Goal: Information Seeking & Learning: Compare options

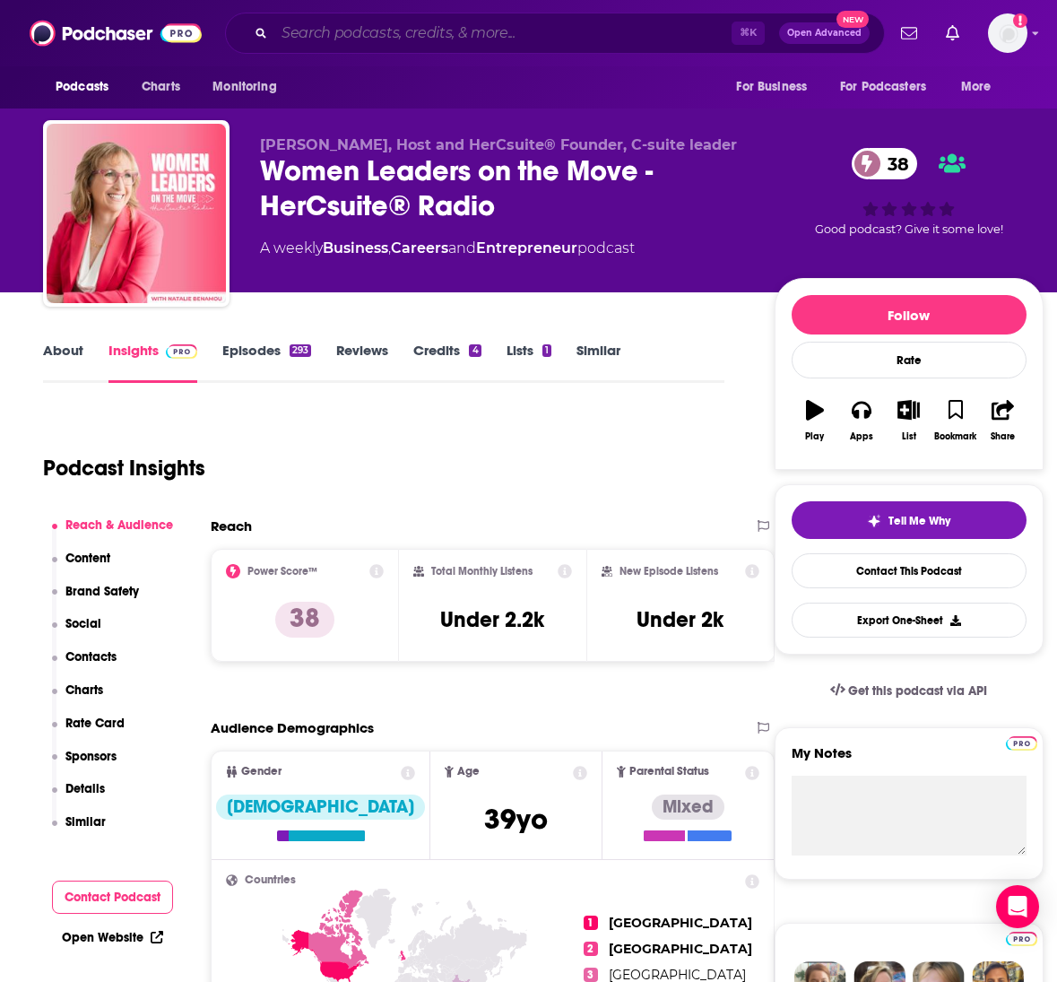
click at [462, 34] on input "Search podcasts, credits, & more..." at bounding box center [502, 33] width 457 height 29
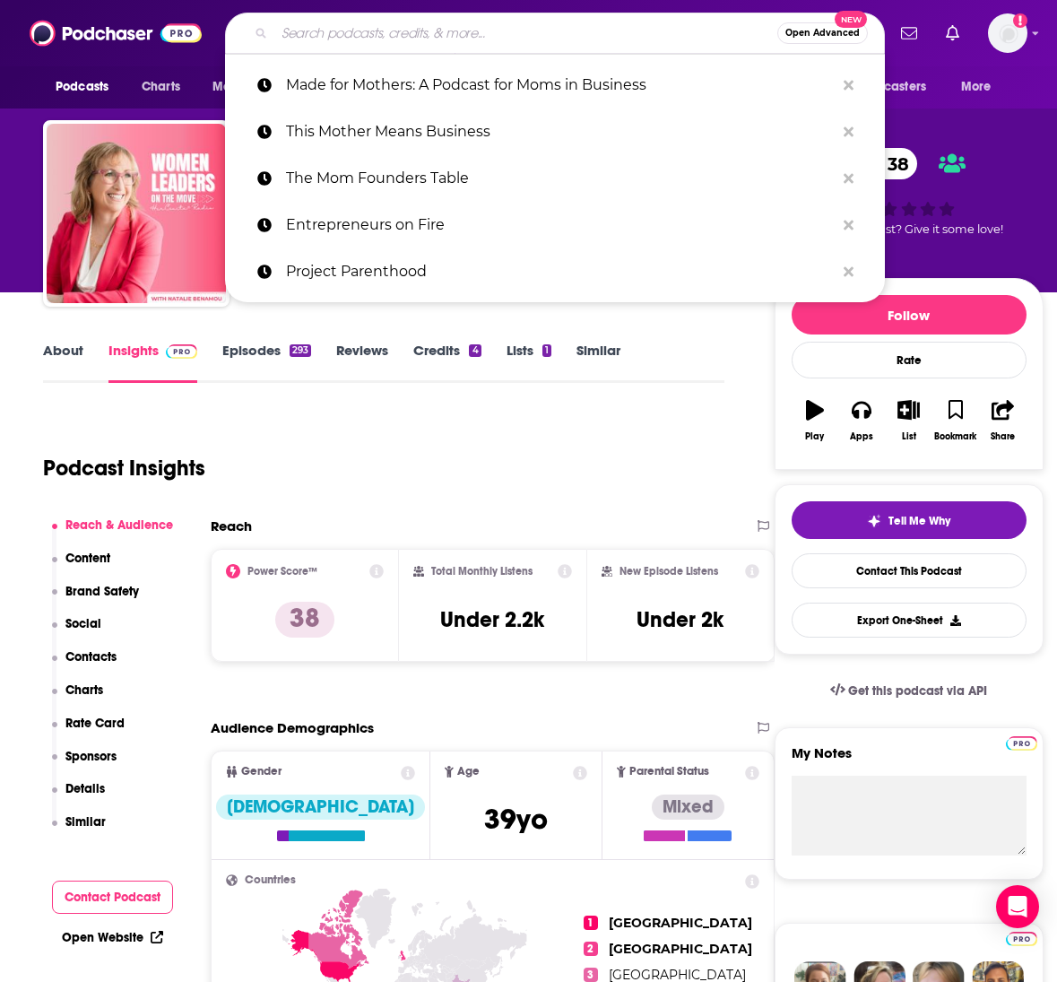
paste input "Podcast Why It Might Resonate This Mother Means Business ([PERSON_NAME])"
type input "Podcast Why It Might Resonate This Mother Means Business ([PERSON_NAME])"
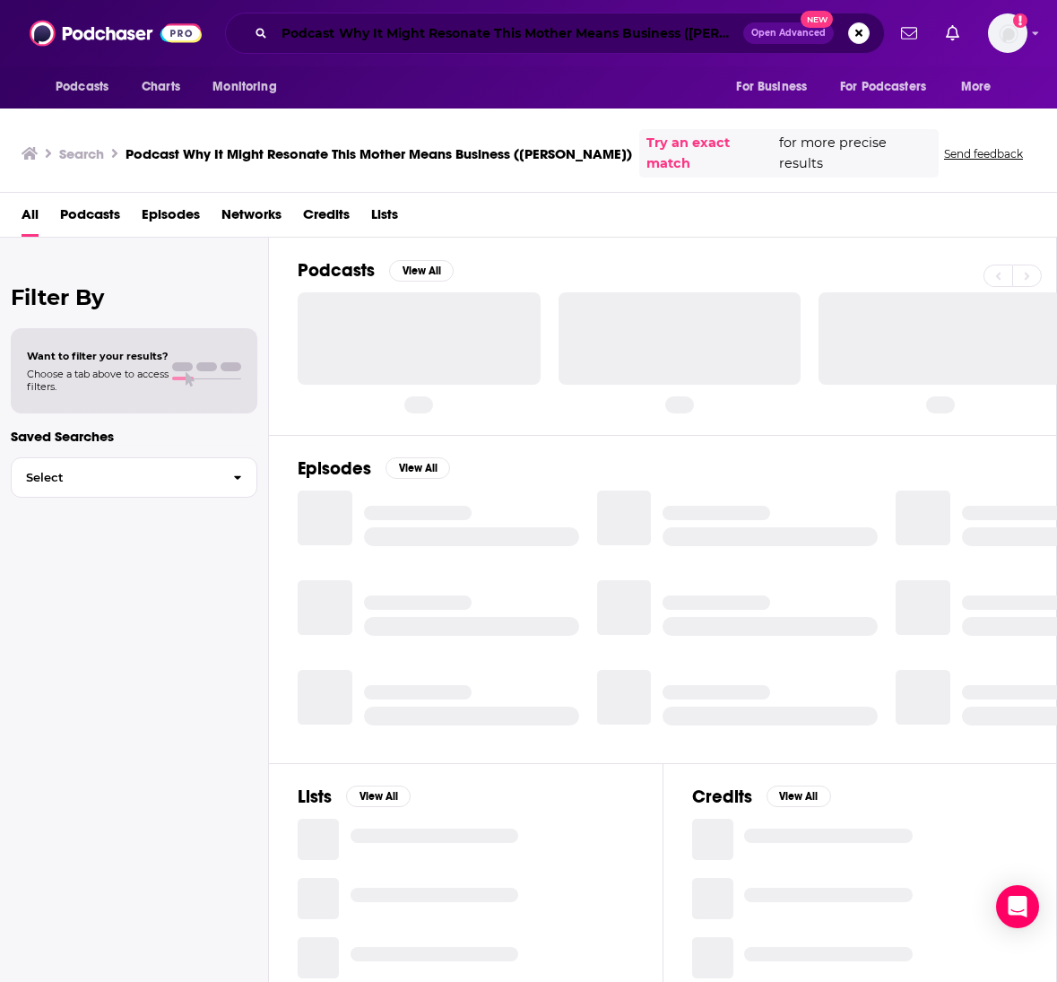
click at [422, 35] on input "Podcast Why It Might Resonate This Mother Means Business ([PERSON_NAME])" at bounding box center [508, 33] width 469 height 29
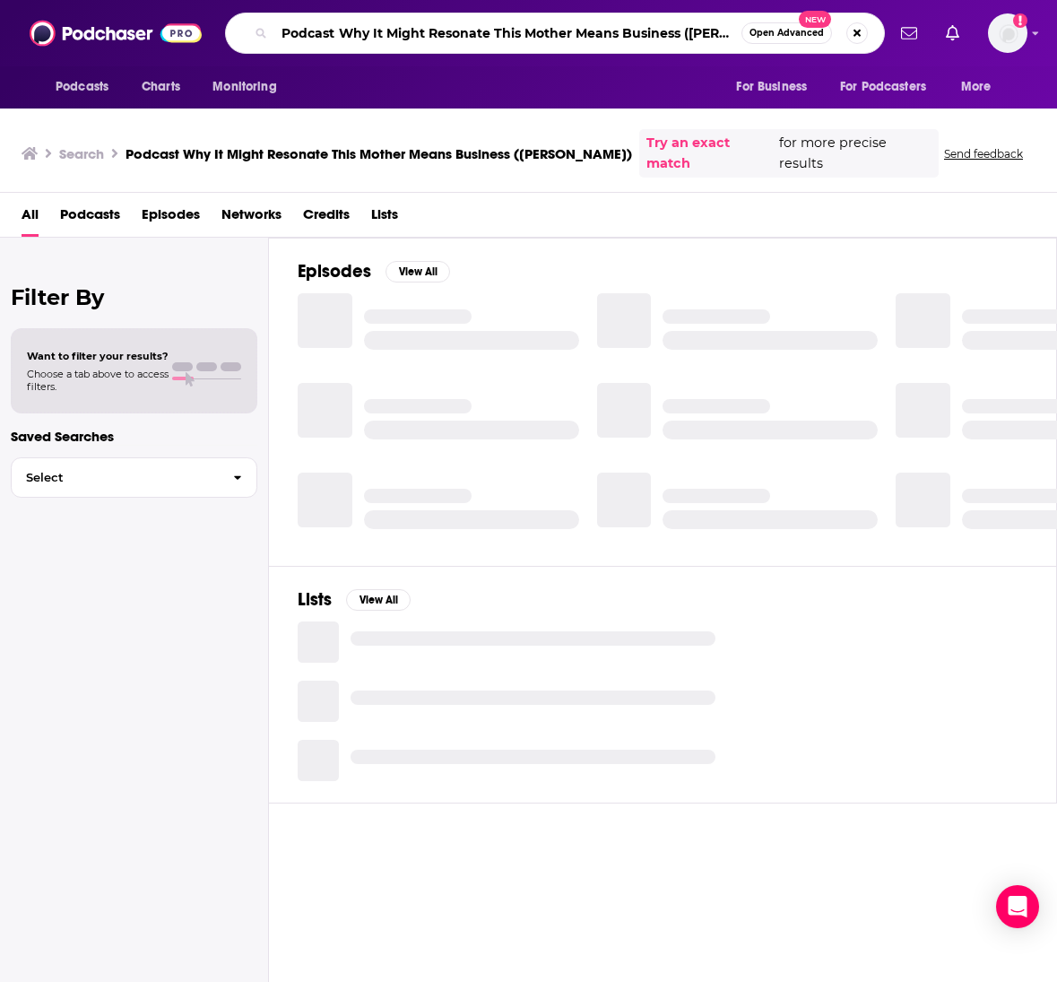
drag, startPoint x: 496, startPoint y: 31, endPoint x: 266, endPoint y: 31, distance: 229.6
click at [266, 31] on div "Podcast Why It Might Resonate This Mother Means Business ([PERSON_NAME]) Open A…" at bounding box center [555, 33] width 660 height 41
type input "This Mother Means Business ([PERSON_NAME])"
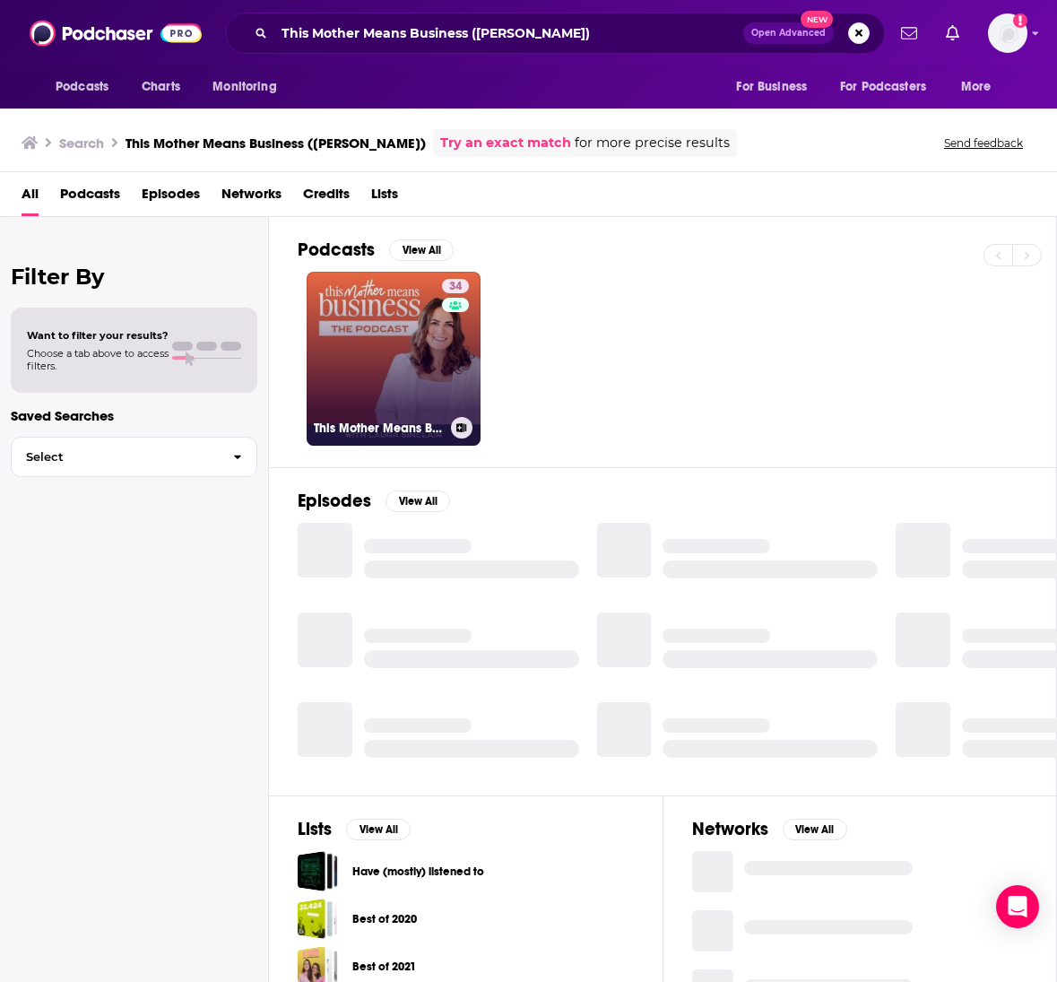
click at [386, 345] on link "34 This Mother Means Business: Strategy, Advice, and Support for Mom Entreprene…" at bounding box center [394, 359] width 174 height 174
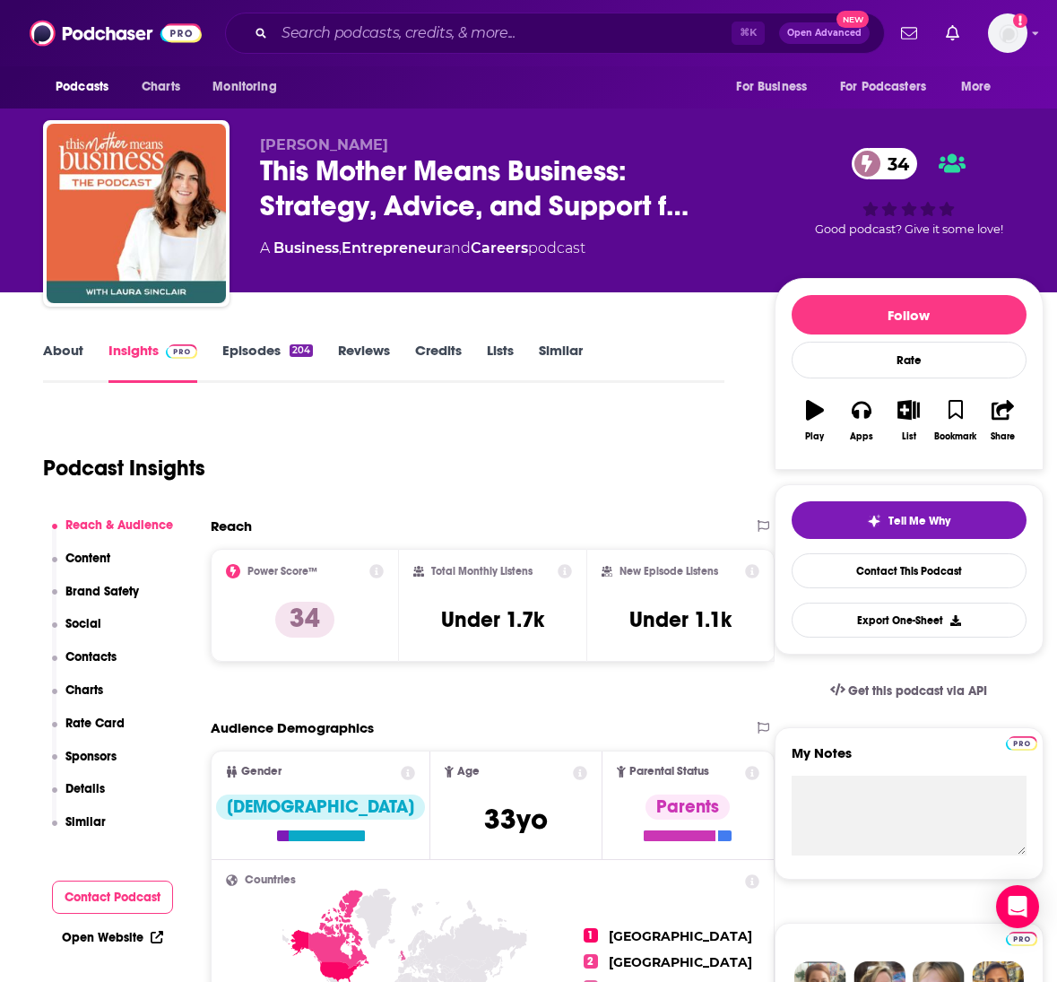
click at [65, 361] on link "About" at bounding box center [63, 362] width 40 height 41
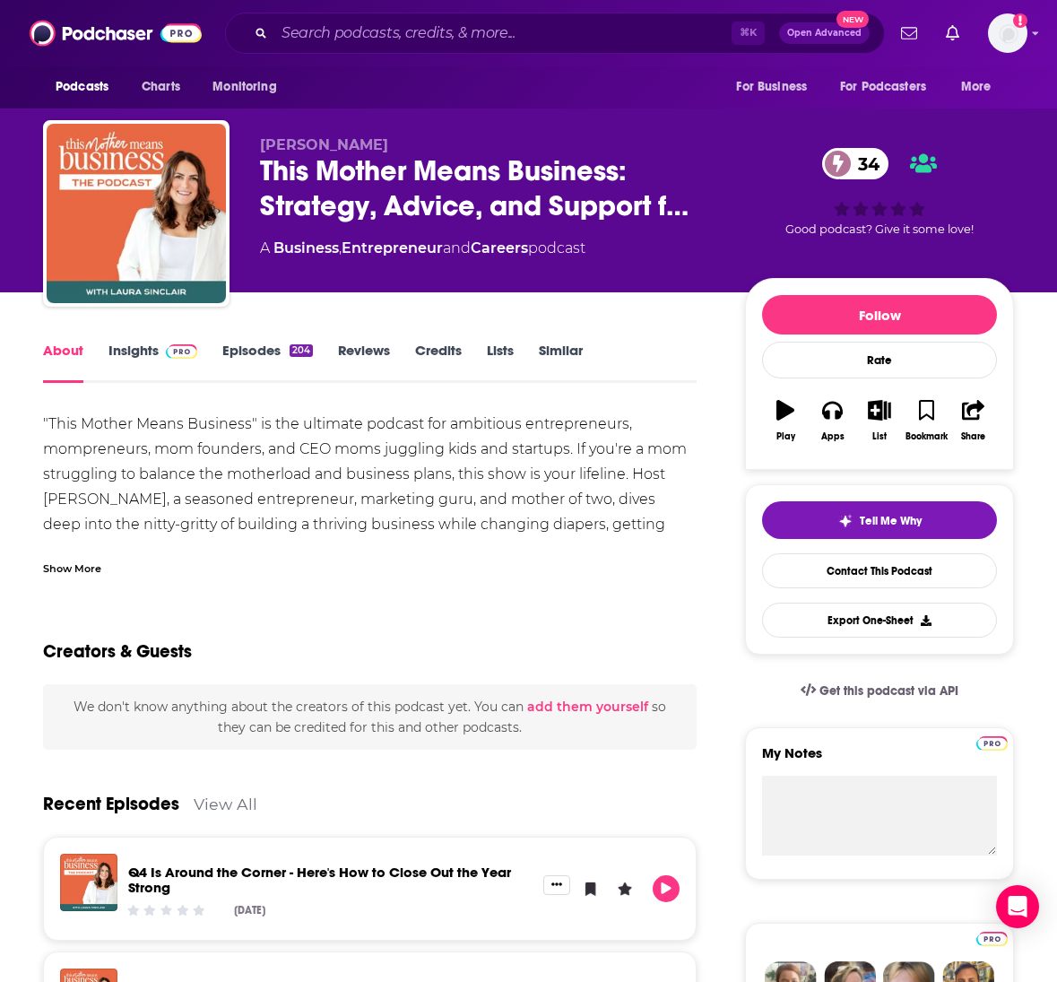
click at [126, 349] on link "Insights" at bounding box center [153, 362] width 89 height 41
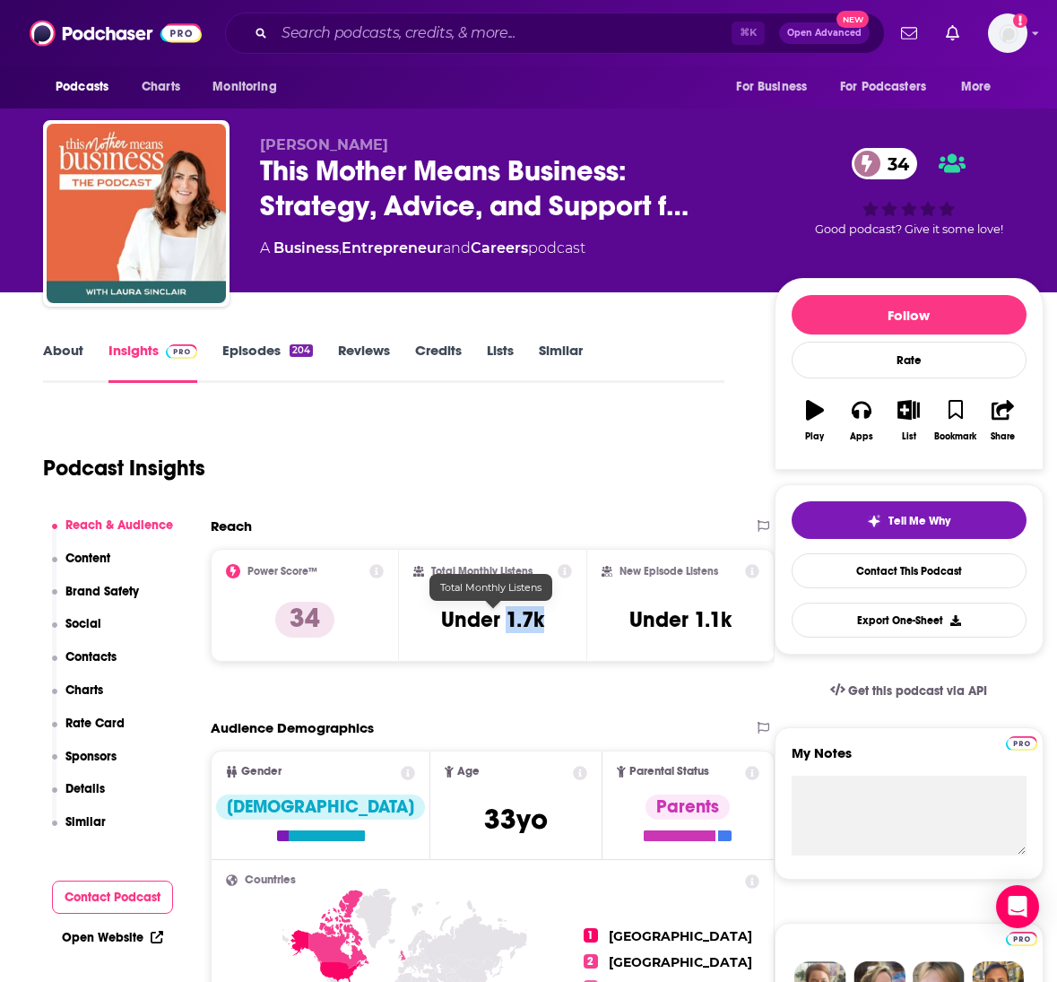
drag, startPoint x: 550, startPoint y: 619, endPoint x: 507, endPoint y: 618, distance: 43.1
click at [506, 618] on div "Total Monthly Listens Under 1.7k" at bounding box center [493, 605] width 160 height 83
copy h3 "1.7k"
click at [62, 352] on link "About" at bounding box center [63, 362] width 40 height 41
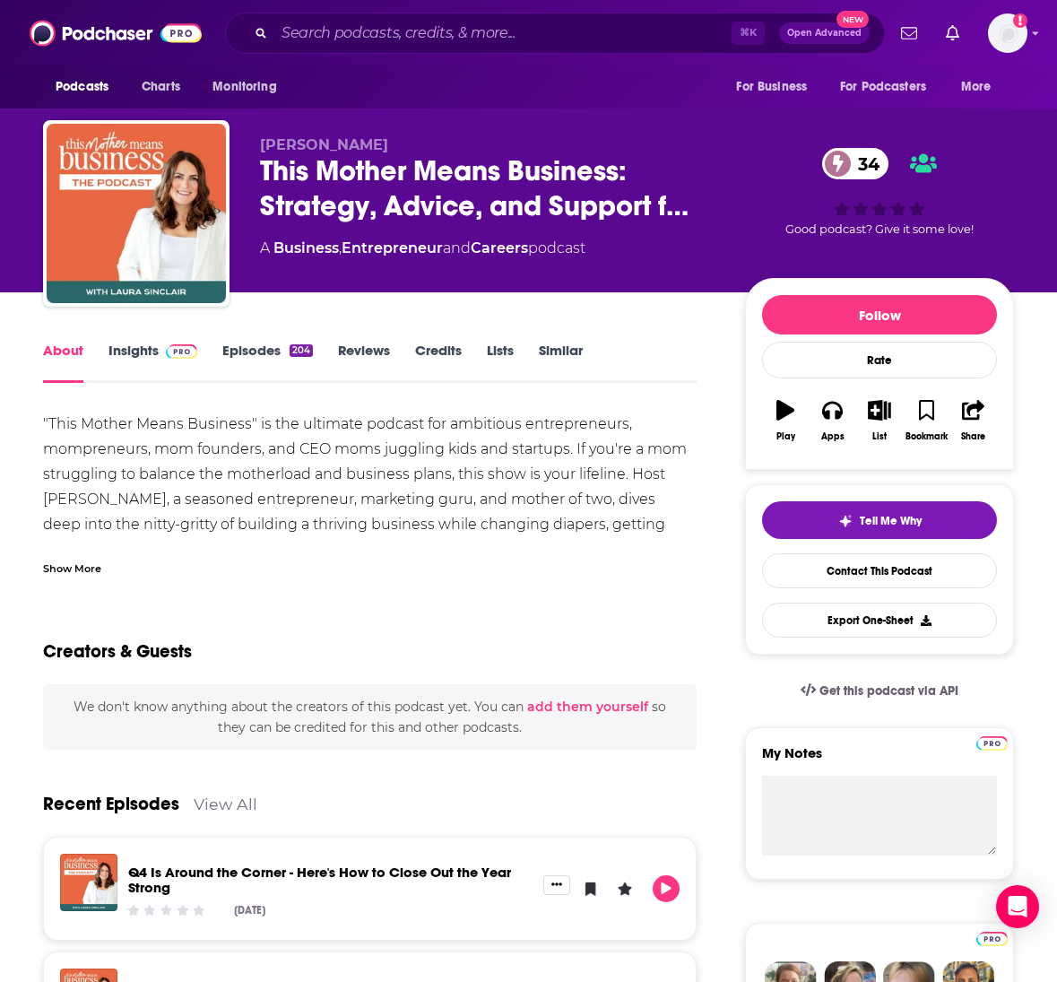
click at [85, 567] on div "Show More" at bounding box center [72, 567] width 58 height 17
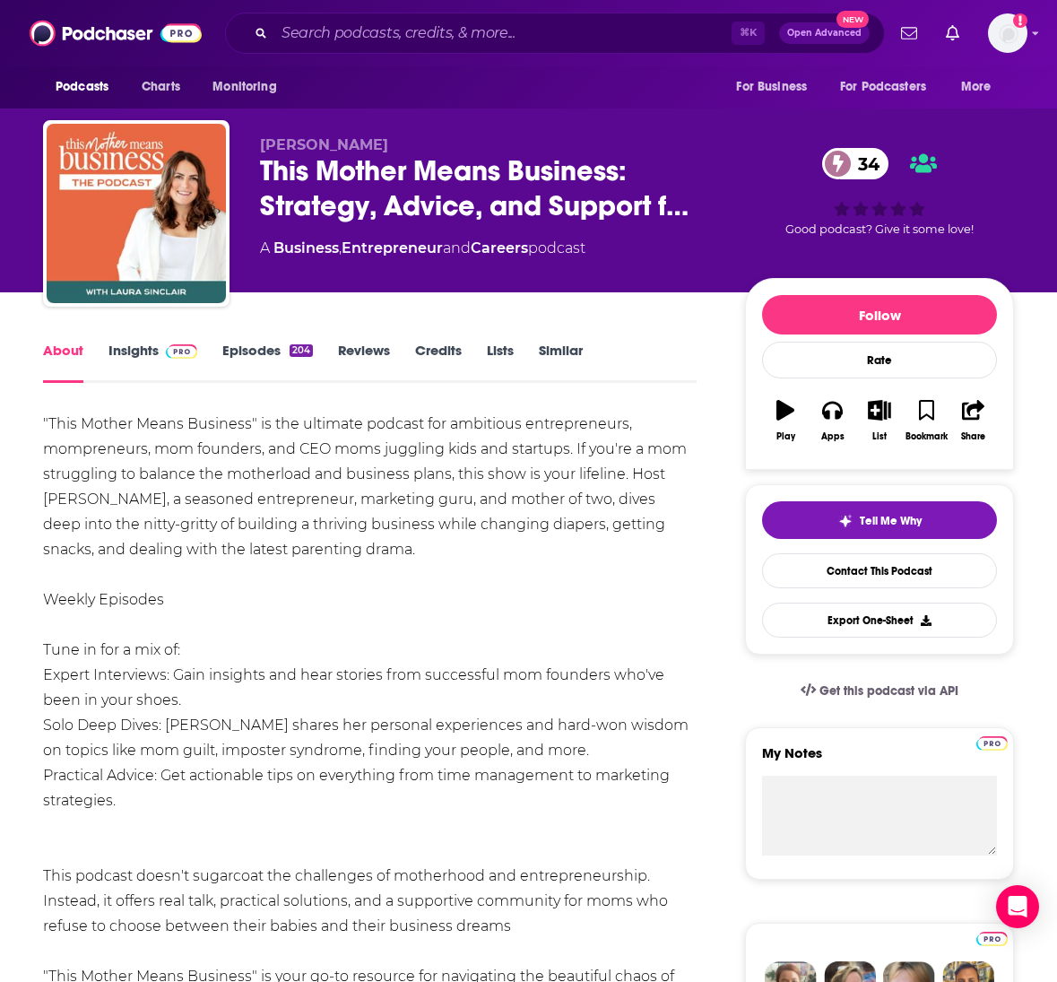
drag, startPoint x: 353, startPoint y: 552, endPoint x: 39, endPoint y: 422, distance: 340.3
copy div ""This Mother Means Business" is the ultimate podcast for ambitious entrepreneur…"
click at [775, 581] on link "Contact This Podcast" at bounding box center [879, 570] width 235 height 35
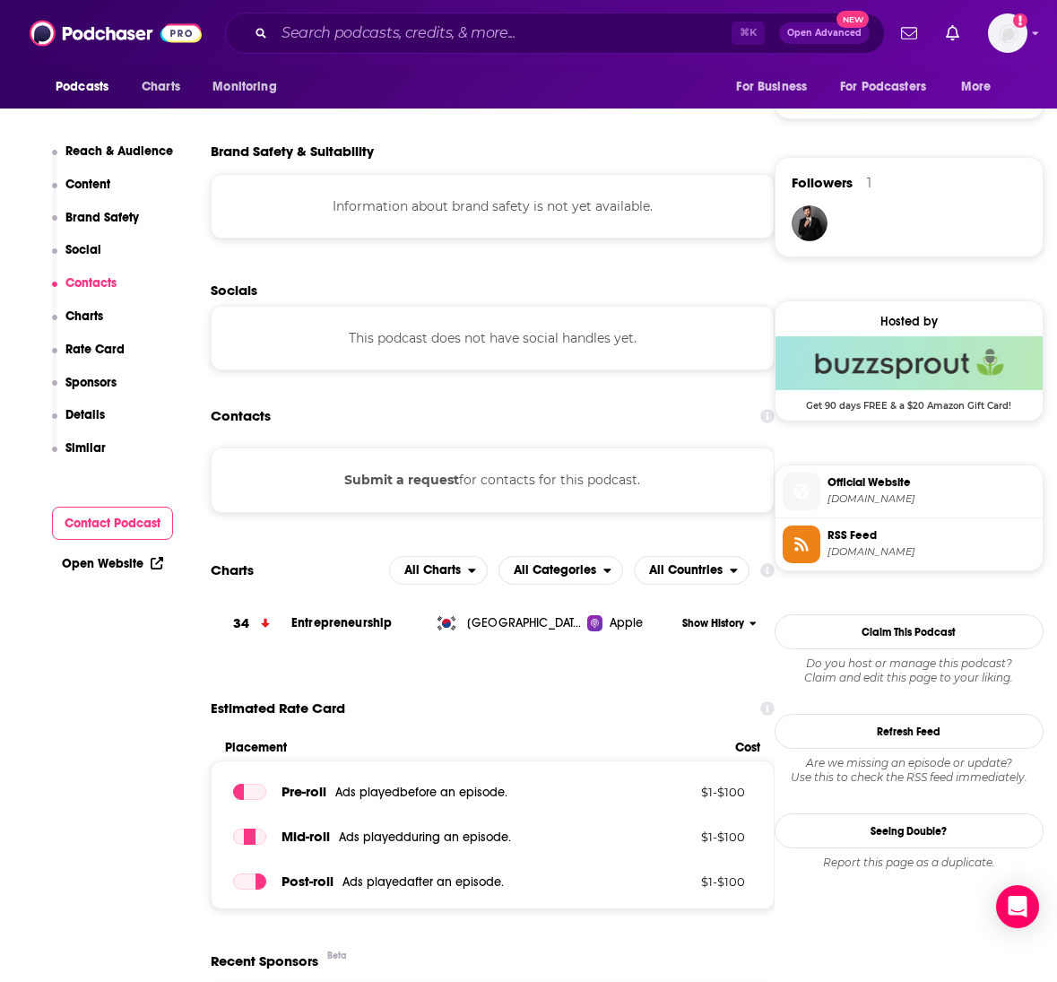
scroll to position [1337, 0]
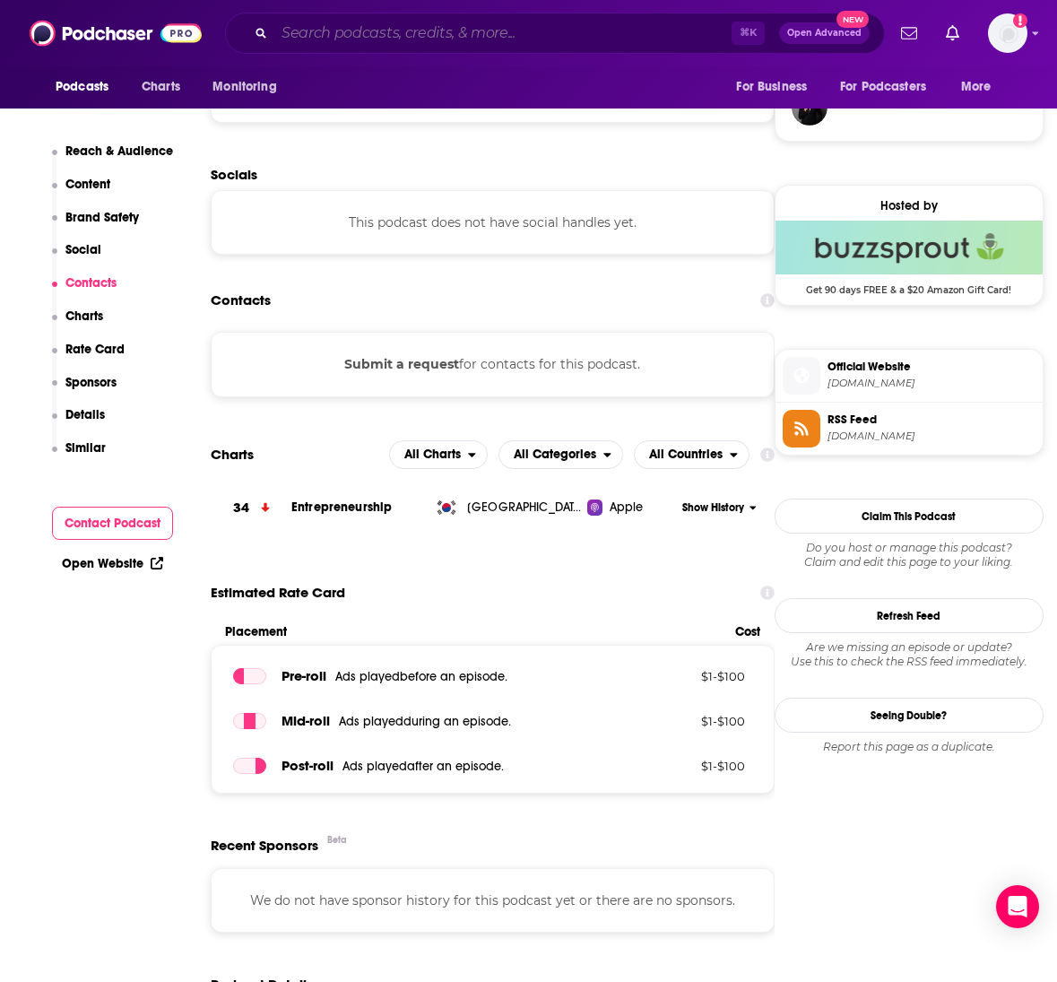
click at [387, 42] on input "Search podcasts, credits, & more..." at bounding box center [502, 33] width 457 height 29
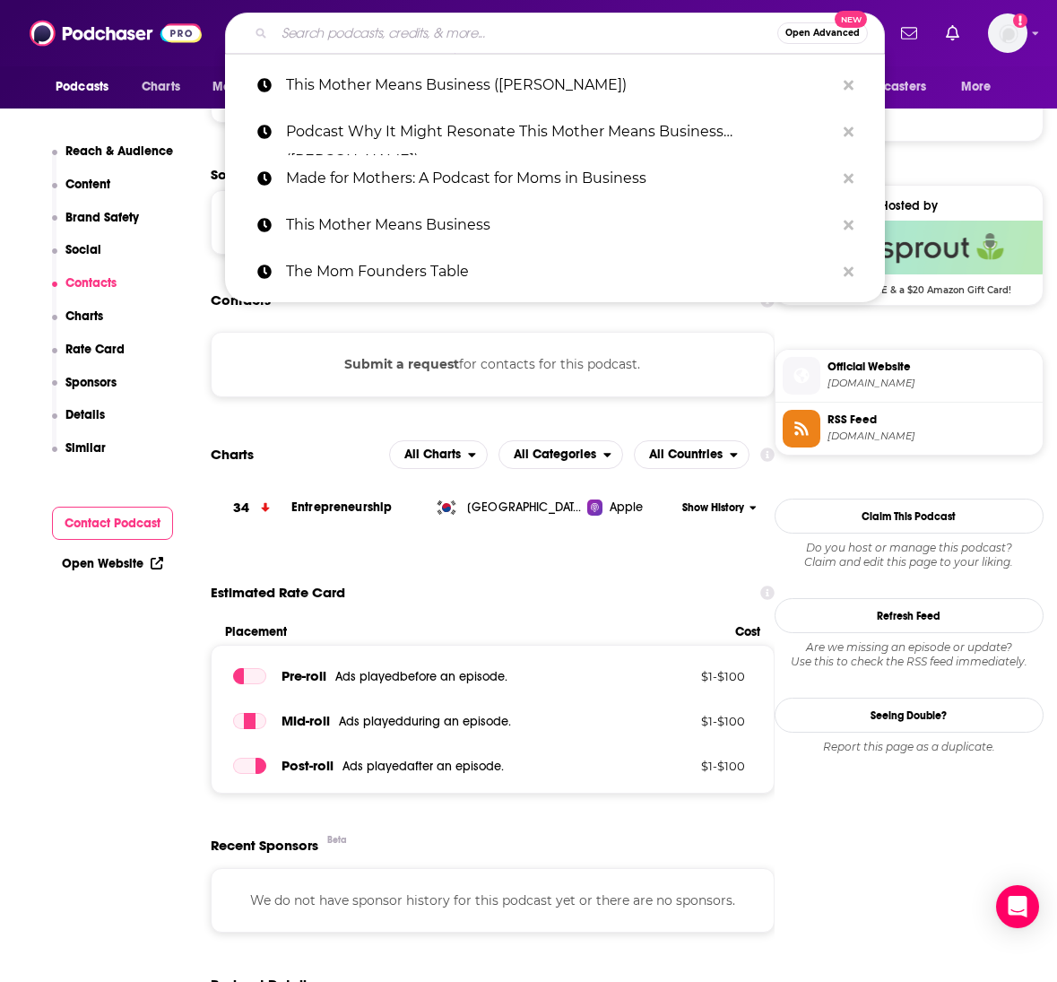
paste input "Mama Genius Entrepreneurs Podcast"
type input "Mama Genius Entrepreneurs Podcast"
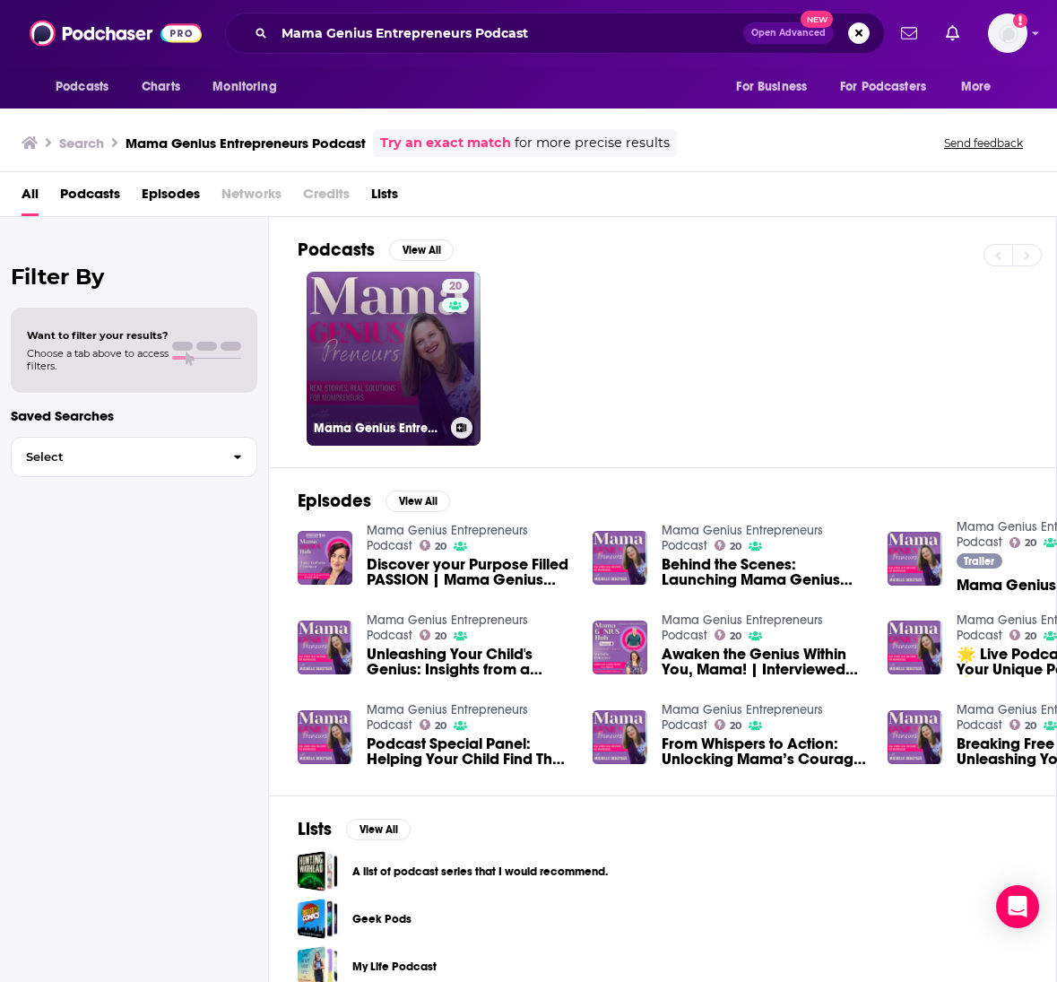
click at [396, 378] on link "20 Mama Genius Entrepreneurs Podcast" at bounding box center [394, 359] width 174 height 174
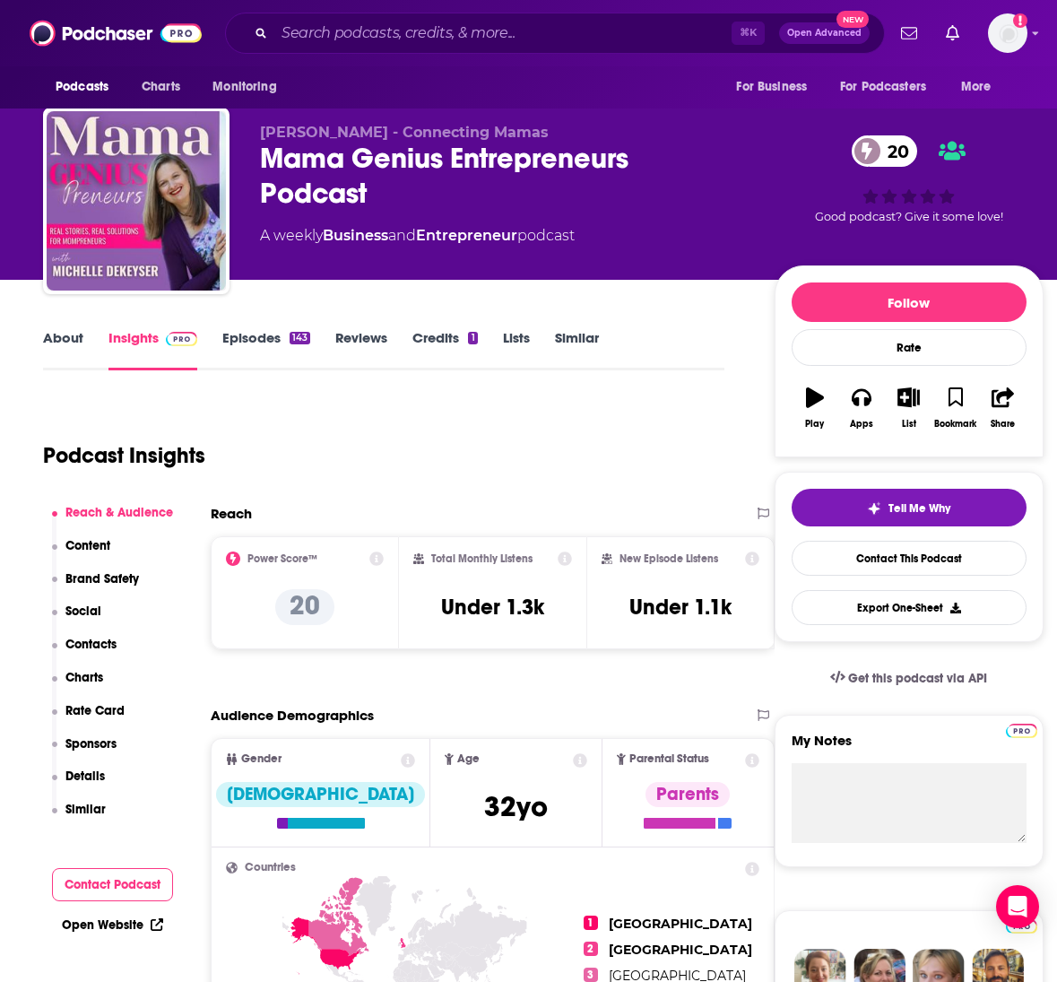
scroll to position [11, 0]
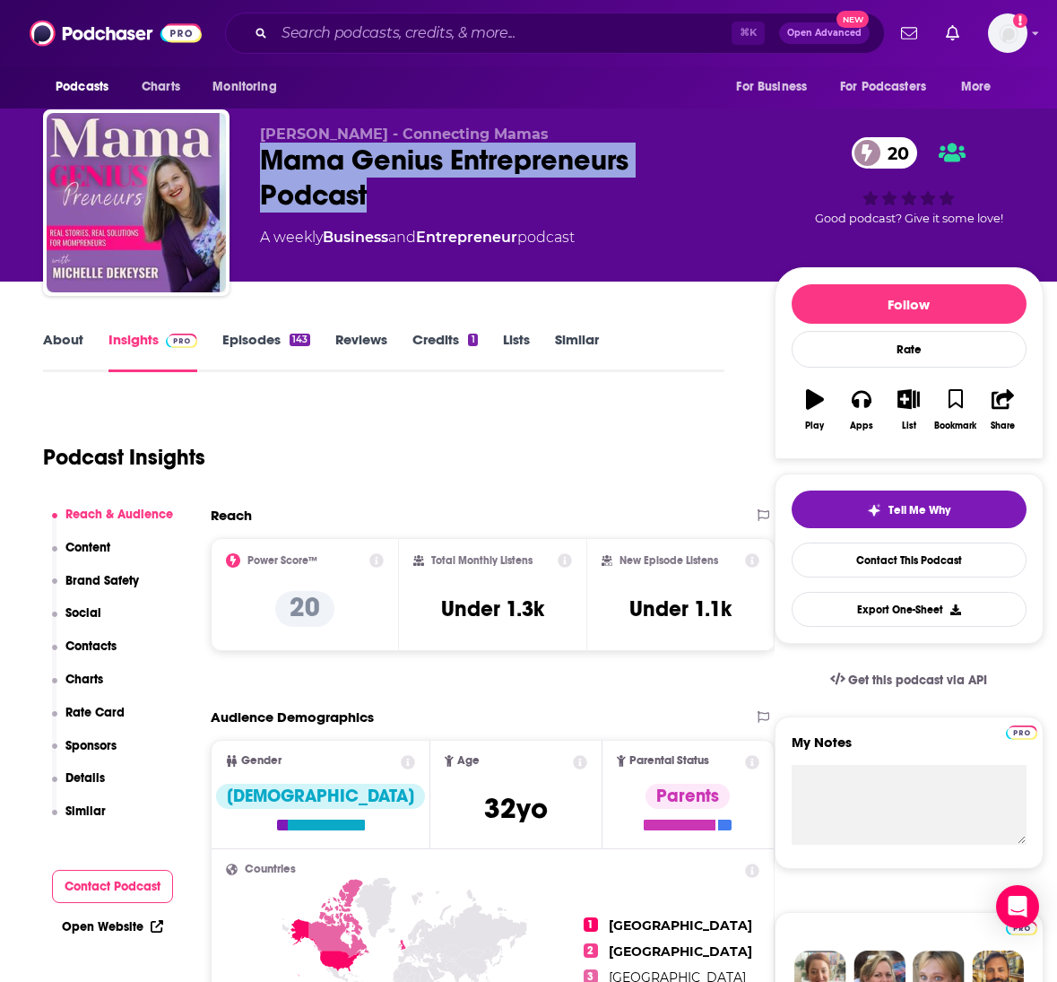
drag, startPoint x: 378, startPoint y: 200, endPoint x: 259, endPoint y: 161, distance: 125.4
click at [259, 161] on div "[PERSON_NAME] - Connecting Mamas Mama Genius Entrepreneurs Podcast 20 A weekly …" at bounding box center [543, 206] width 1001 height 194
copy h2 "Mama Genius Entrepreneurs Podcast"
click at [69, 341] on link "About" at bounding box center [63, 351] width 40 height 41
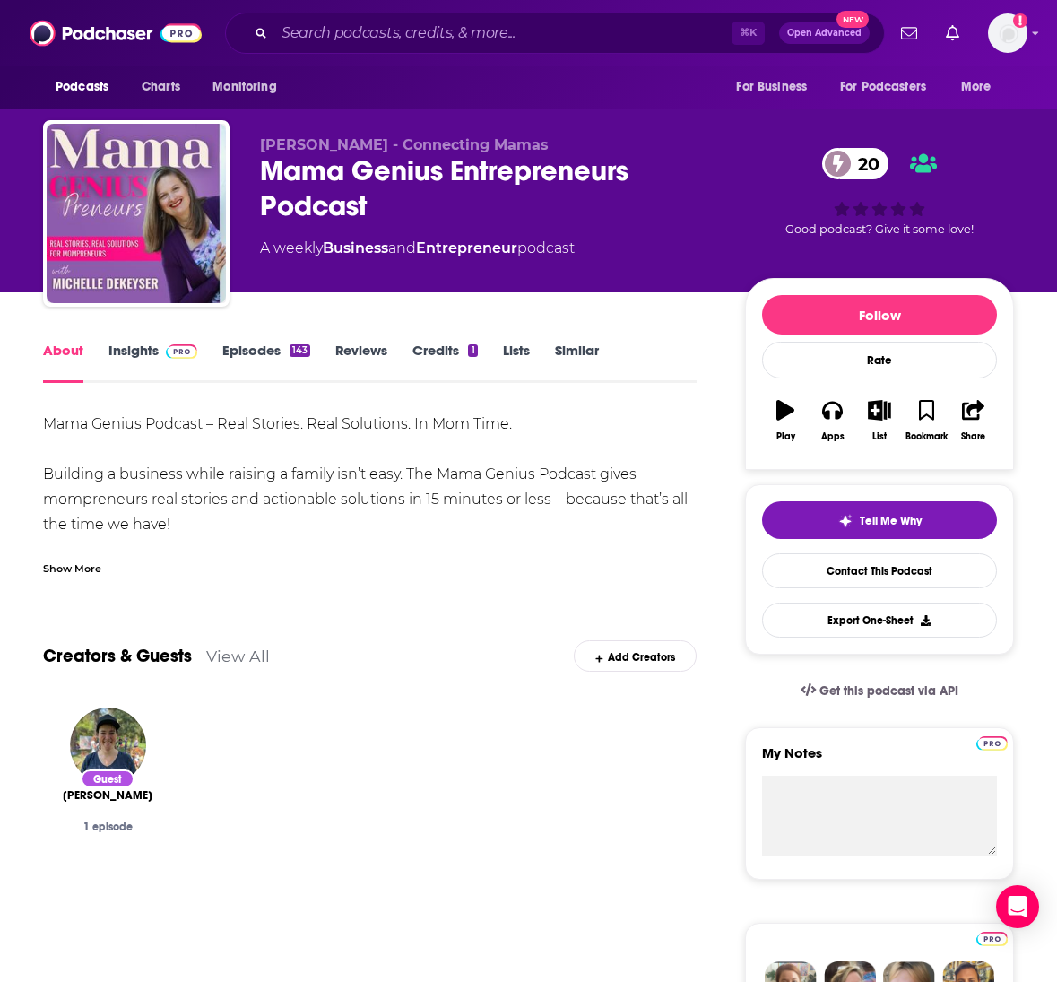
click at [82, 568] on div "Show More" at bounding box center [72, 567] width 58 height 17
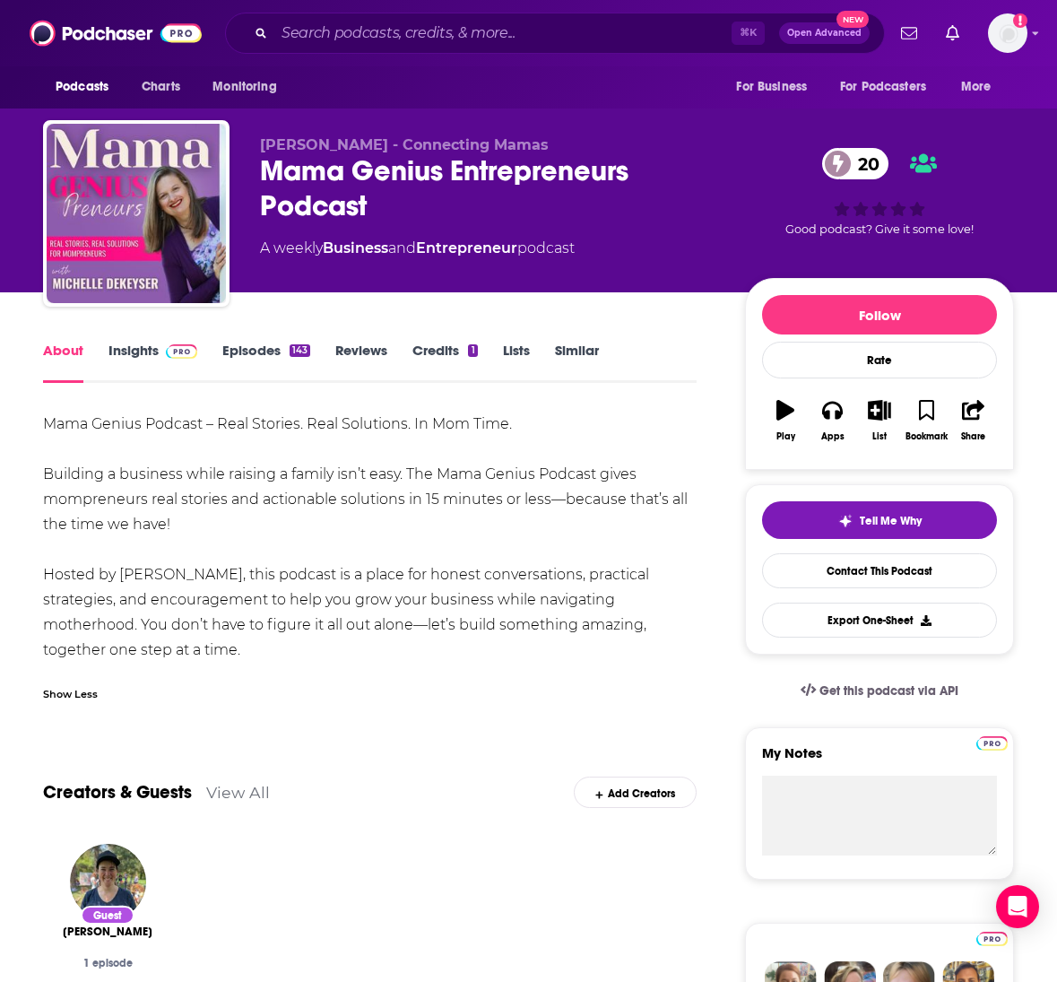
click at [243, 347] on link "Episodes 143" at bounding box center [266, 362] width 88 height 41
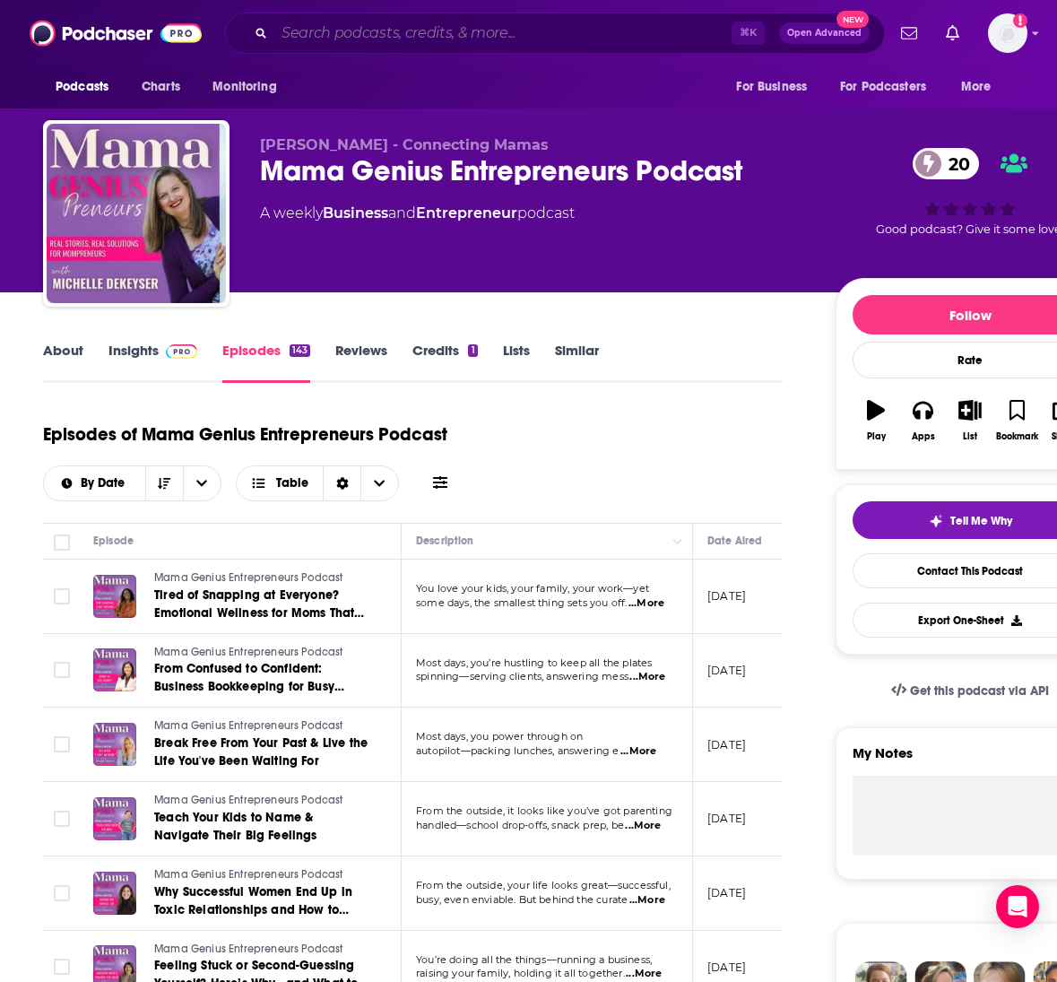
click at [407, 28] on input "Search podcasts, credits, & more..." at bounding box center [502, 33] width 457 height 29
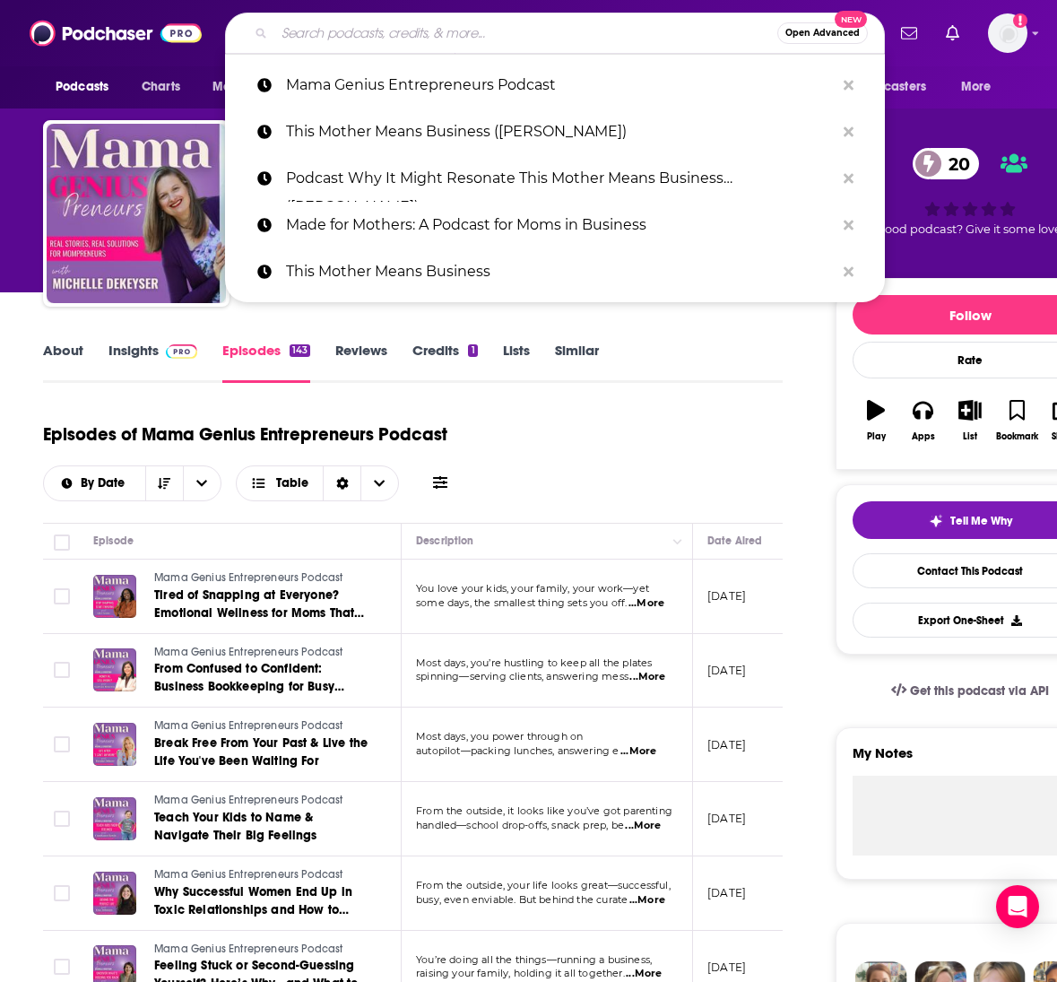
paste input "Podcast Why It Might Resonate This Mother Means Business ([PERSON_NAME]) Geared…"
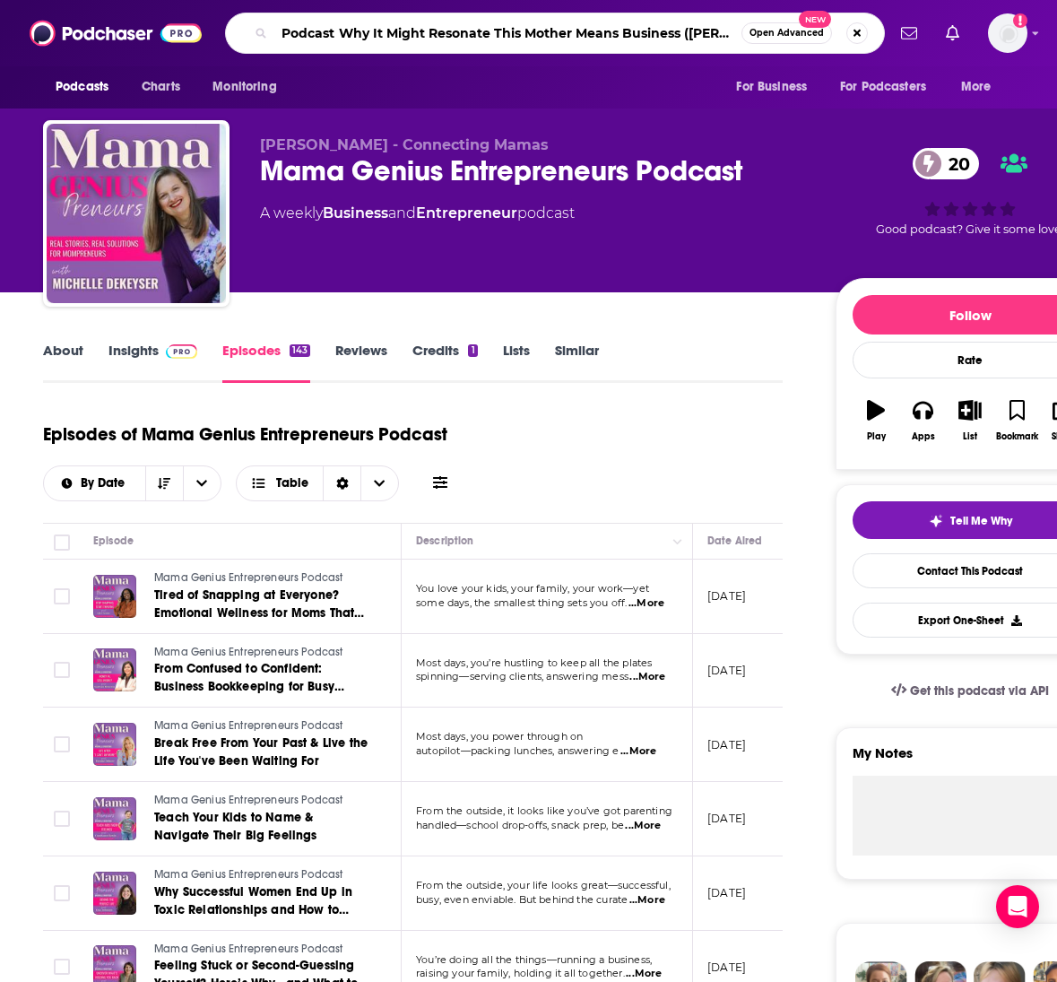
drag, startPoint x: 398, startPoint y: 36, endPoint x: 248, endPoint y: 39, distance: 149.8
click at [248, 39] on div "Podcast Why It Might Resonate This Mother Means Business ([PERSON_NAME]) Geared…" at bounding box center [555, 33] width 660 height 41
type input "Women Wellness Entrepreneurs ([PERSON_NAME])"
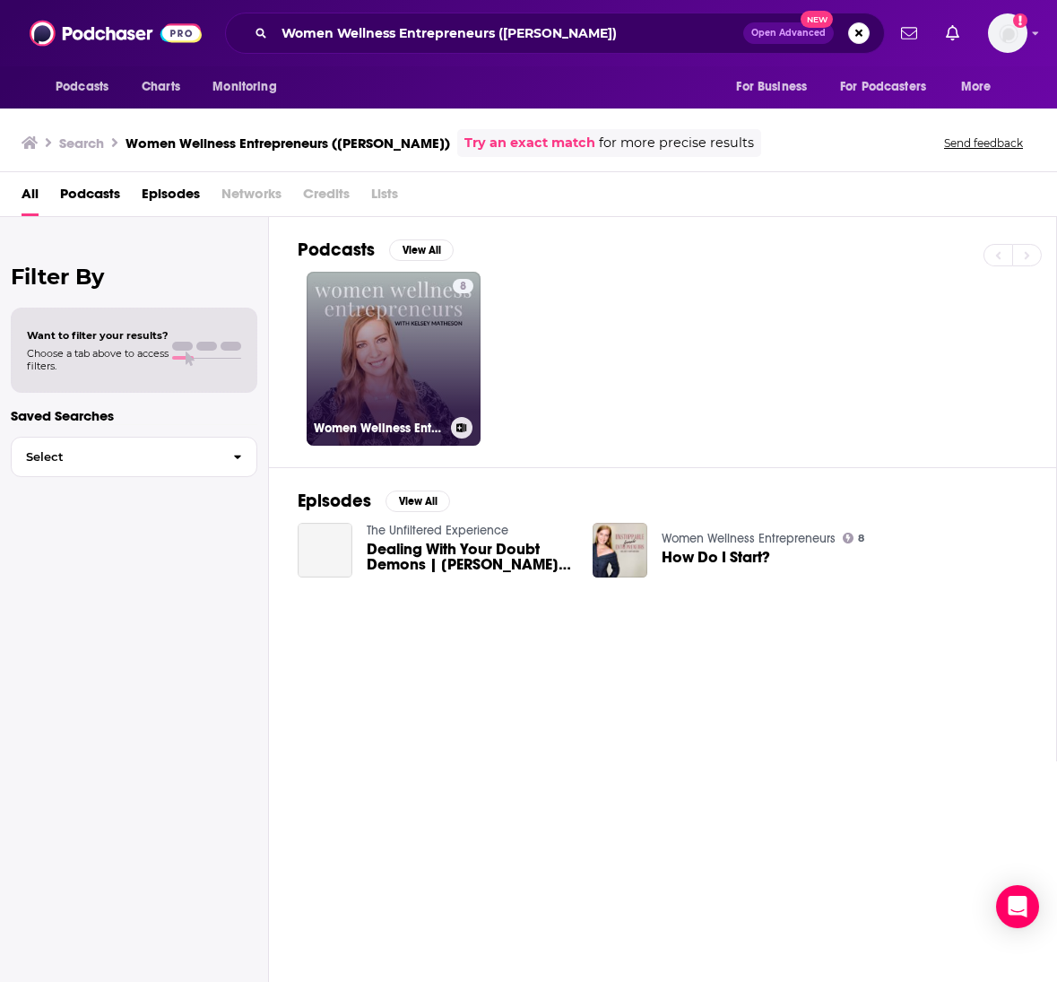
click at [401, 326] on link "8 Women Wellness Entrepreneurs" at bounding box center [394, 359] width 174 height 174
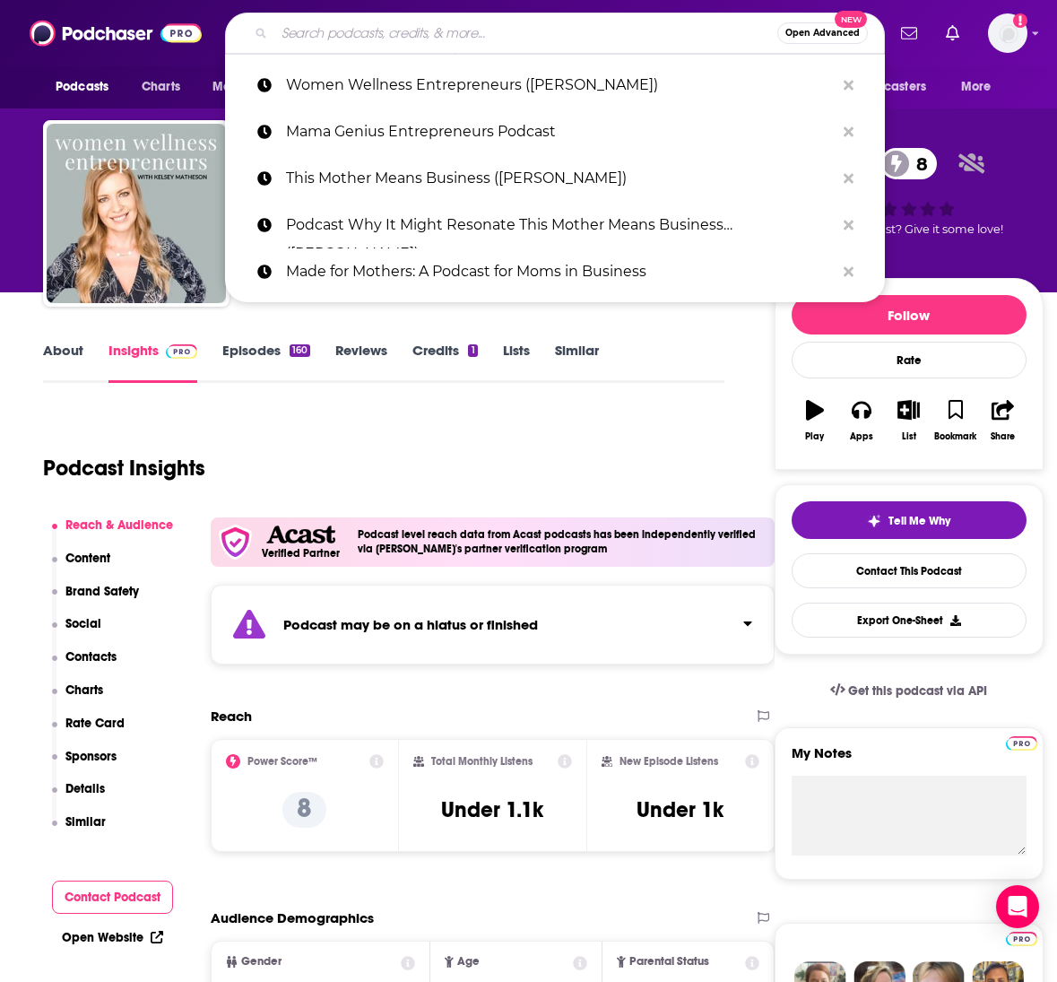
click at [426, 38] on input "Search podcasts, credits, & more..." at bounding box center [525, 33] width 503 height 29
paste input "The Good Enough Mompreneur Podcast"
type input "The Good Enough Mompreneur Podcast"
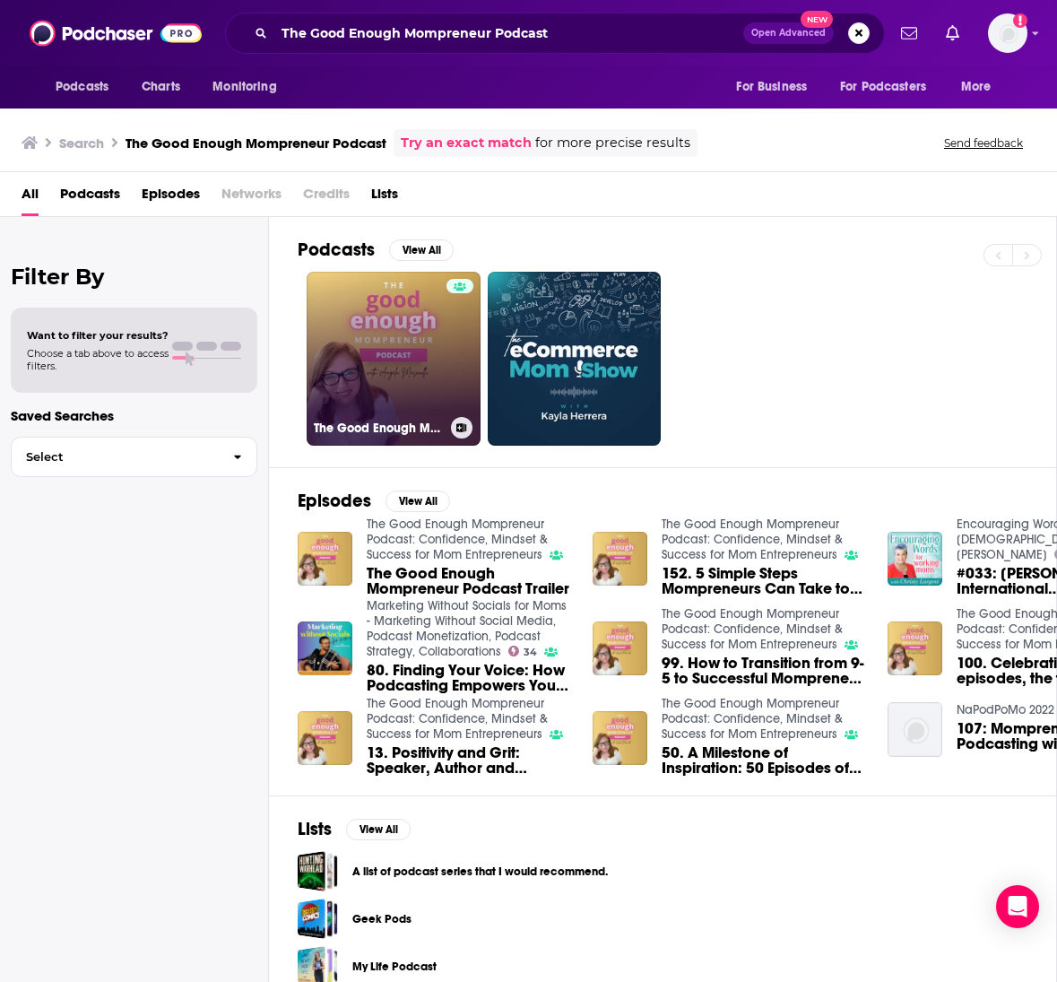
click at [413, 322] on link "The Good Enough Mompreneur Podcast: Confidence, Mindset & Success for Mom Entre…" at bounding box center [394, 359] width 174 height 174
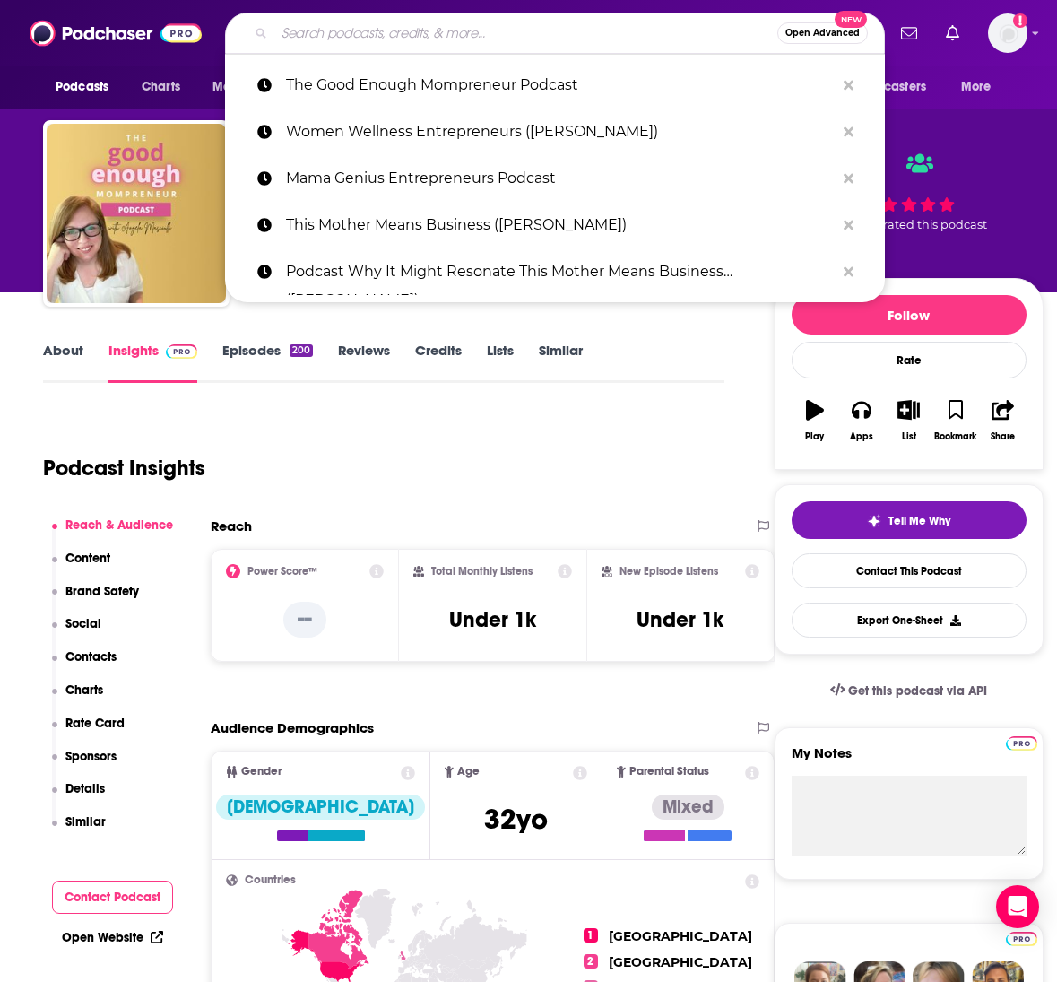
click at [478, 27] on input "Search podcasts, credits, & more..." at bounding box center [525, 33] width 503 height 29
paste input "Wiser Than Me"
type input "Wiser Than Me"
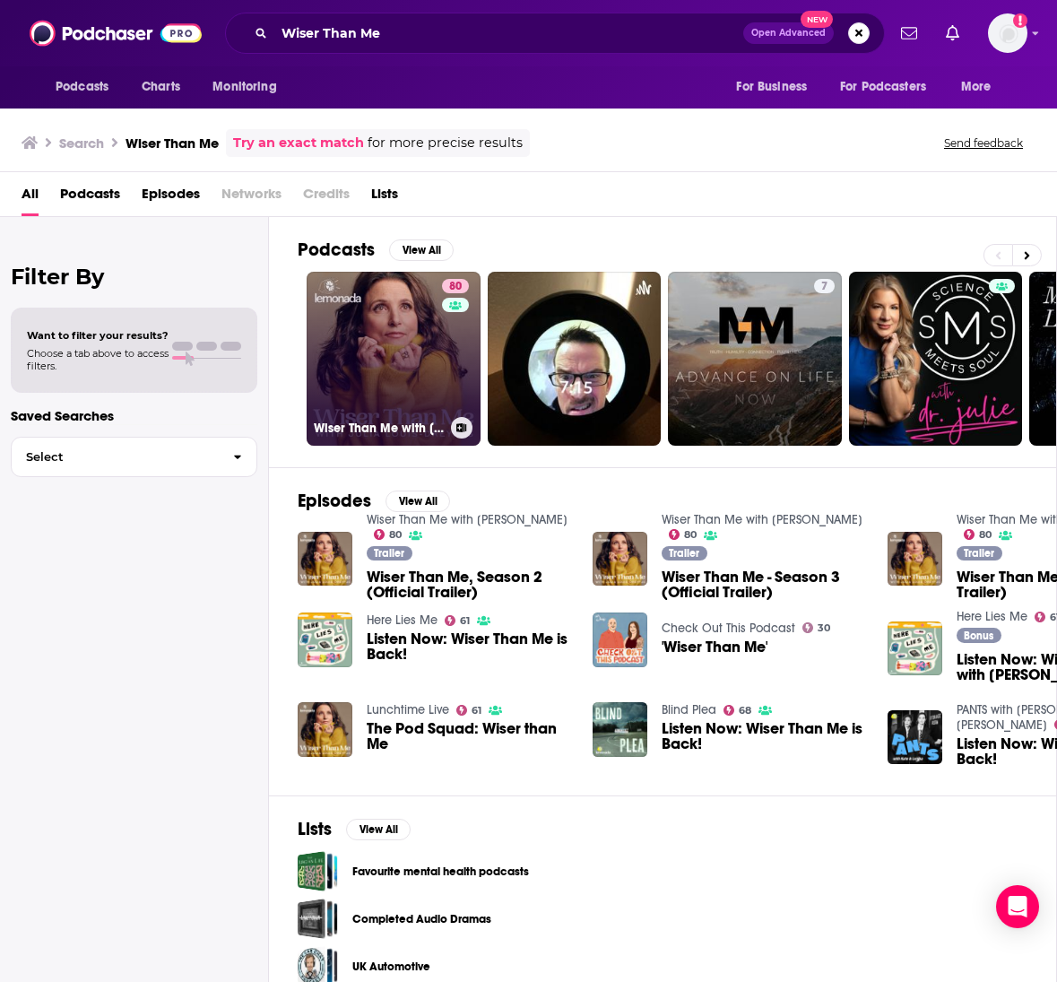
click at [400, 348] on link "80 Wiser Than Me with [PERSON_NAME]" at bounding box center [394, 359] width 174 height 174
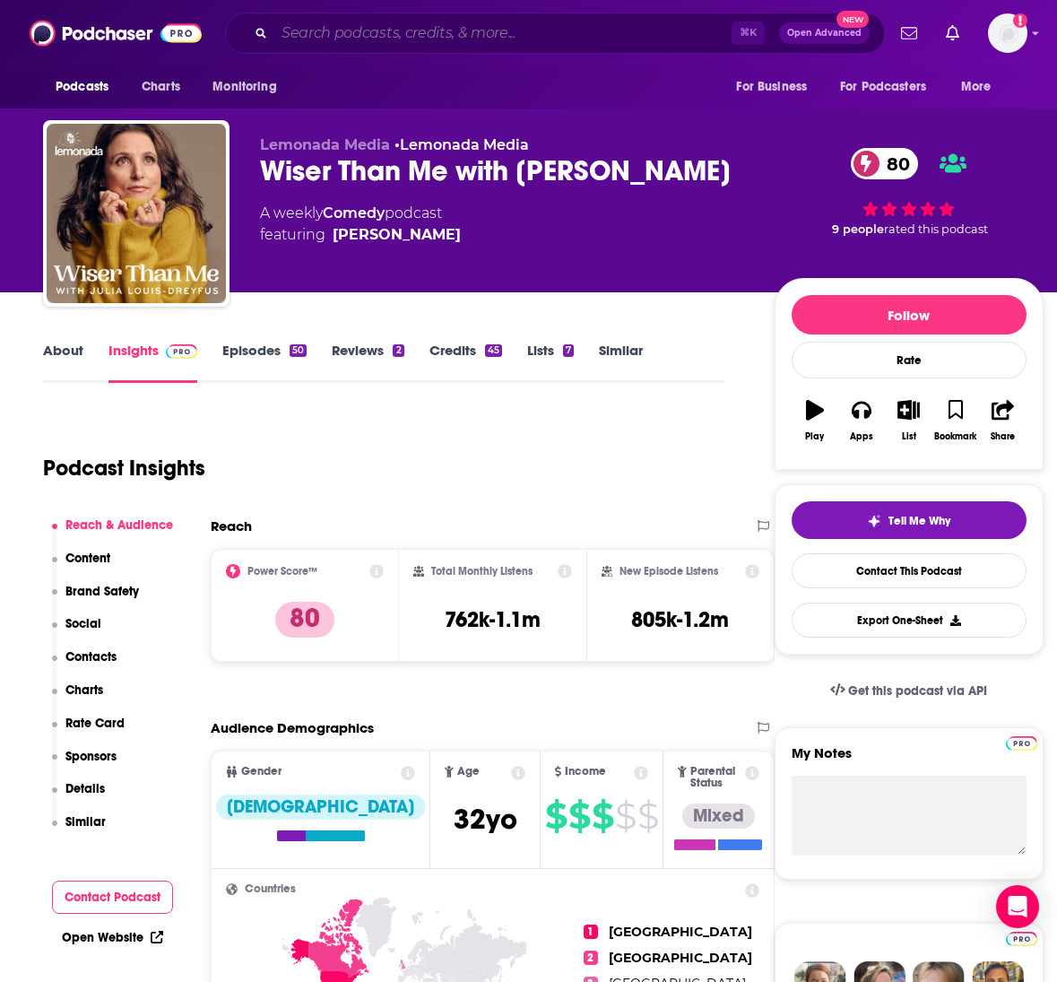
click at [364, 33] on input "Search podcasts, credits, & more..." at bounding box center [502, 33] width 457 height 29
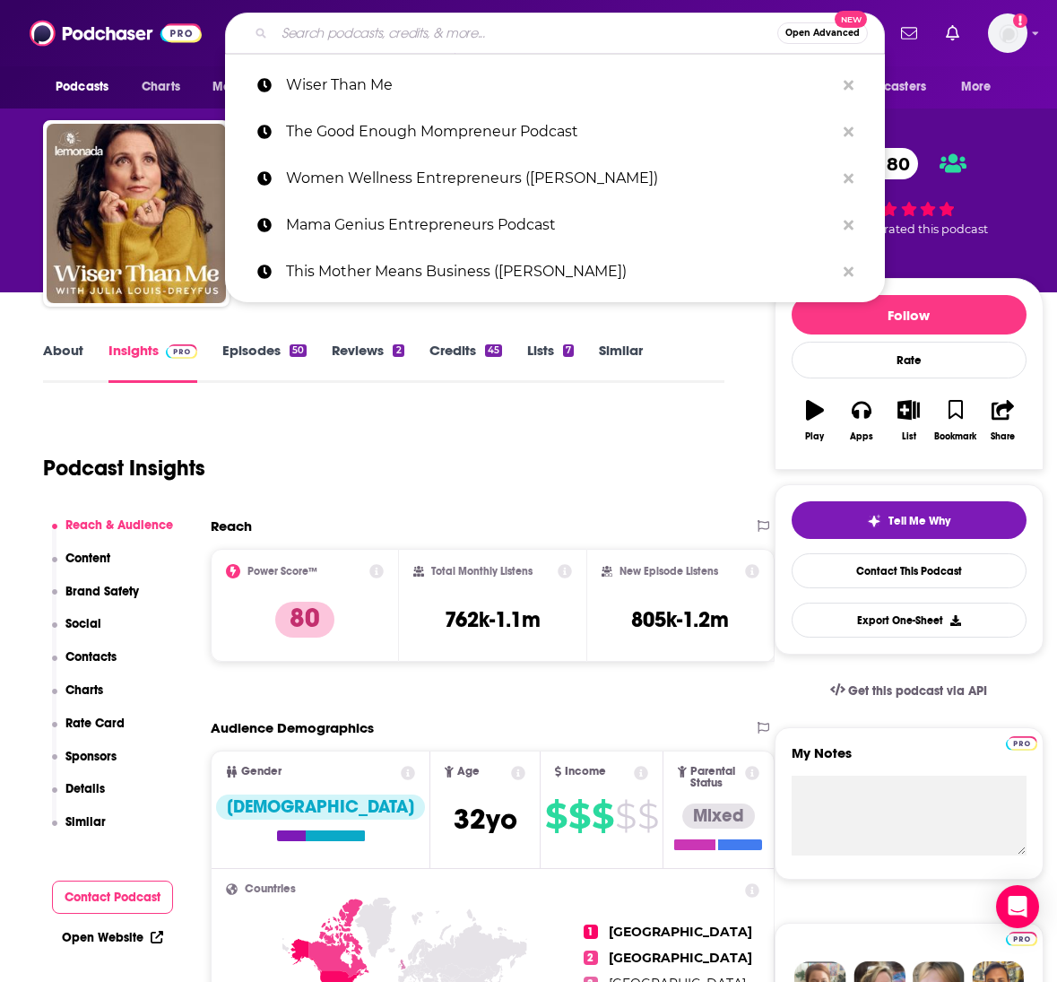
paste input "Masters of Scale"
type input "Masters of Scale"
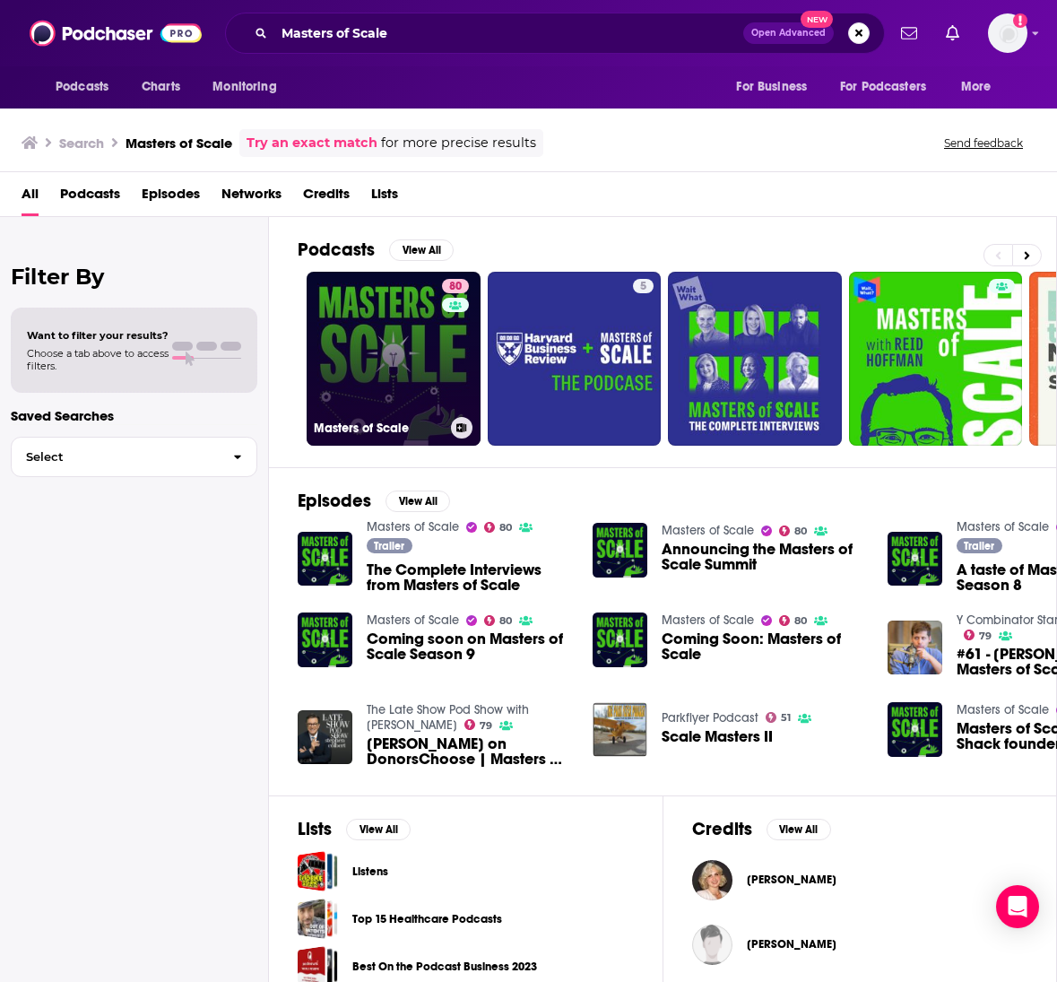
click at [397, 360] on link "80 Masters of Scale" at bounding box center [394, 359] width 174 height 174
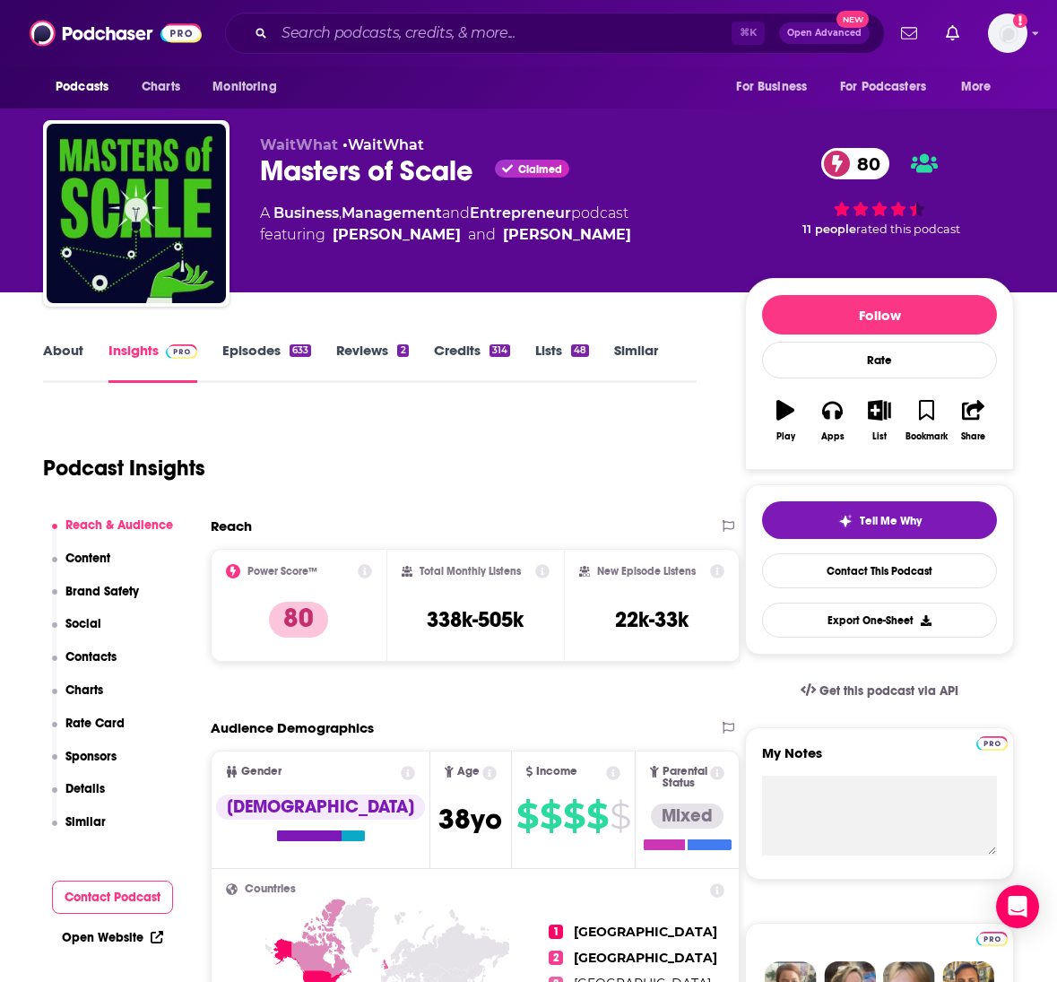
click at [65, 353] on link "About" at bounding box center [63, 362] width 40 height 41
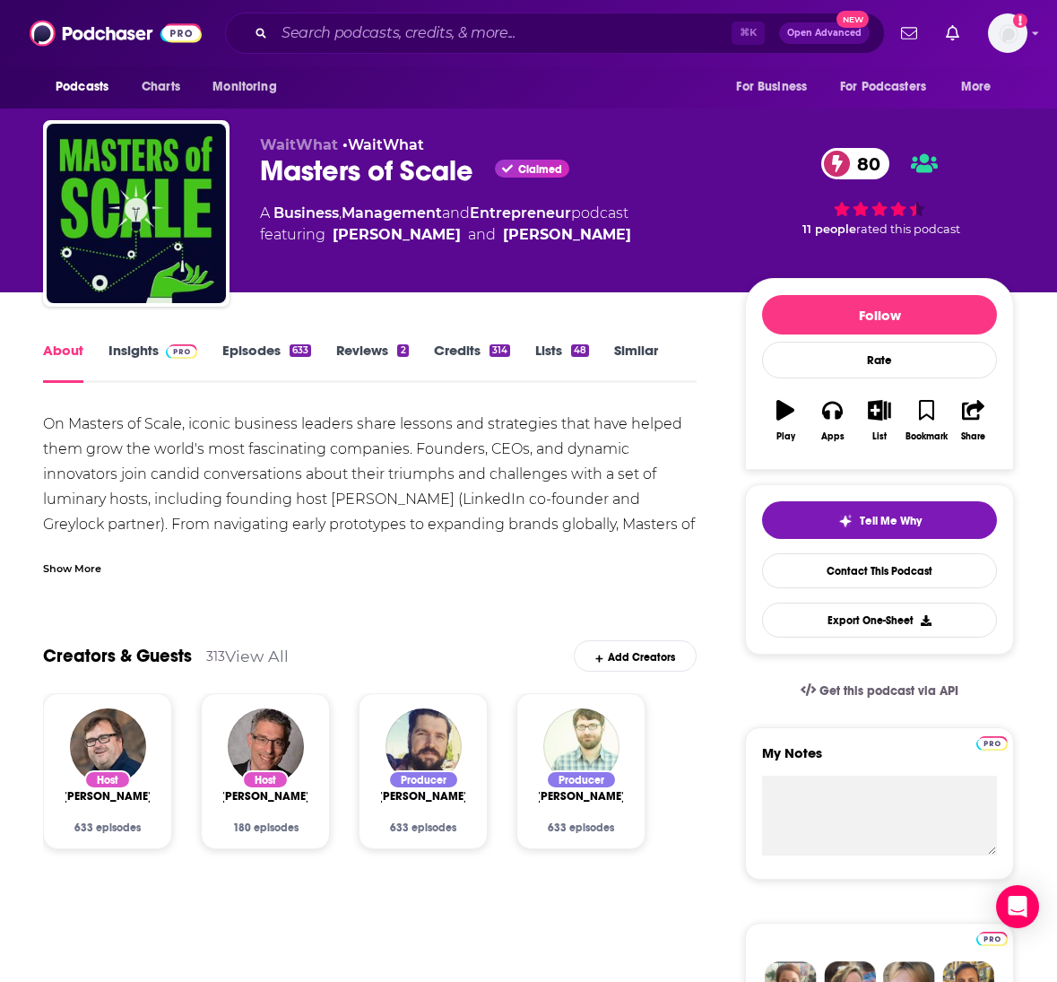
click at [126, 357] on link "Insights" at bounding box center [153, 362] width 89 height 41
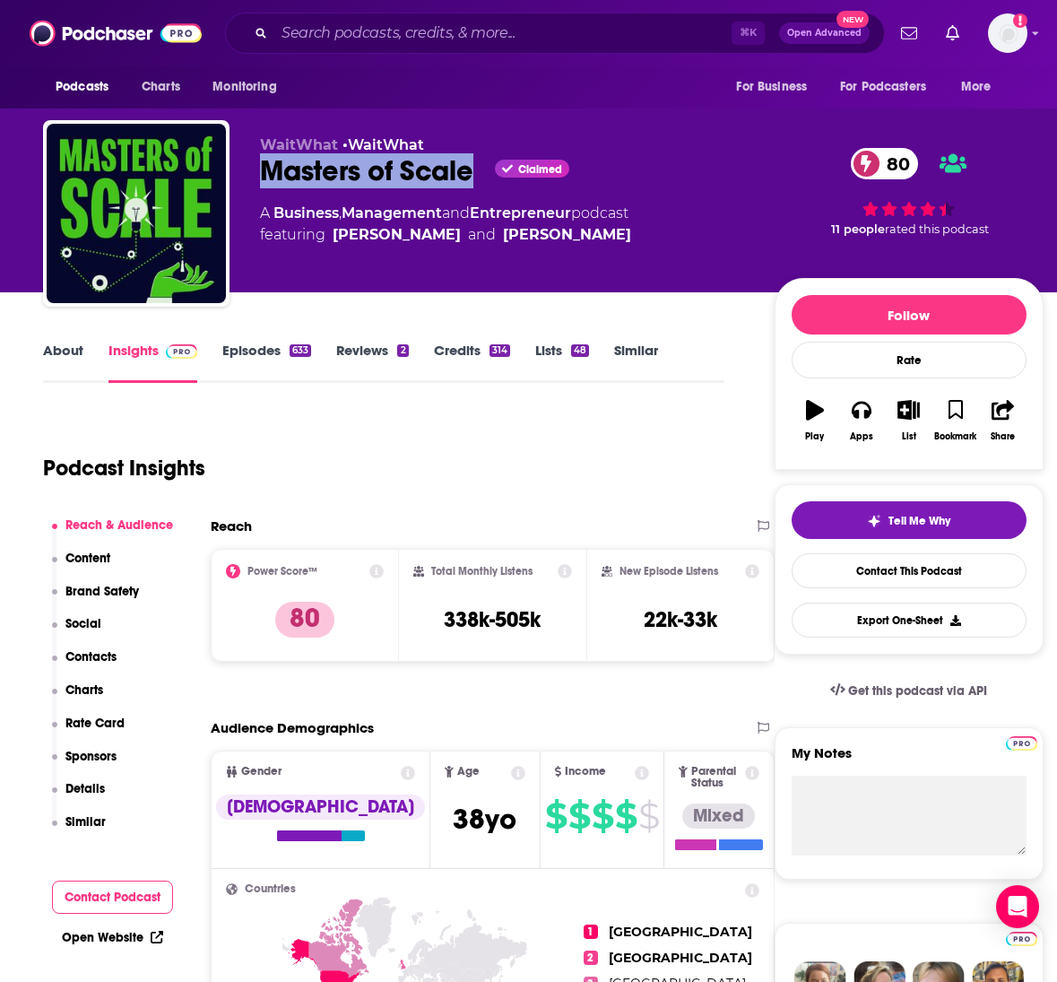
drag, startPoint x: 482, startPoint y: 173, endPoint x: 266, endPoint y: 173, distance: 215.3
click at [266, 173] on div "Masters of Scale Claimed 80" at bounding box center [503, 170] width 486 height 35
copy h2 "Masters of Scale"
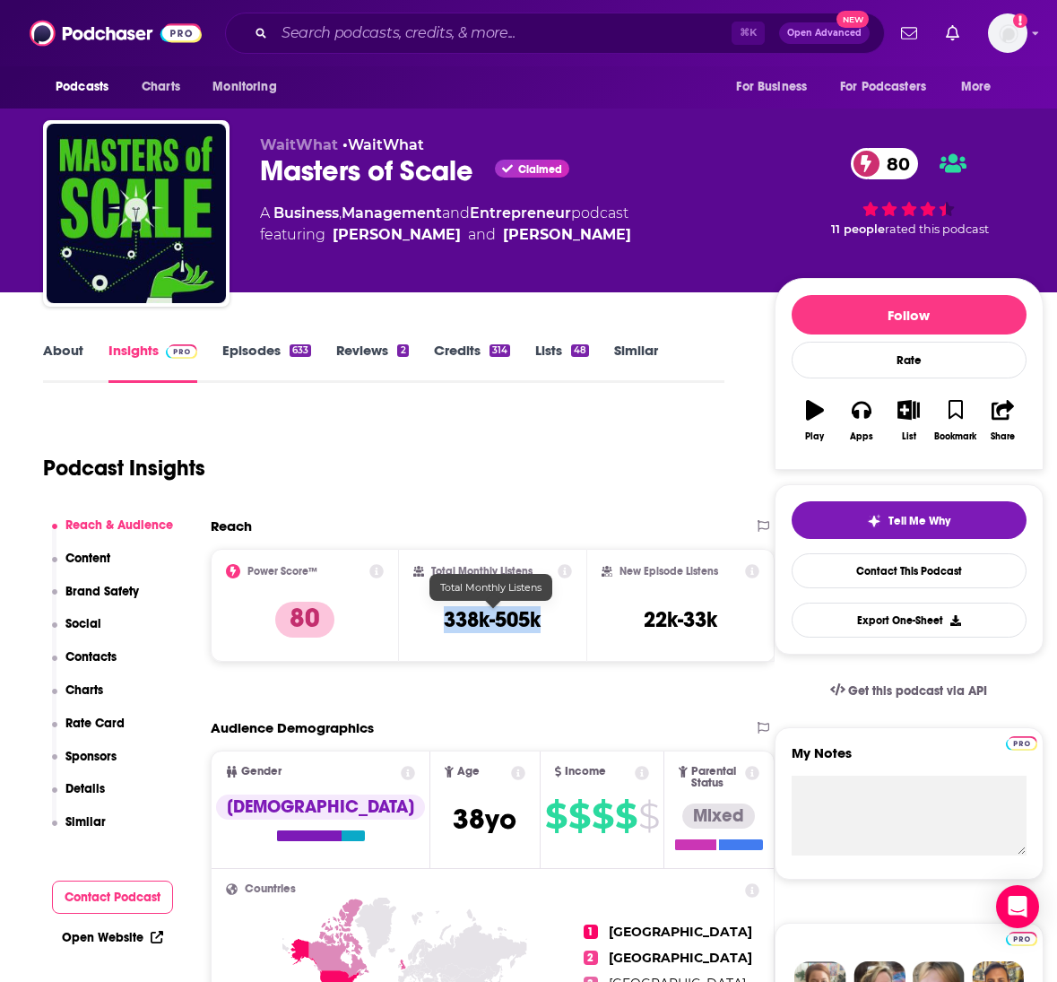
drag, startPoint x: 548, startPoint y: 622, endPoint x: 440, endPoint y: 621, distance: 107.6
click at [440, 621] on div "Total Monthly Listens 338k-505k" at bounding box center [493, 605] width 160 height 83
copy h3 "338k-505k"
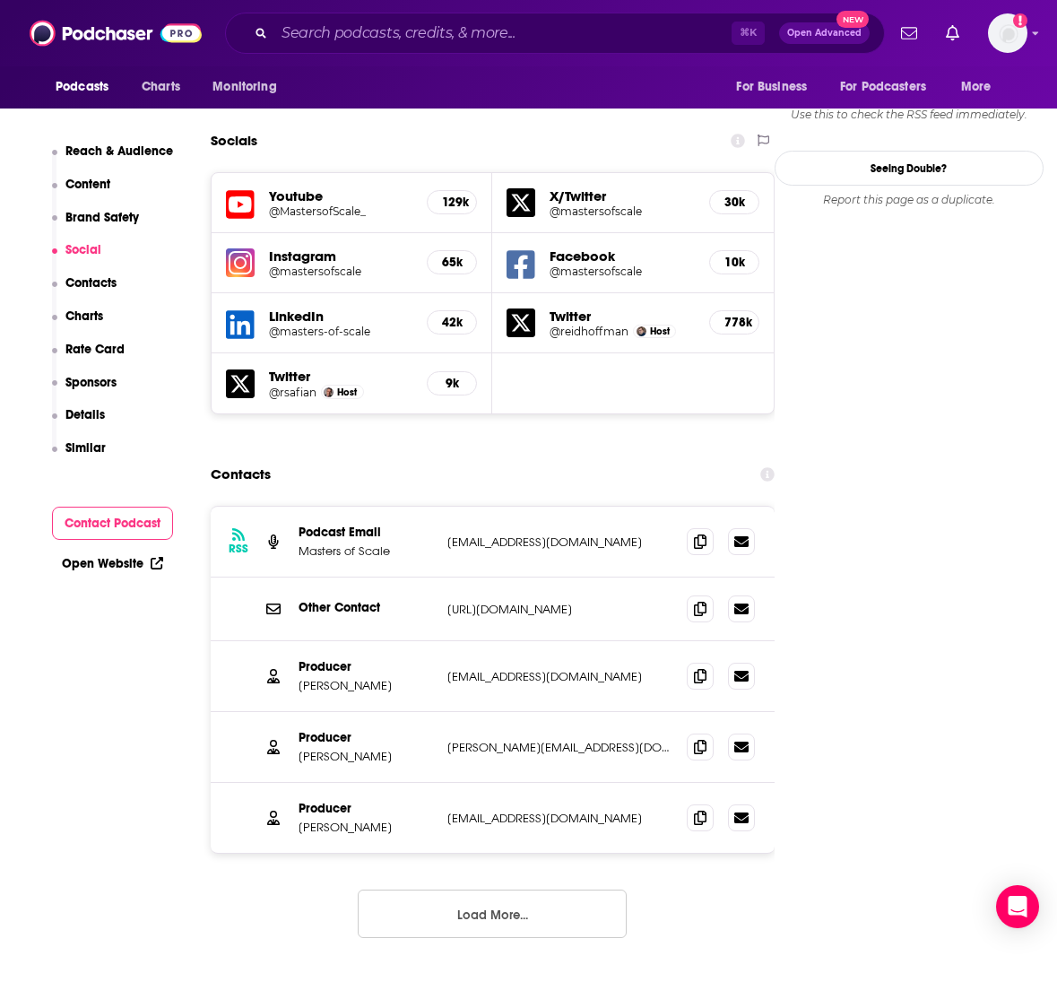
scroll to position [1998, 0]
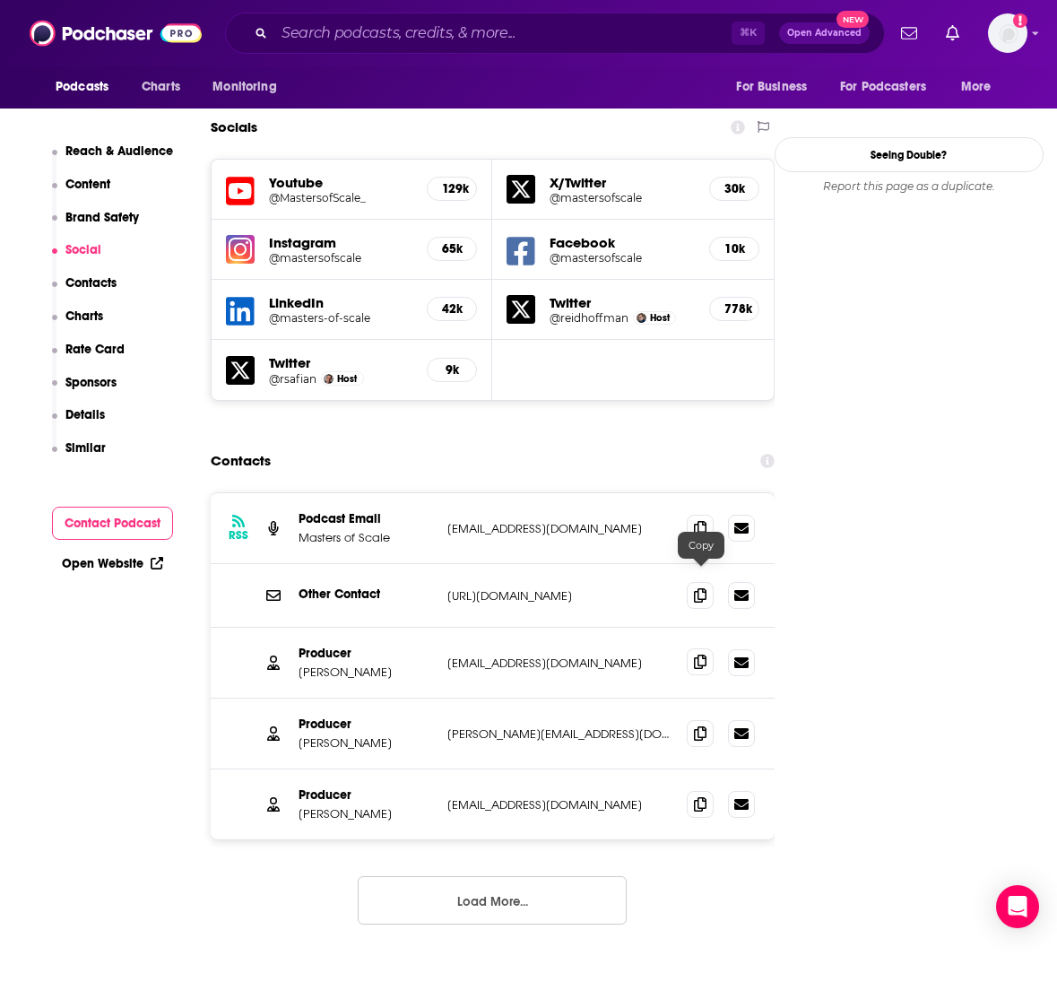
click at [700, 655] on icon at bounding box center [700, 662] width 13 height 14
drag, startPoint x: 380, startPoint y: 589, endPoint x: 300, endPoint y: 589, distance: 80.7
click at [300, 665] on p "[PERSON_NAME]" at bounding box center [366, 672] width 135 height 15
copy p "[PERSON_NAME]"
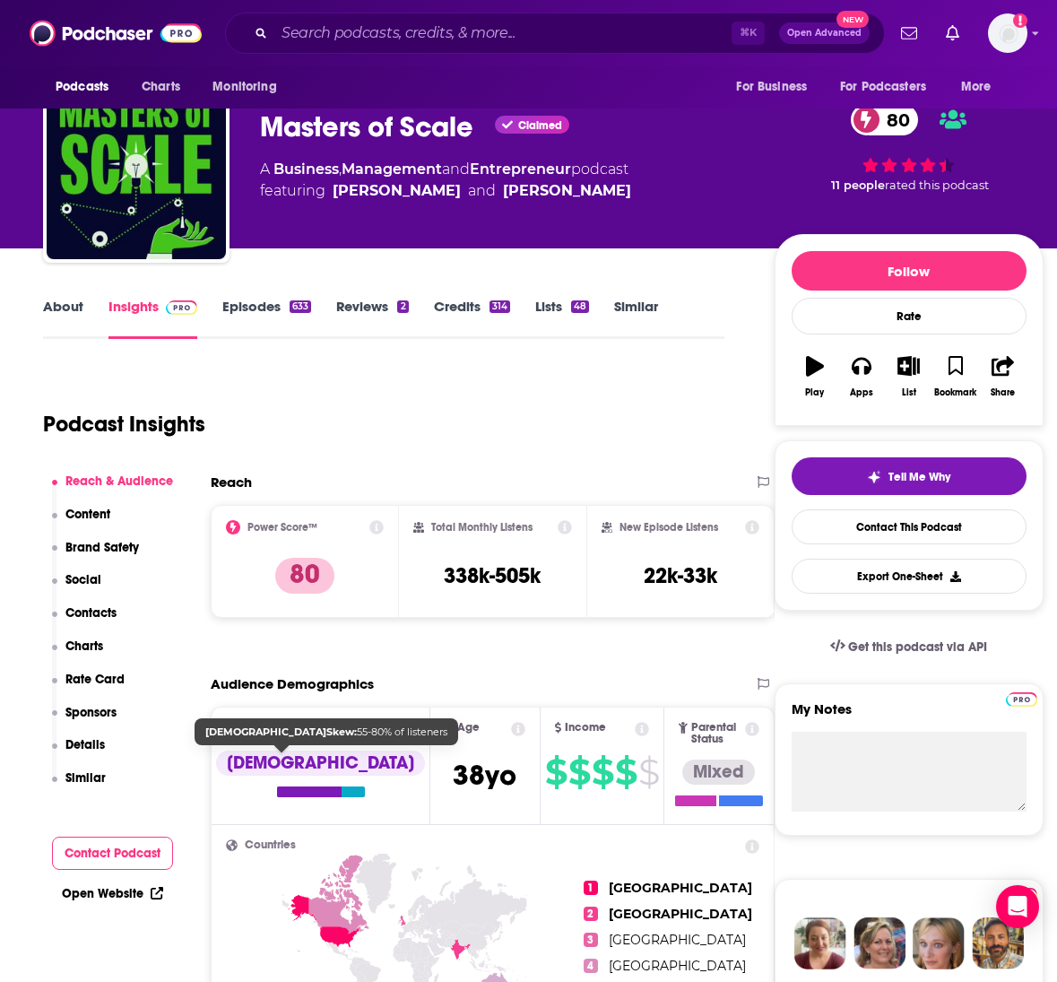
scroll to position [0, 0]
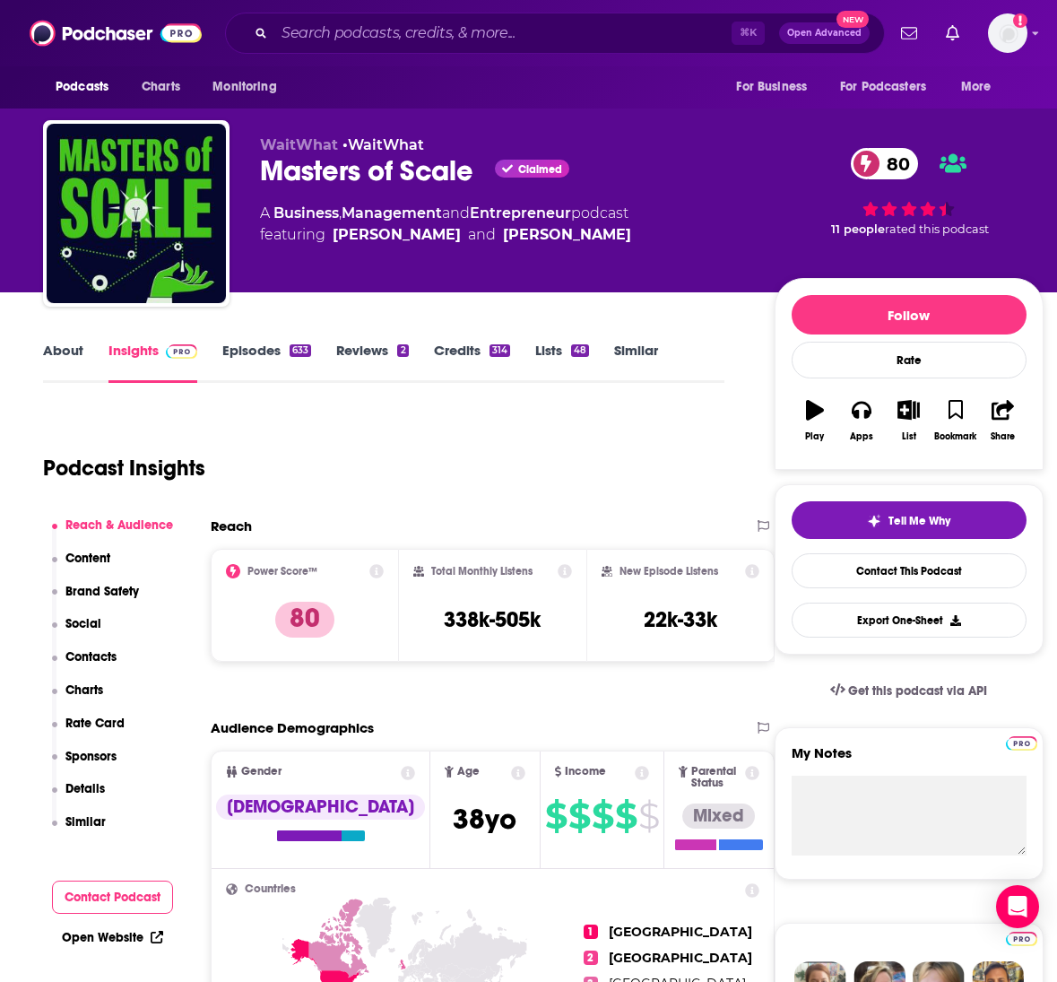
click at [72, 357] on link "About" at bounding box center [63, 362] width 40 height 41
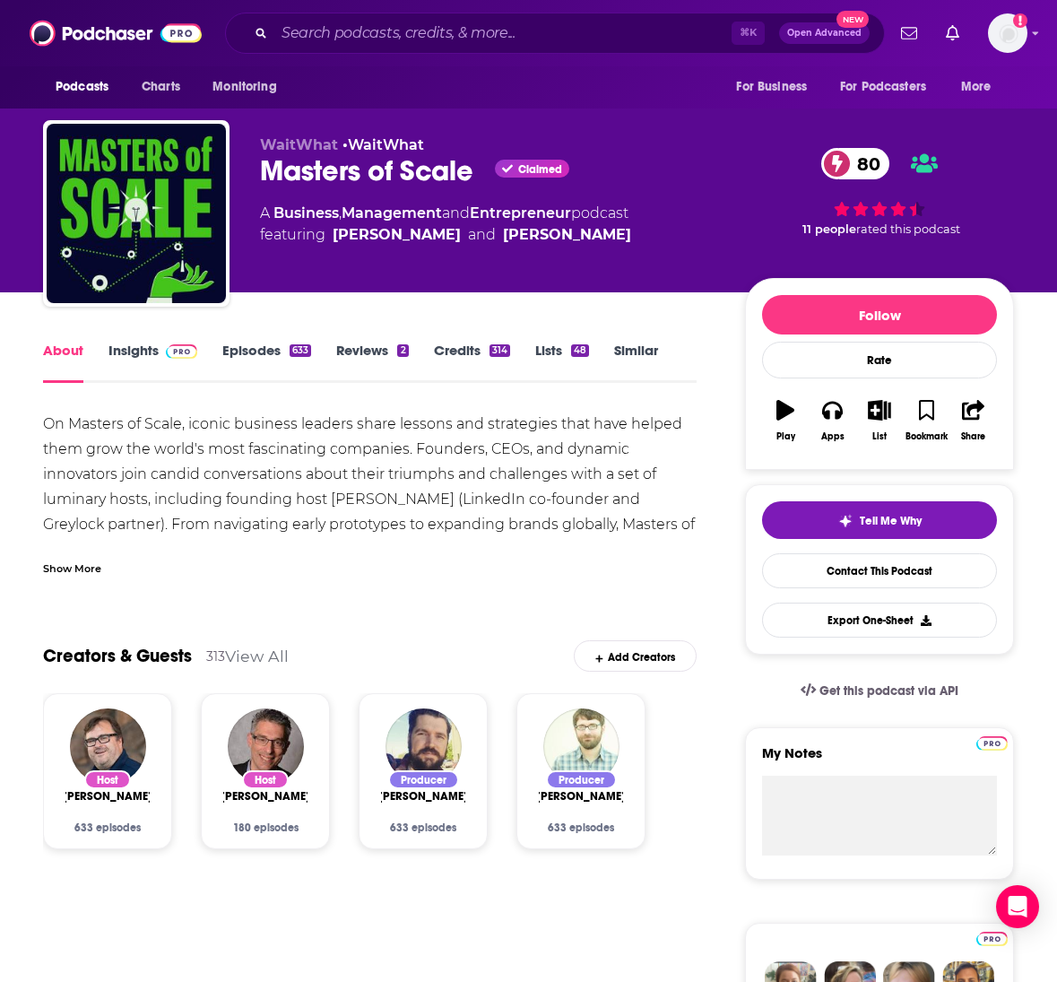
click at [74, 570] on div "Show More" at bounding box center [72, 567] width 58 height 17
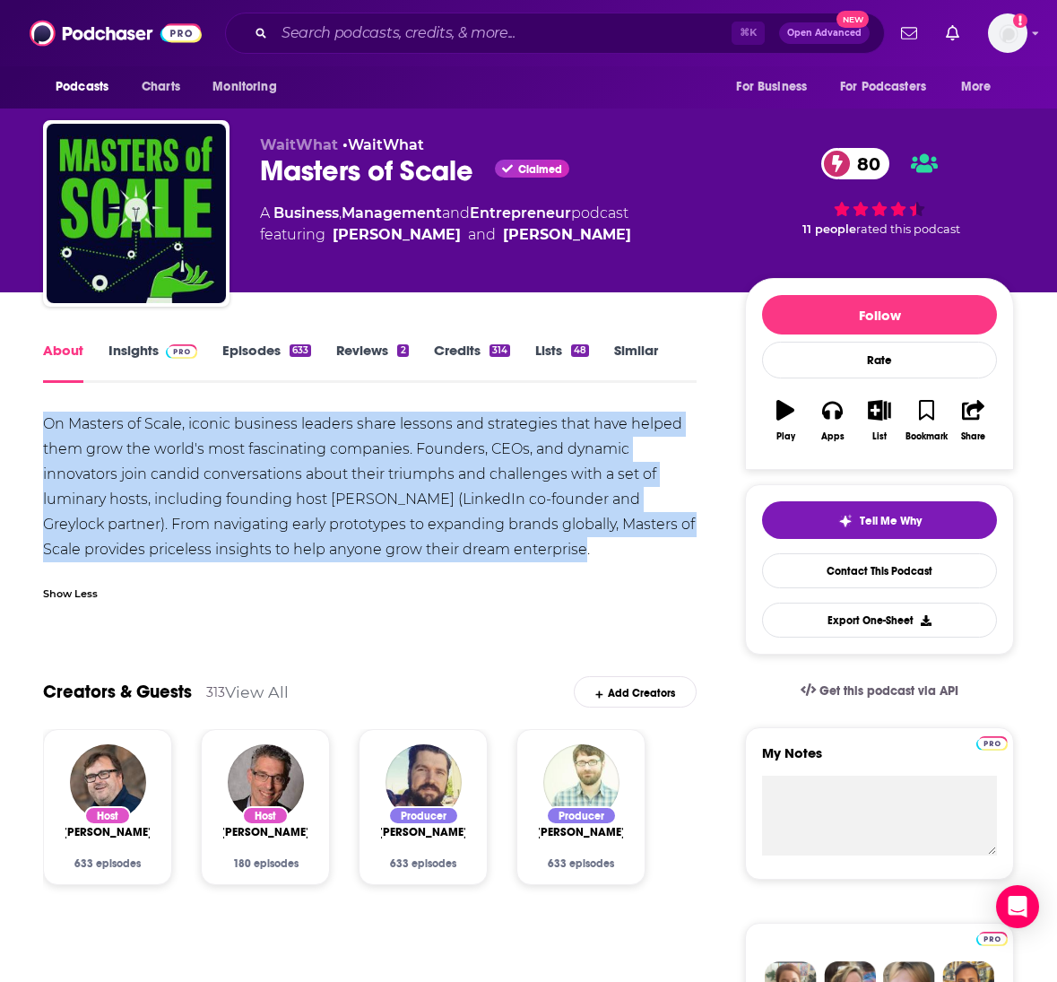
drag, startPoint x: 544, startPoint y: 554, endPoint x: 44, endPoint y: 425, distance: 516.9
click at [44, 425] on div "On Masters of Scale, iconic business leaders share lessons and strategies that …" at bounding box center [370, 487] width 654 height 151
copy div "On Masters of Scale, iconic business leaders share lessons and strategies that …"
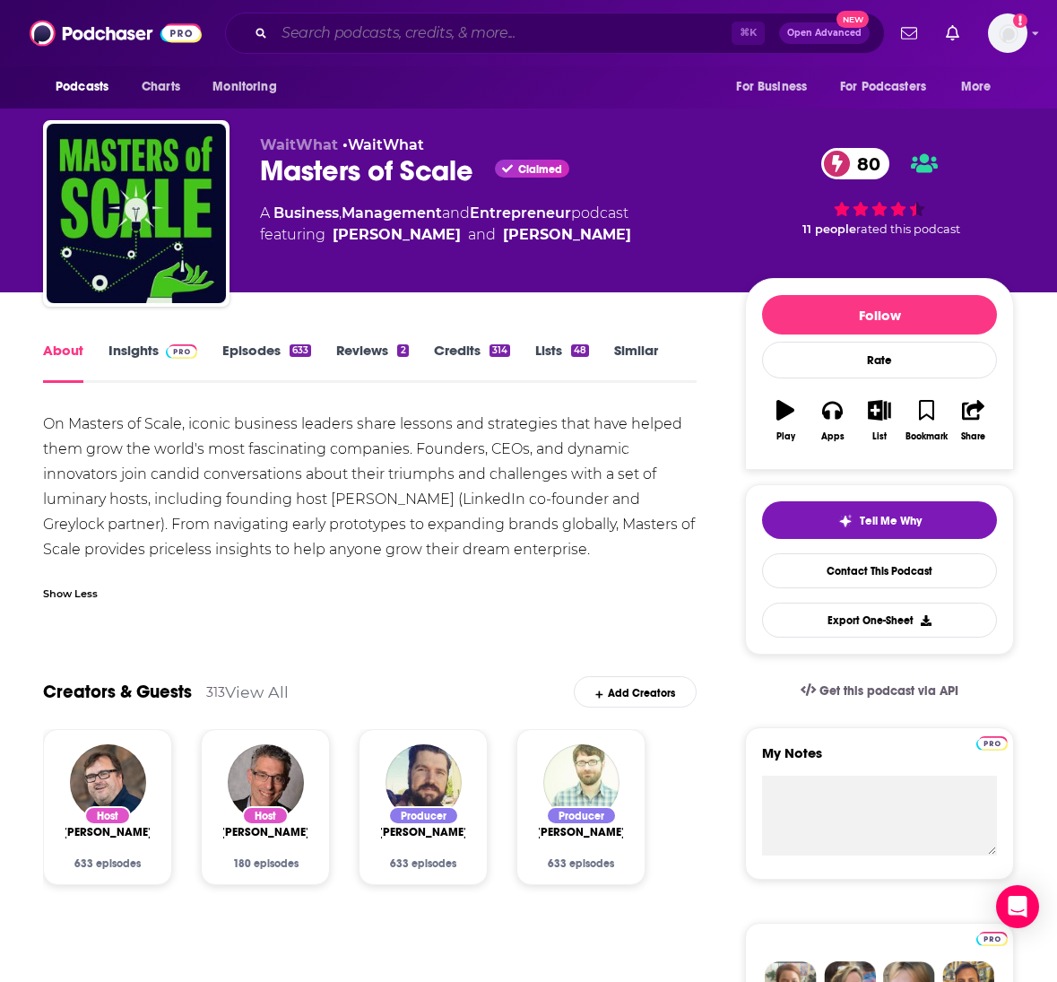
click at [333, 28] on input "Search podcasts, credits, & more..." at bounding box center [502, 33] width 457 height 29
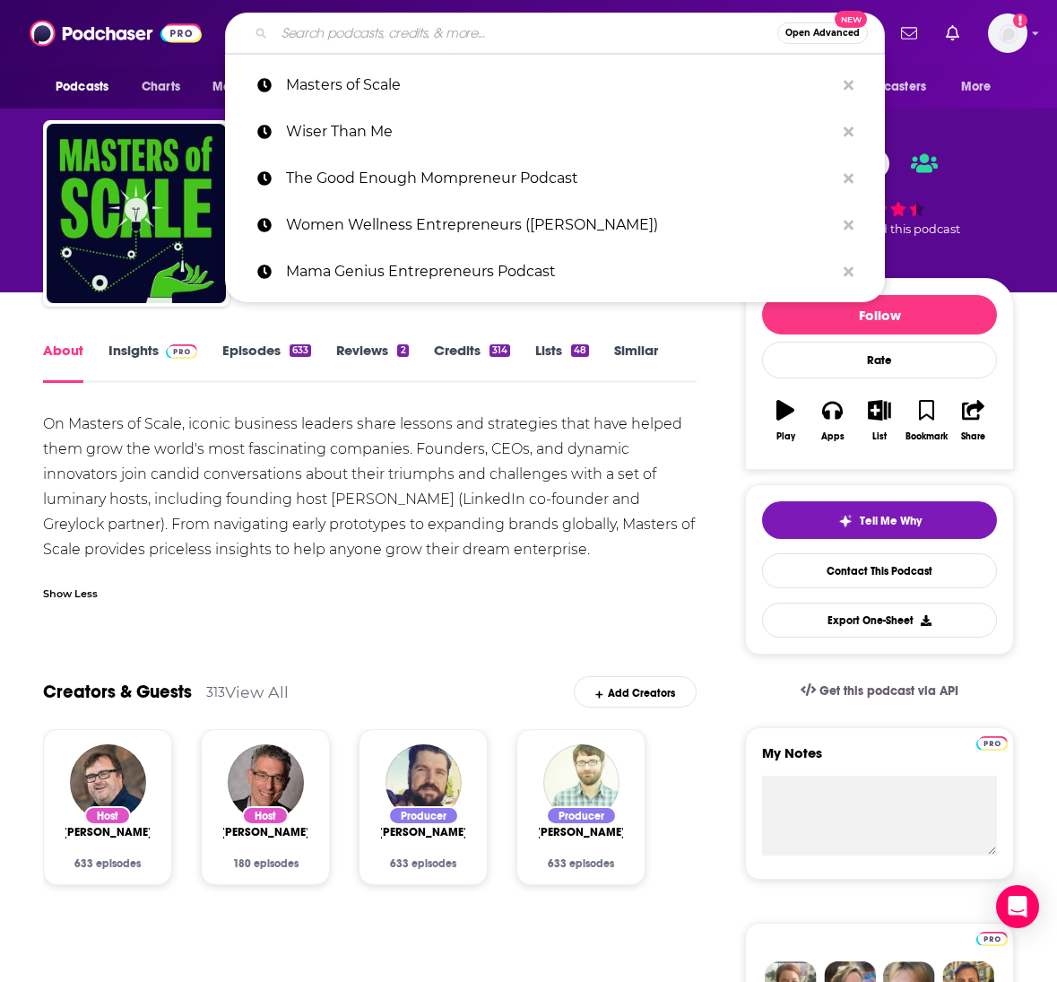
paste input "The Goal Digger Podcast"
type input "The Goal Digger Podcast"
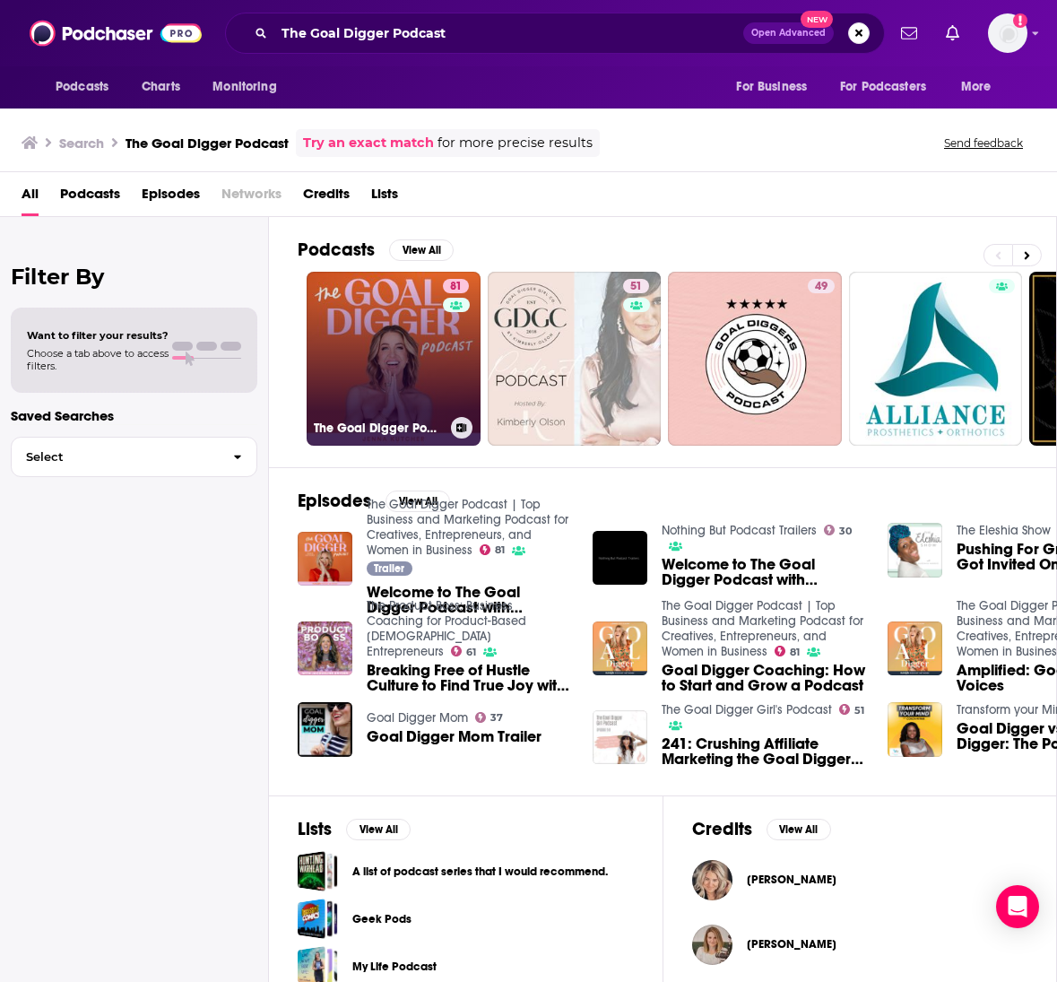
click at [366, 375] on link "81 The Goal Digger Podcast | Top Business and Marketing Podcast for Creatives, …" at bounding box center [394, 359] width 174 height 174
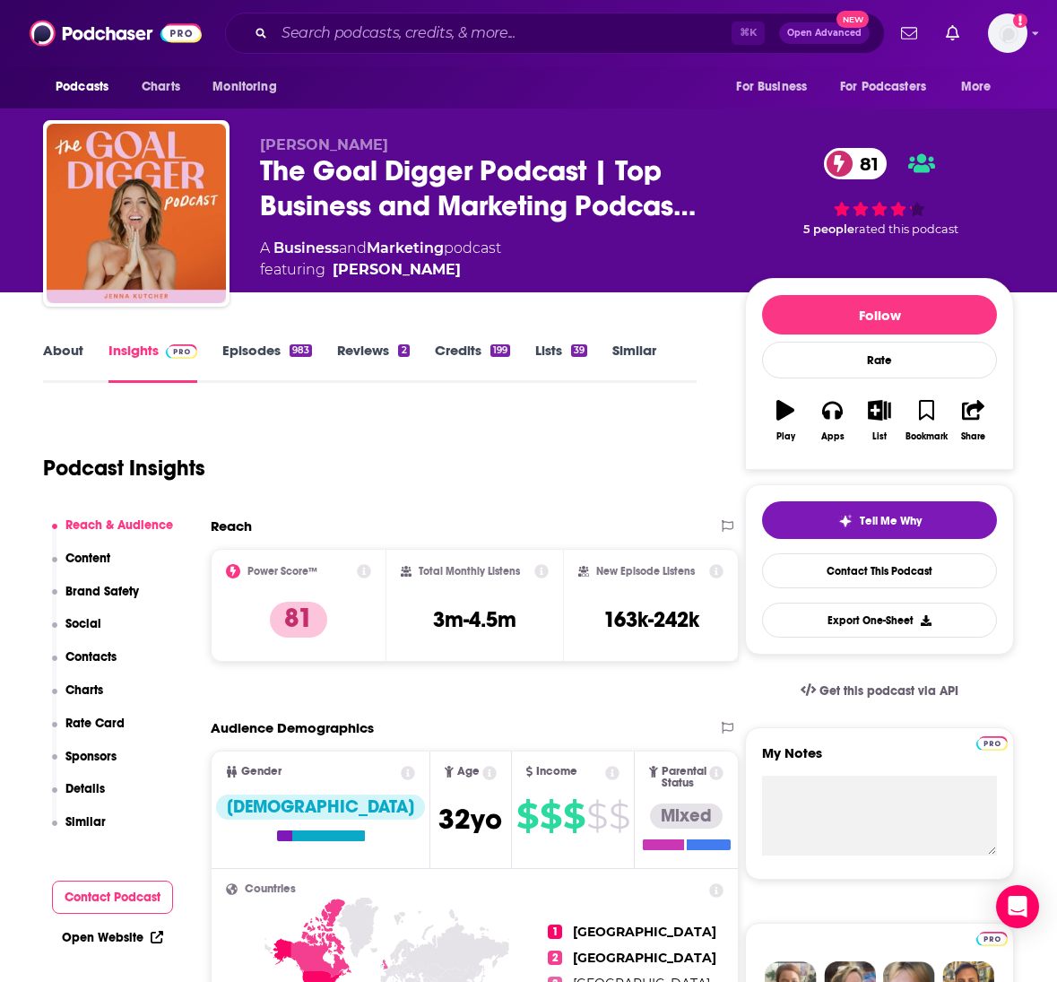
click at [56, 350] on link "About" at bounding box center [63, 362] width 40 height 41
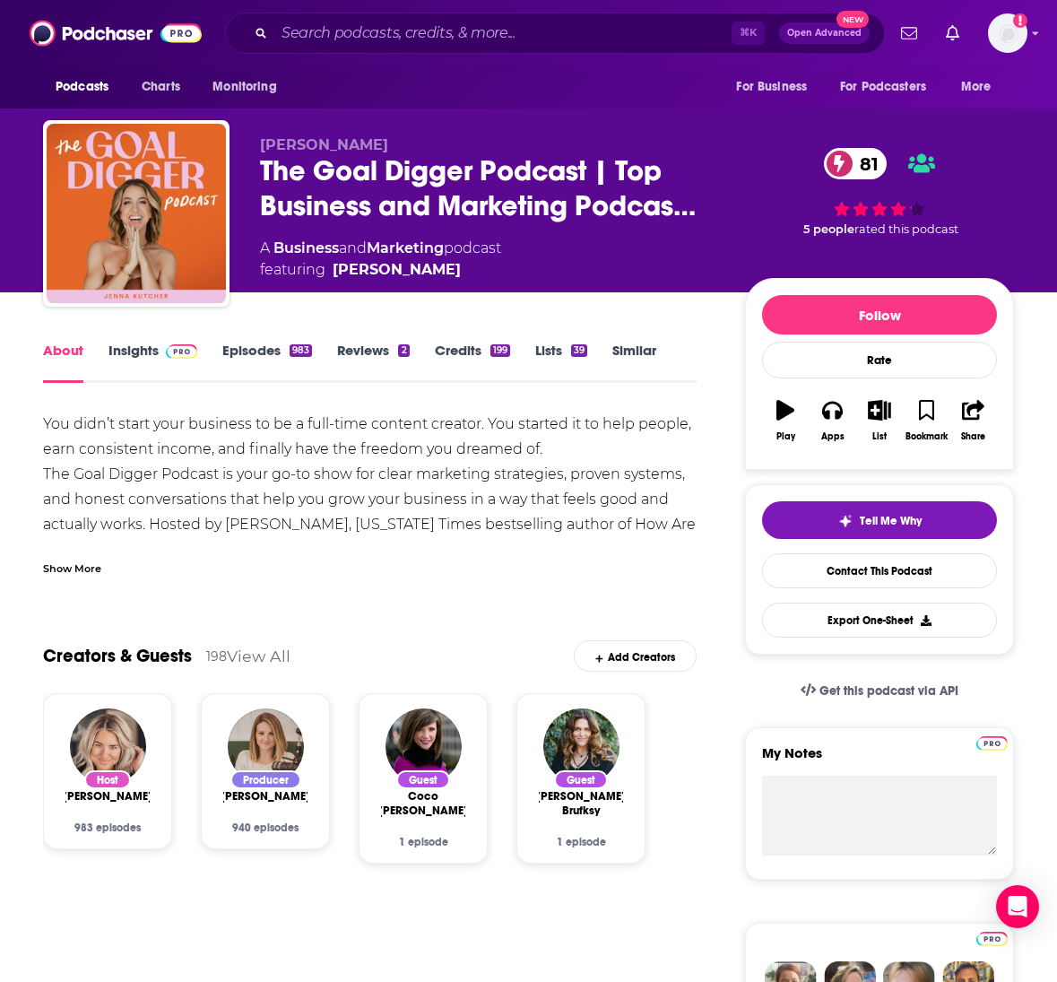
click at [77, 569] on div "Show More" at bounding box center [72, 567] width 58 height 17
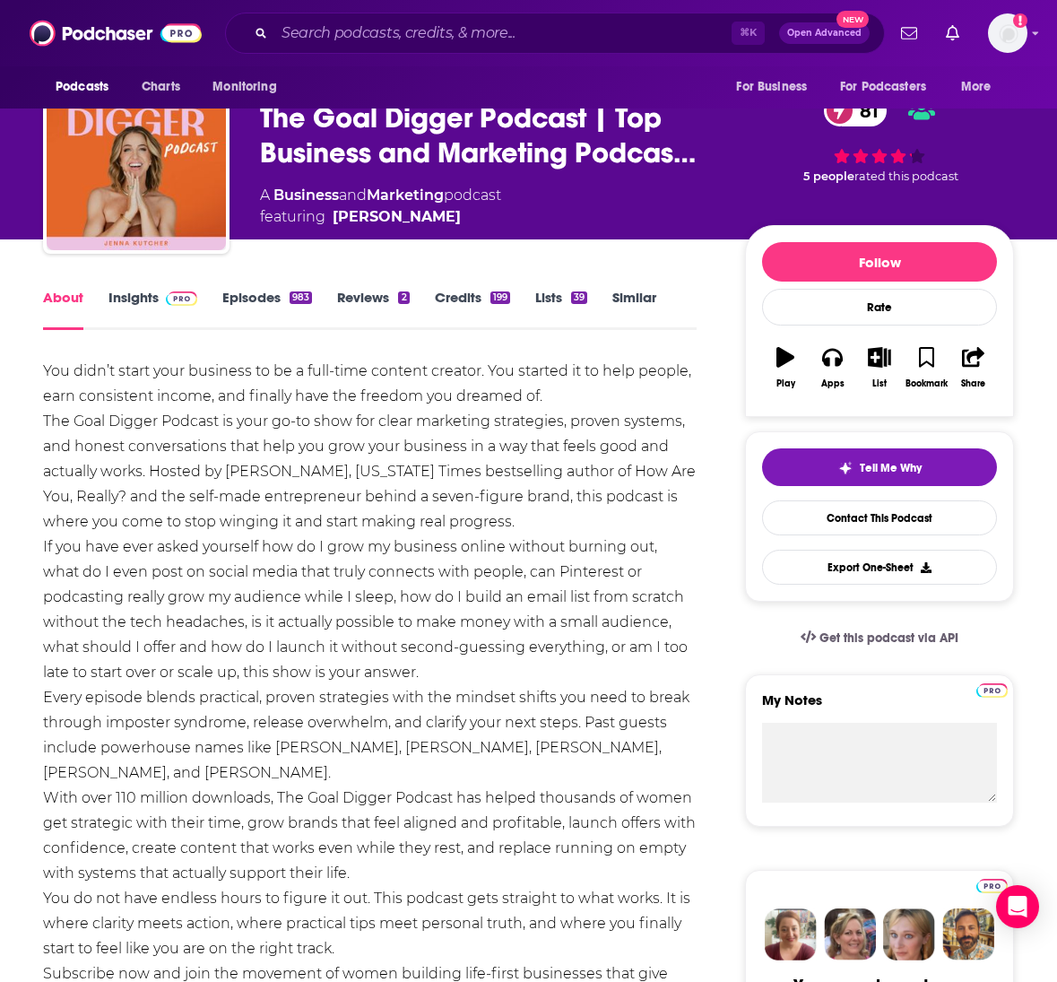
scroll to position [55, 0]
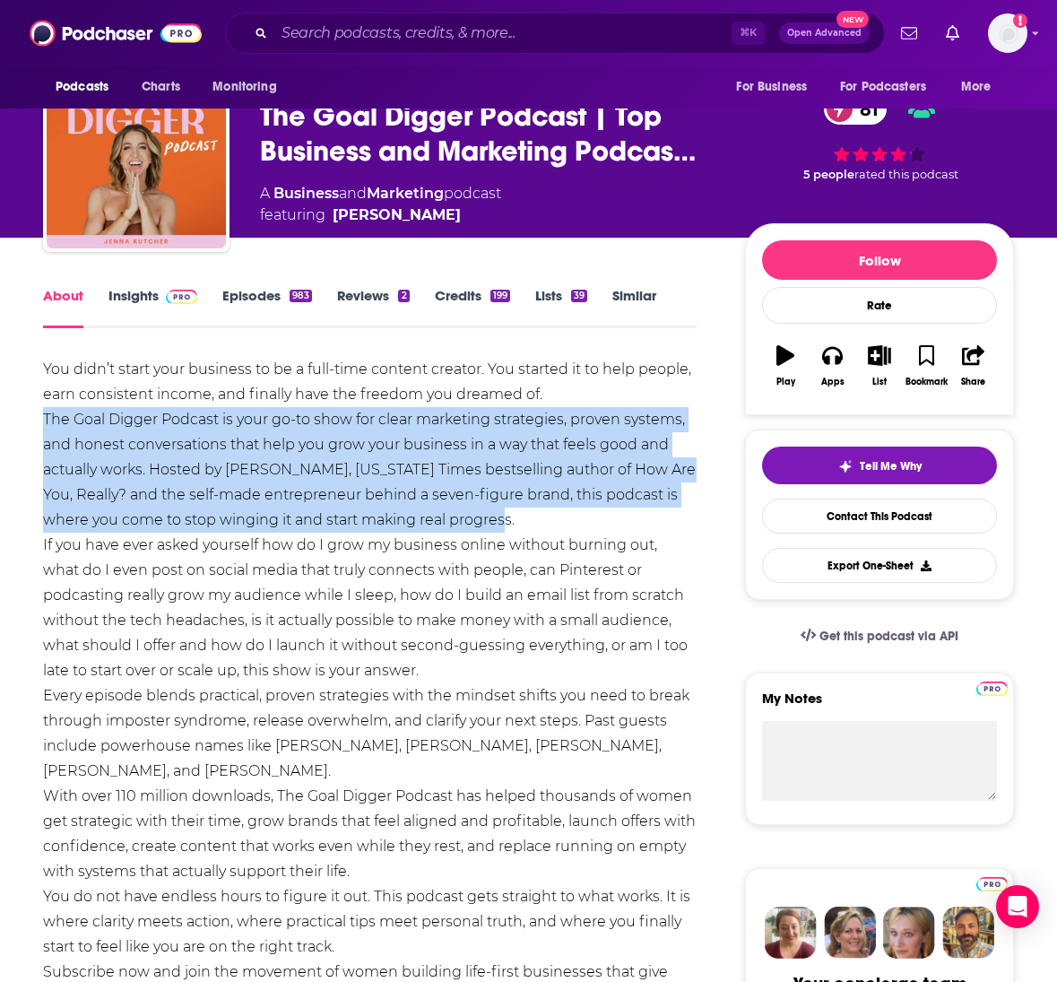
drag, startPoint x: 35, startPoint y: 416, endPoint x: 505, endPoint y: 519, distance: 481.2
copy div "The Goal Digger Podcast is your go-to show for clear marketing strategies, prov…"
click at [162, 299] on span at bounding box center [178, 295] width 39 height 17
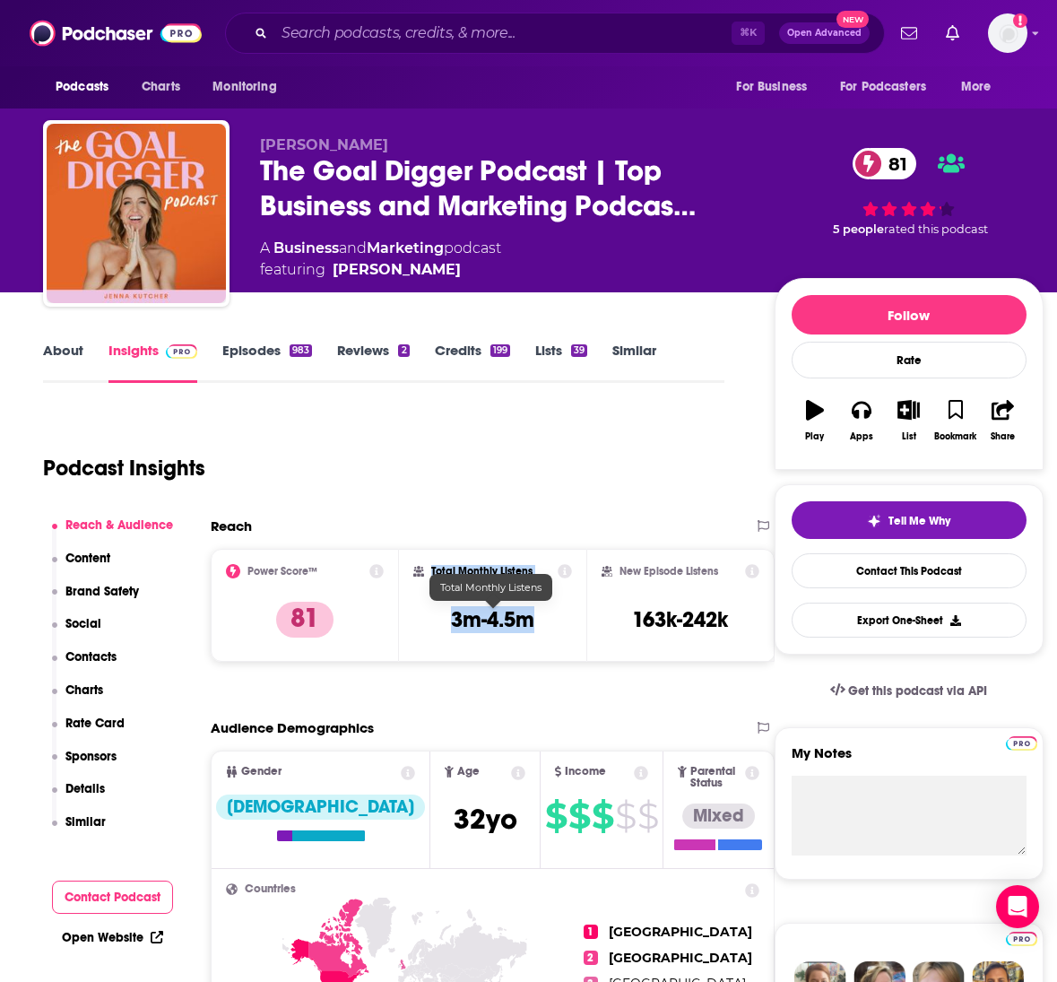
drag, startPoint x: 552, startPoint y: 620, endPoint x: 403, endPoint y: 620, distance: 148.9
click at [403, 620] on div "Total Monthly Listens 3m-4.5m" at bounding box center [493, 605] width 188 height 113
copy div "Total Monthly Listens 3m-4.5m"
click at [491, 626] on h3 "3m-4.5m" at bounding box center [492, 619] width 83 height 27
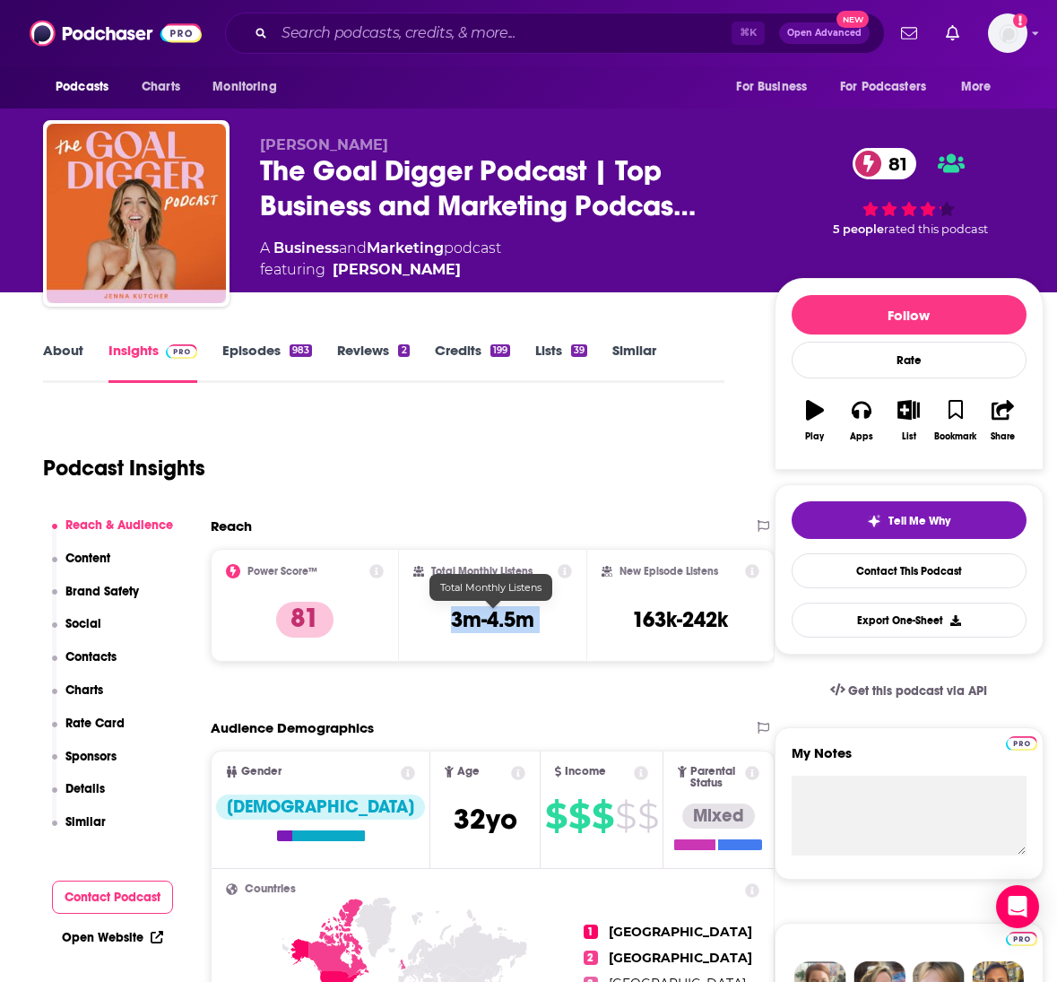
click at [491, 626] on h3 "3m-4.5m" at bounding box center [492, 619] width 83 height 27
copy div "3m-4.5m"
click at [335, 30] on input "Search podcasts, credits, & more..." at bounding box center [502, 33] width 457 height 29
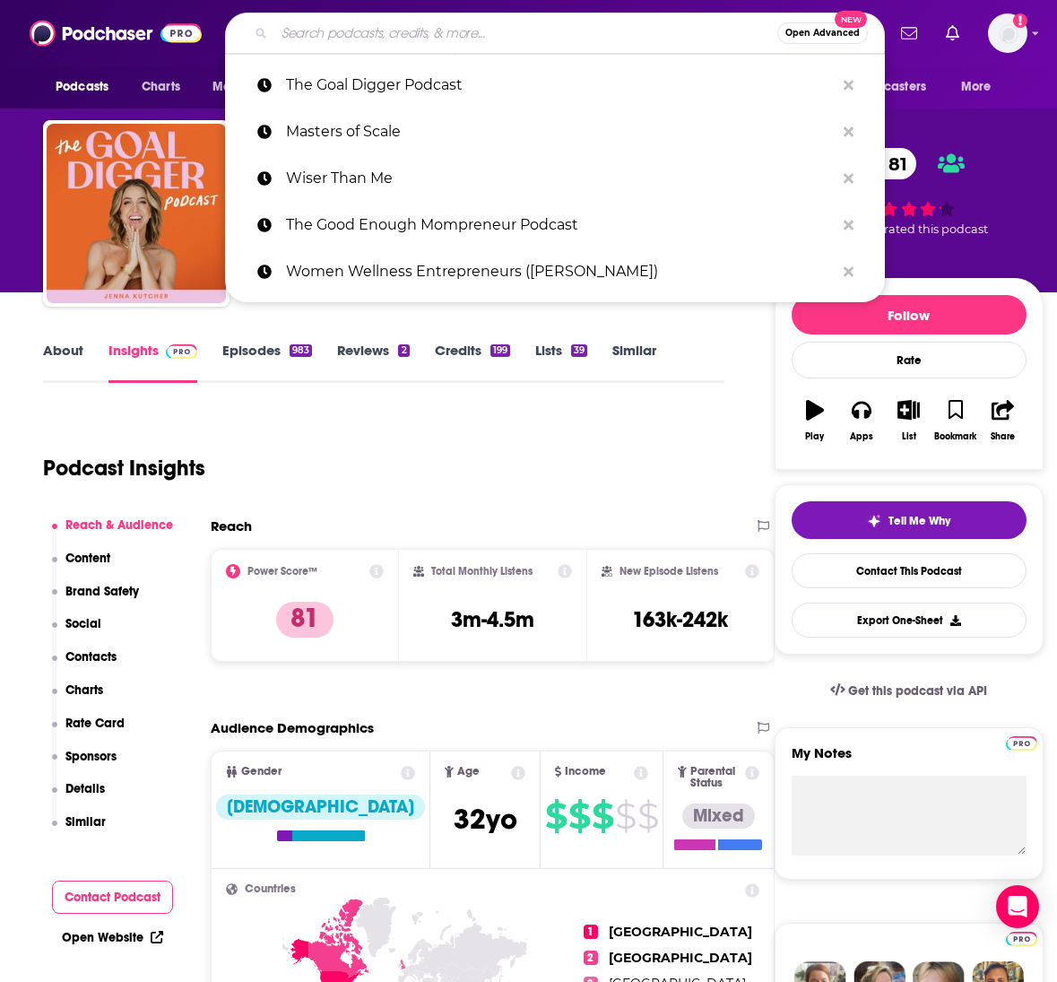
paste input "Women Choosing Growth"
type input "Women Choosing Growth"
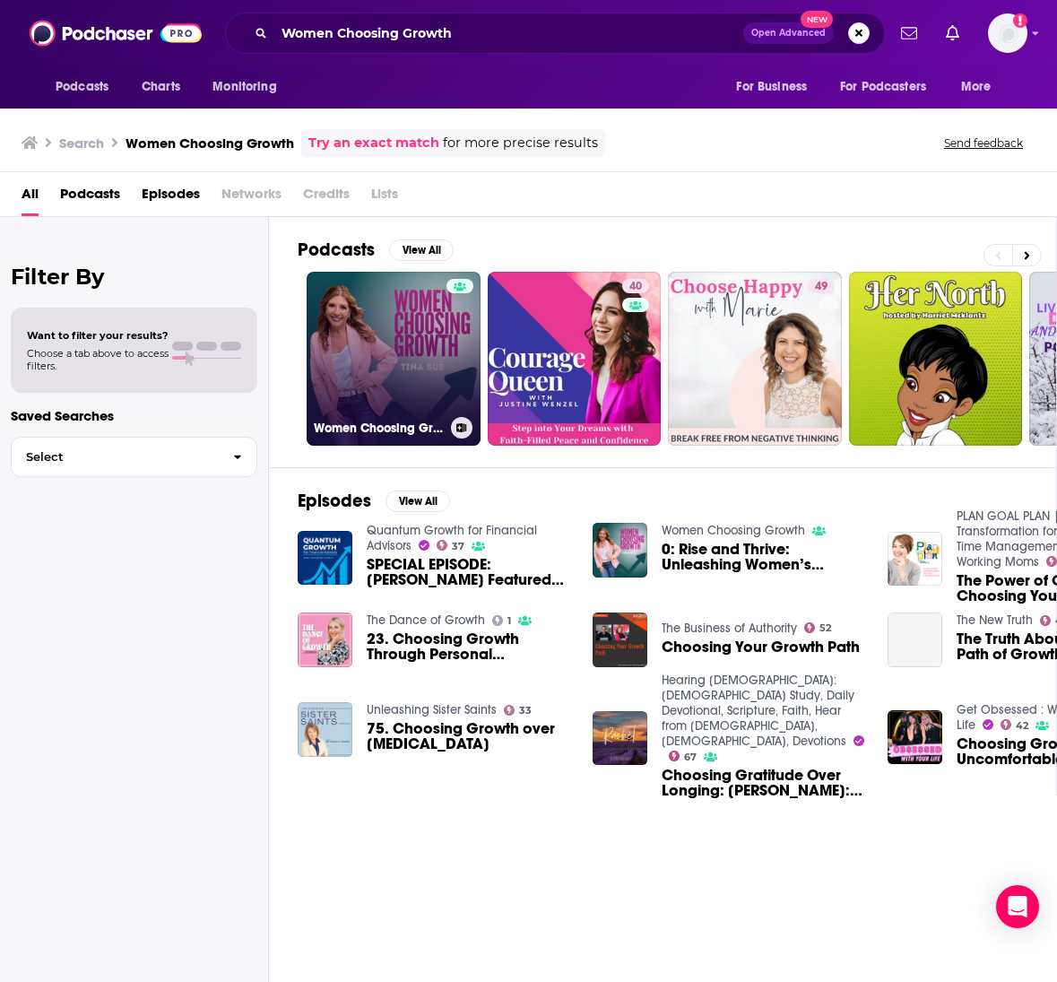
click at [431, 370] on link "Women Choosing Growth" at bounding box center [394, 359] width 174 height 174
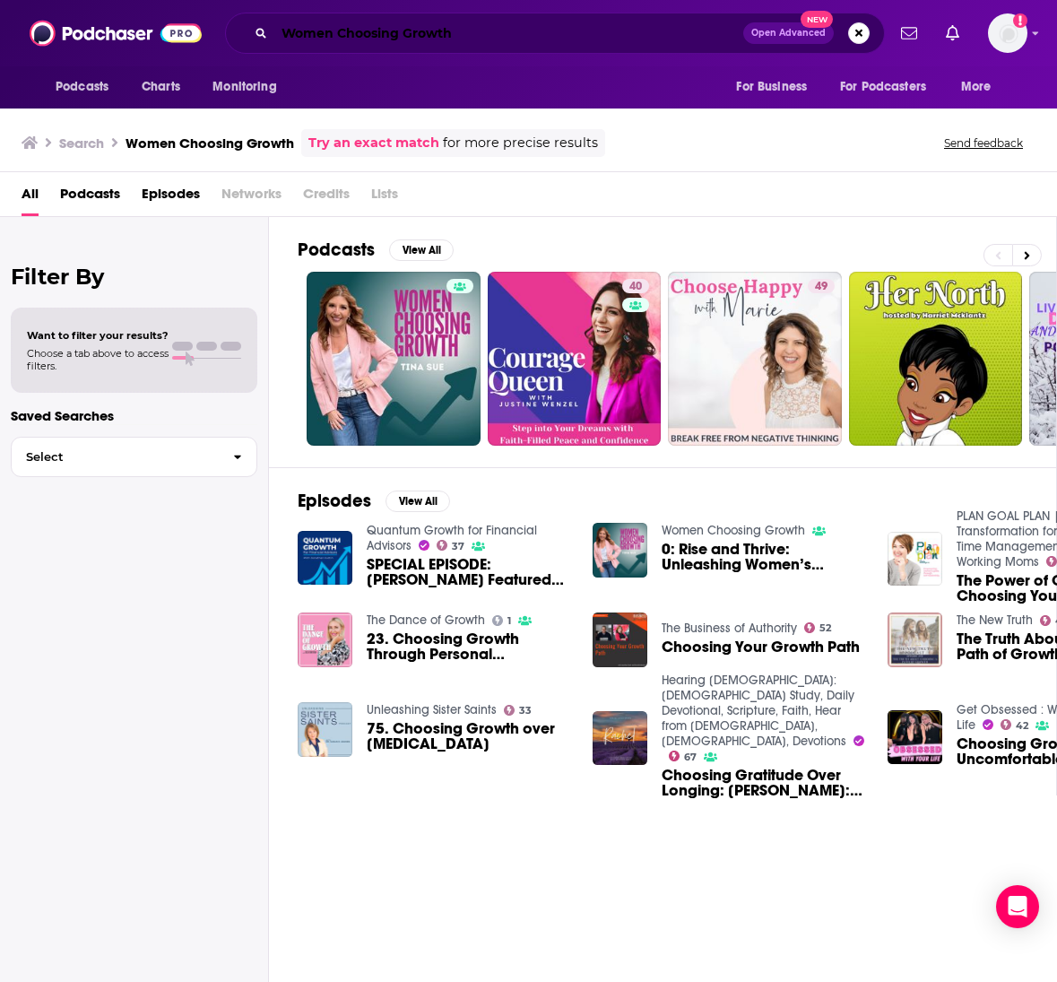
click at [406, 32] on input "Women Choosing Growth" at bounding box center [508, 33] width 469 height 29
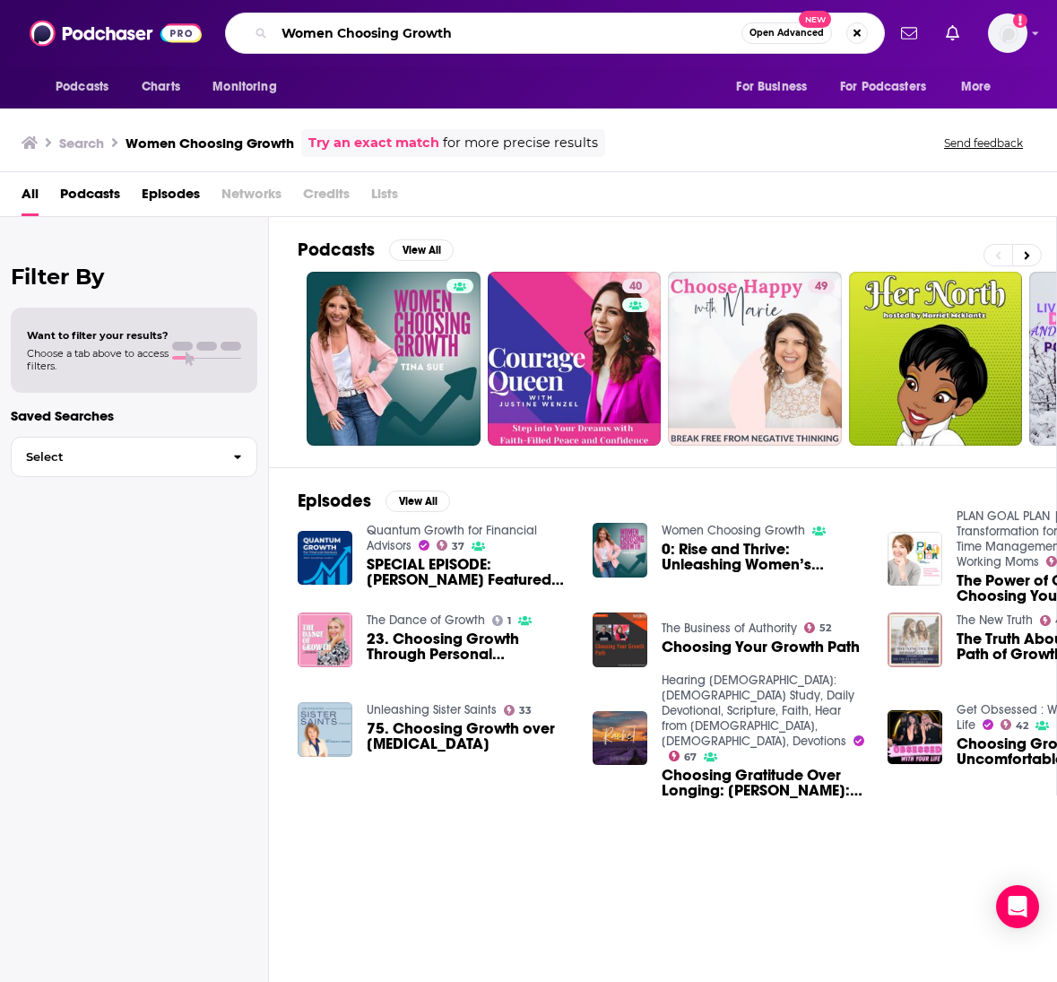
click at [406, 32] on input "Women Choosing Growth" at bounding box center [507, 33] width 467 height 29
paste input "The Mom Founders Table"
type input "The Mom Founders Table"
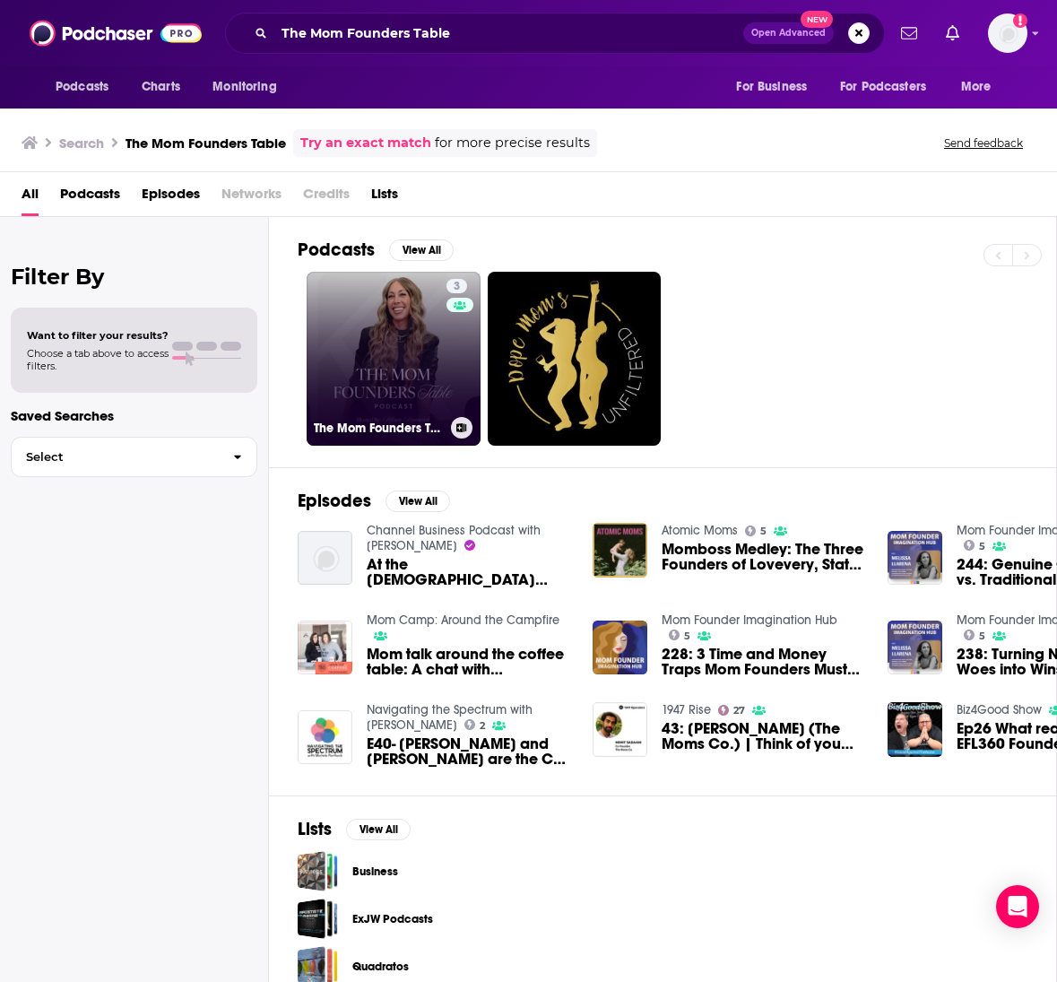
click at [374, 385] on link "3 The Mom Founders Table" at bounding box center [394, 359] width 174 height 174
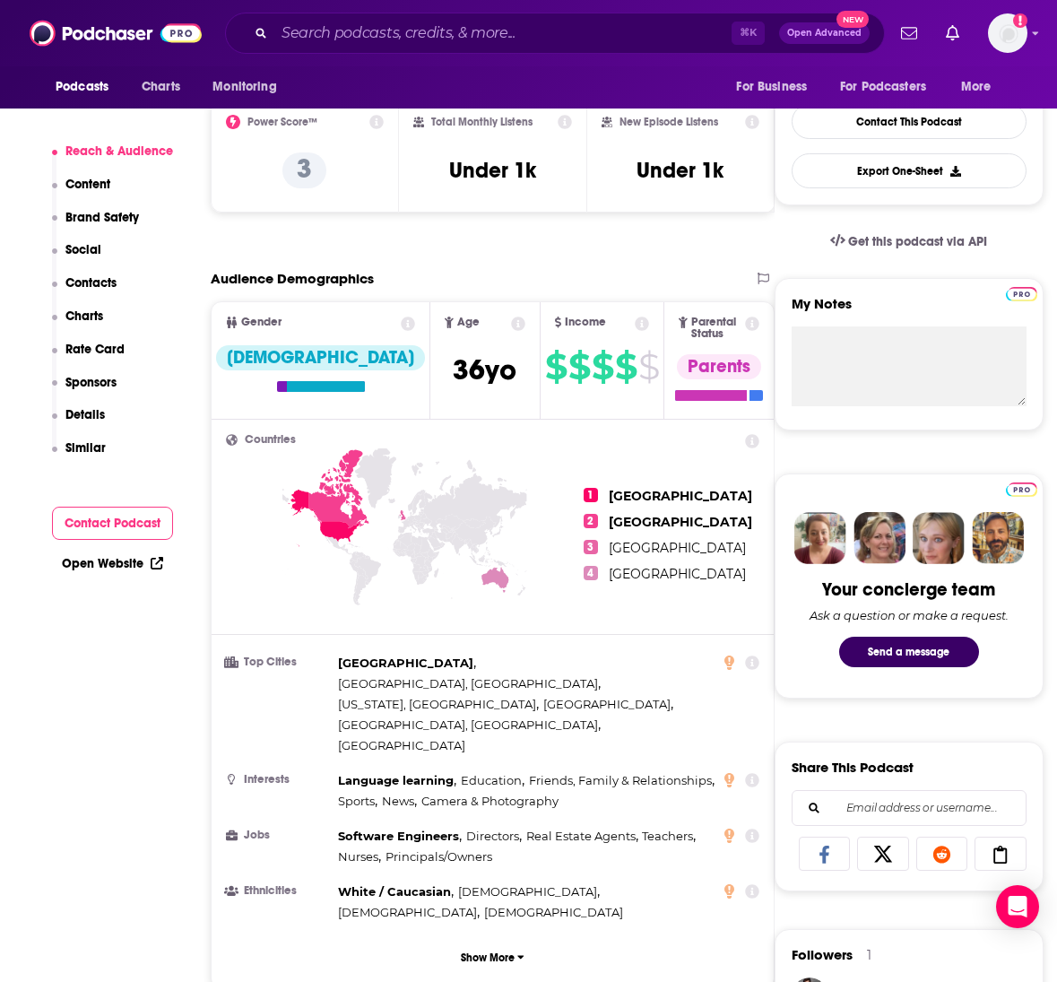
scroll to position [453, 0]
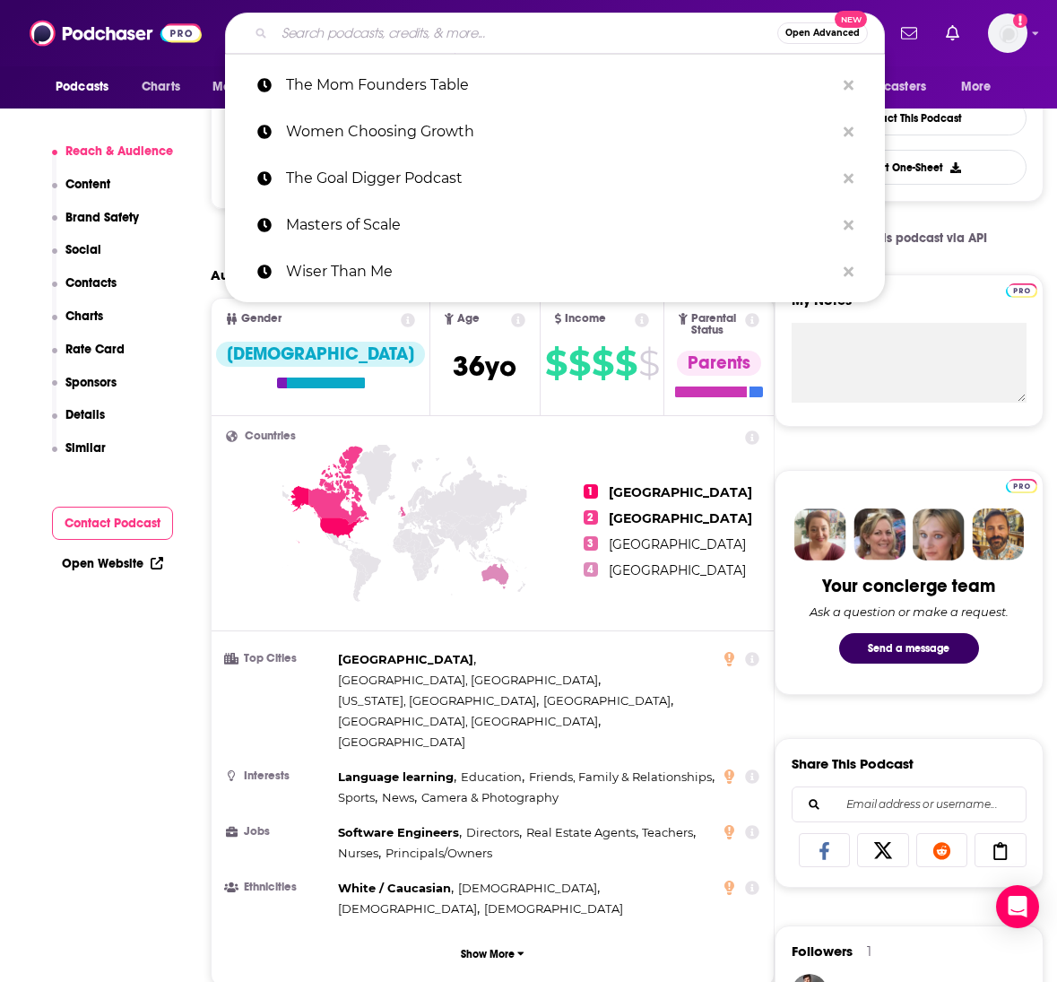
click at [356, 30] on input "Search podcasts, credits, & more..." at bounding box center [525, 33] width 503 height 29
paste input "Bump to Business Owner"
type input "Bump to Business Owner"
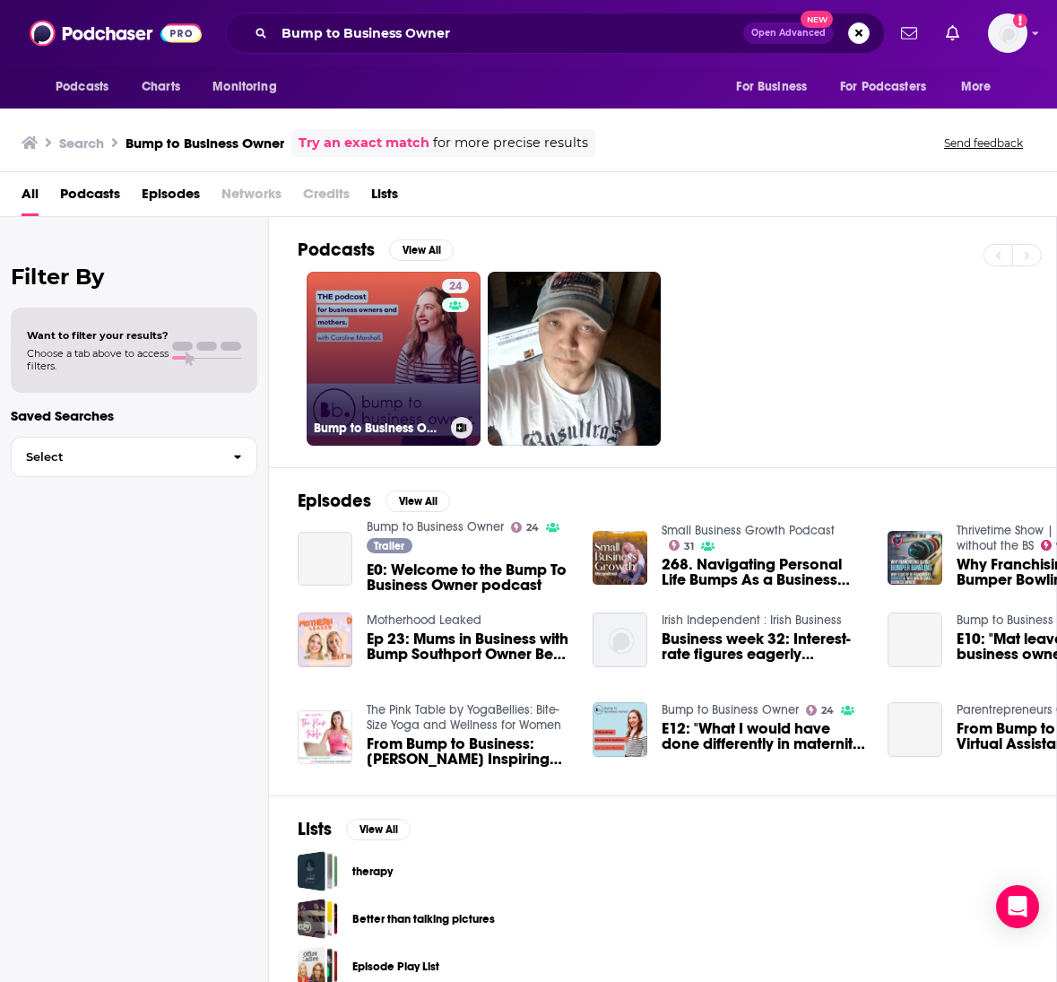
click at [402, 355] on link "24 Bump to Business Owner" at bounding box center [394, 359] width 174 height 174
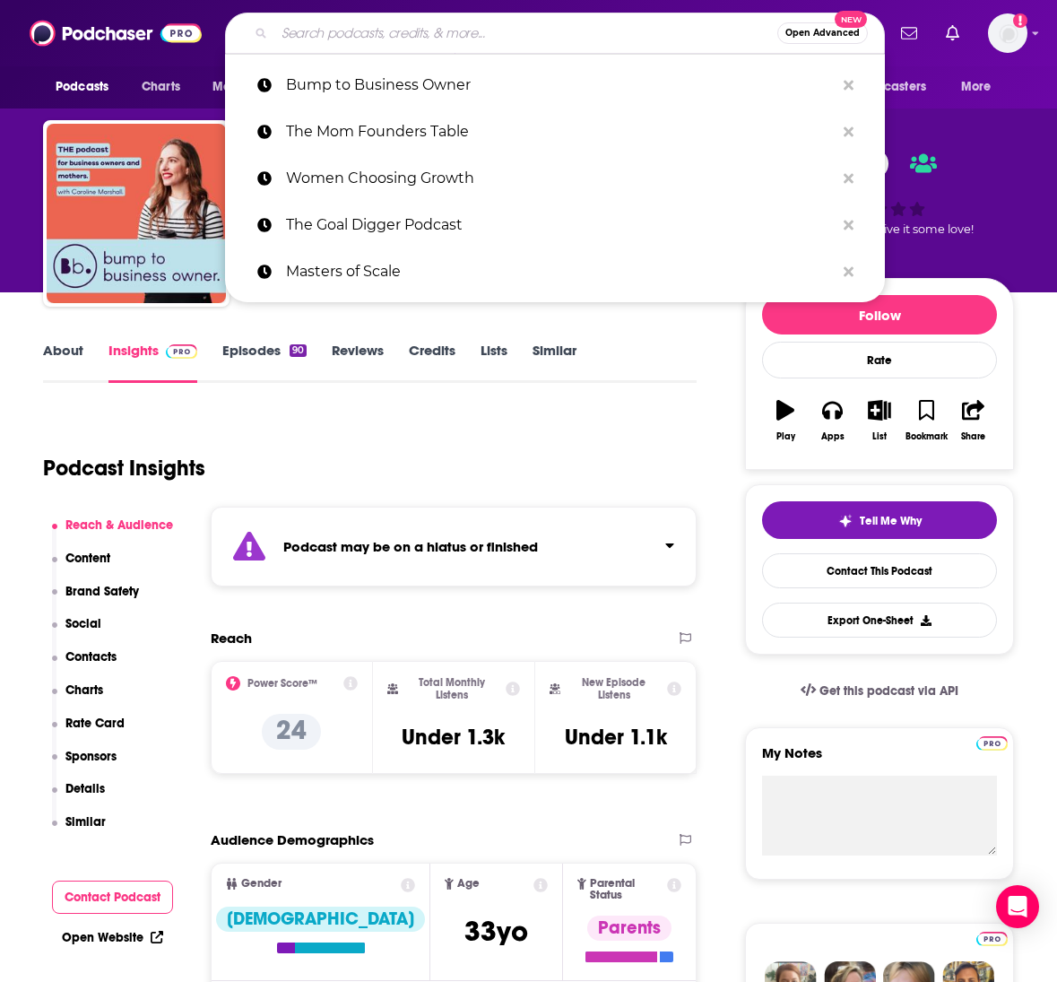
click at [429, 38] on input "Search podcasts, credits, & more..." at bounding box center [525, 33] width 503 height 29
paste input "Raising Kids & Running a Business"
type input "Raising Kids & Running a Business"
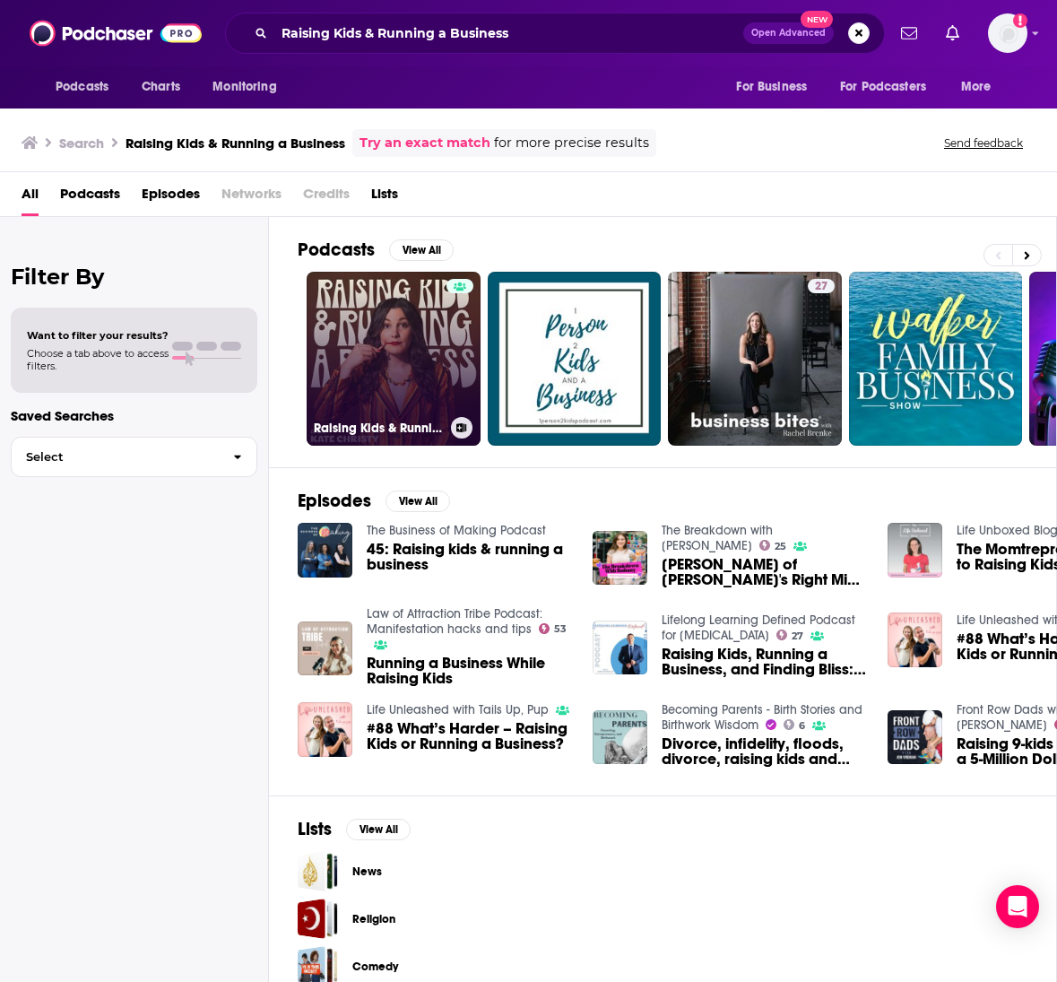
click at [397, 388] on link "Raising Kids & Running a Business" at bounding box center [394, 359] width 174 height 174
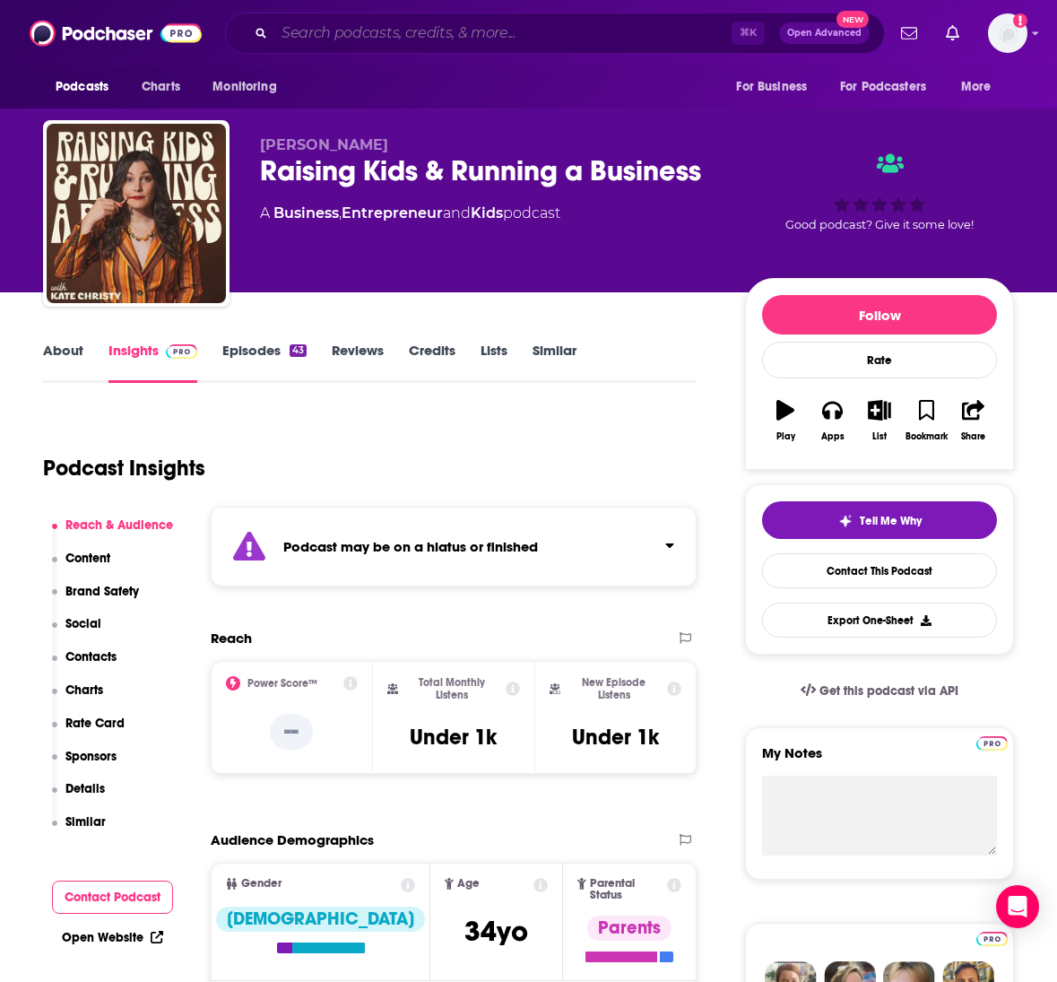
click at [397, 31] on input "Search podcasts, credits, & more..." at bounding box center [502, 33] width 457 height 29
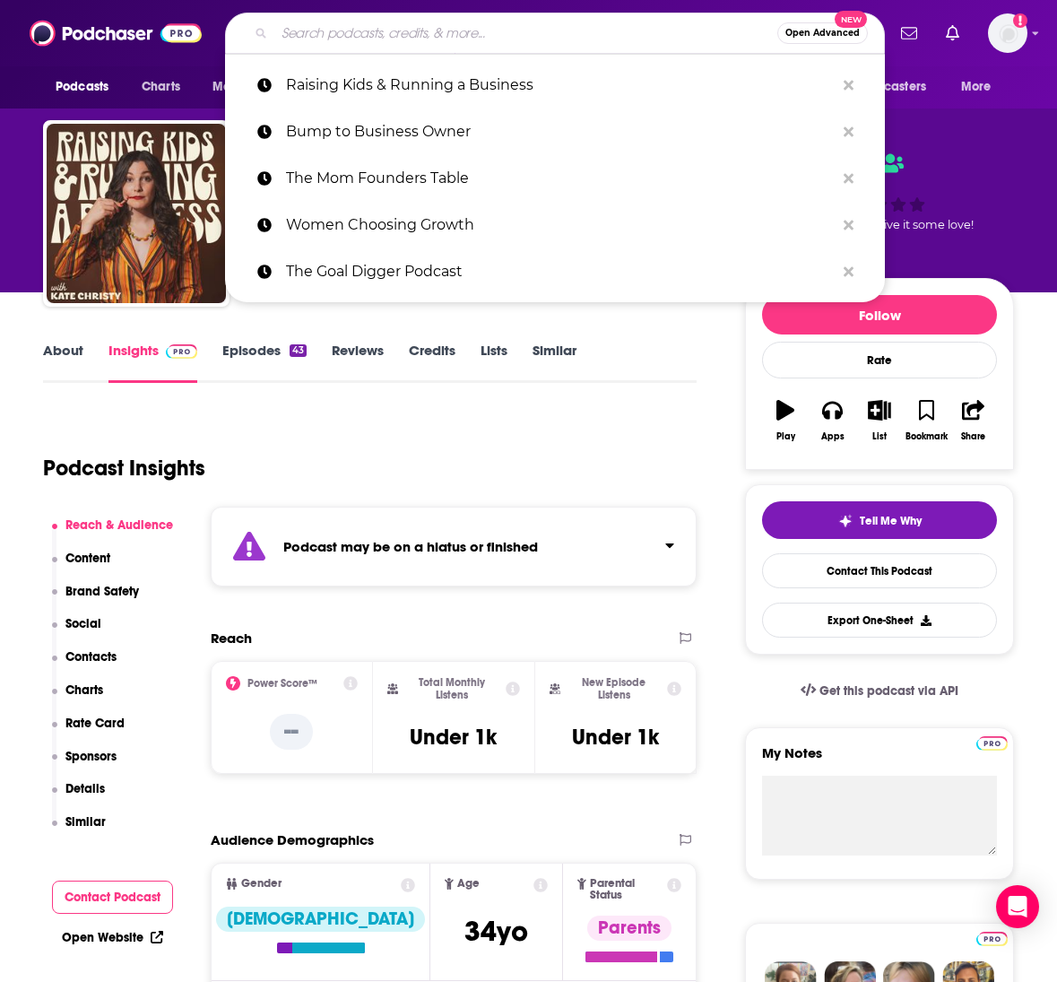
paste input "Brilliant Mompreneurs Podcast"
type input "Brilliant Mompreneurs Podcast"
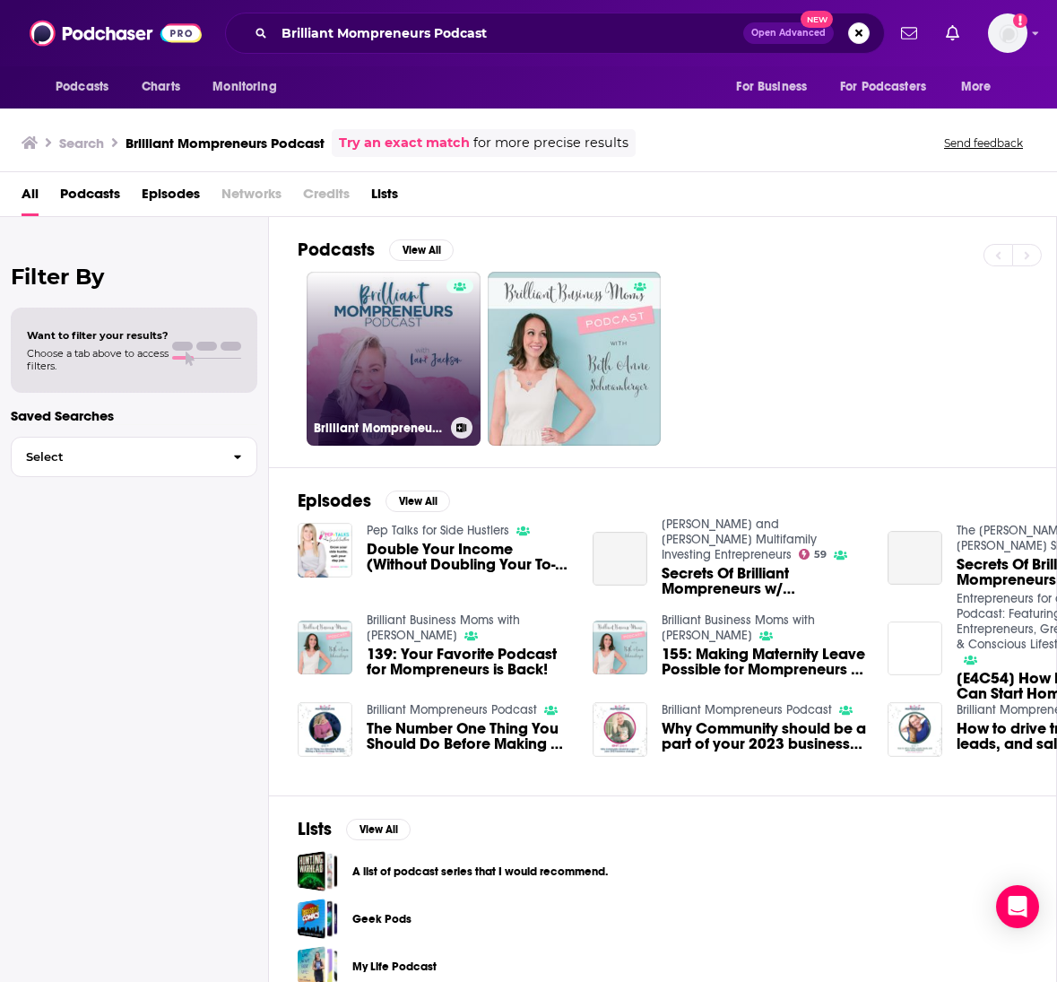
click at [380, 337] on link "Brilliant Mompreneurs Podcast" at bounding box center [394, 359] width 174 height 174
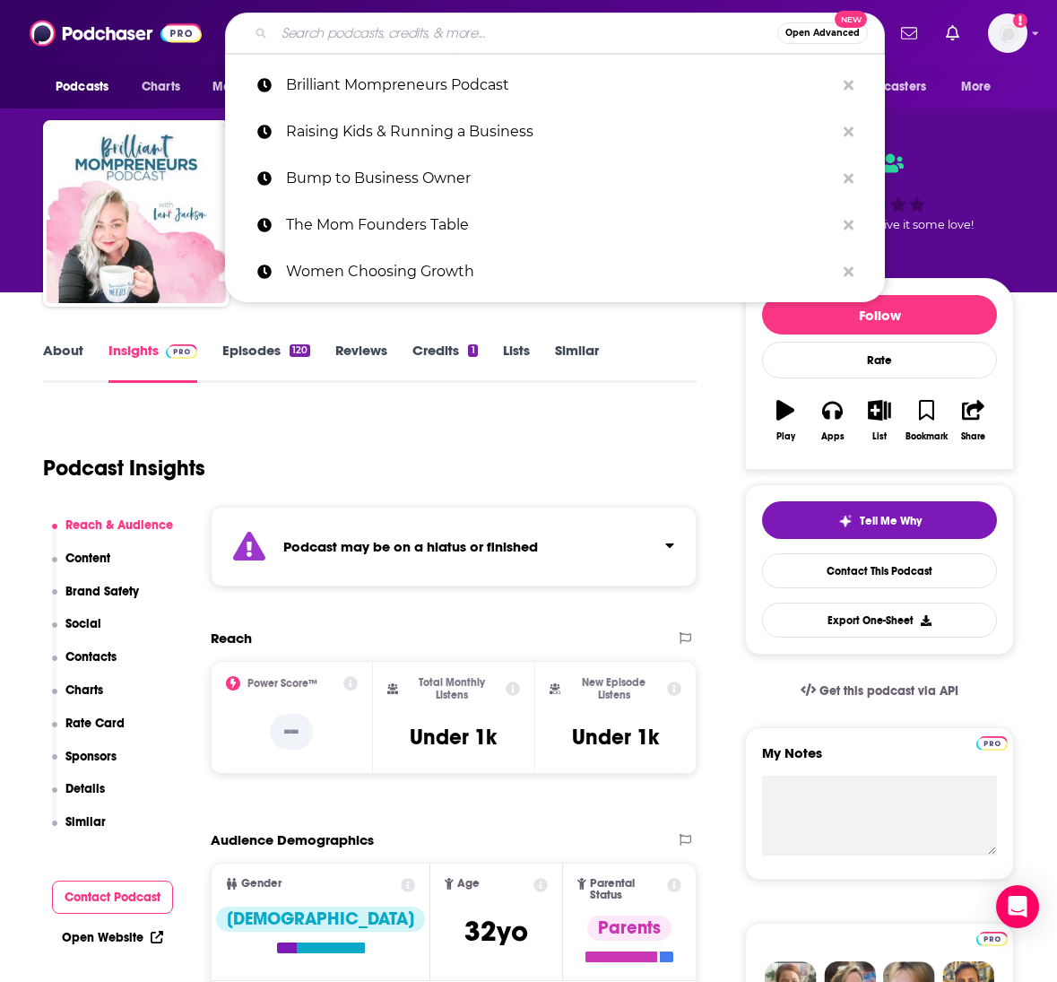
click at [496, 36] on input "Search podcasts, credits, & more..." at bounding box center [525, 33] width 503 height 29
paste input "Call Me CEO: Moms Building Businesses"
type input "Call Me CEO: Moms Building Businesses"
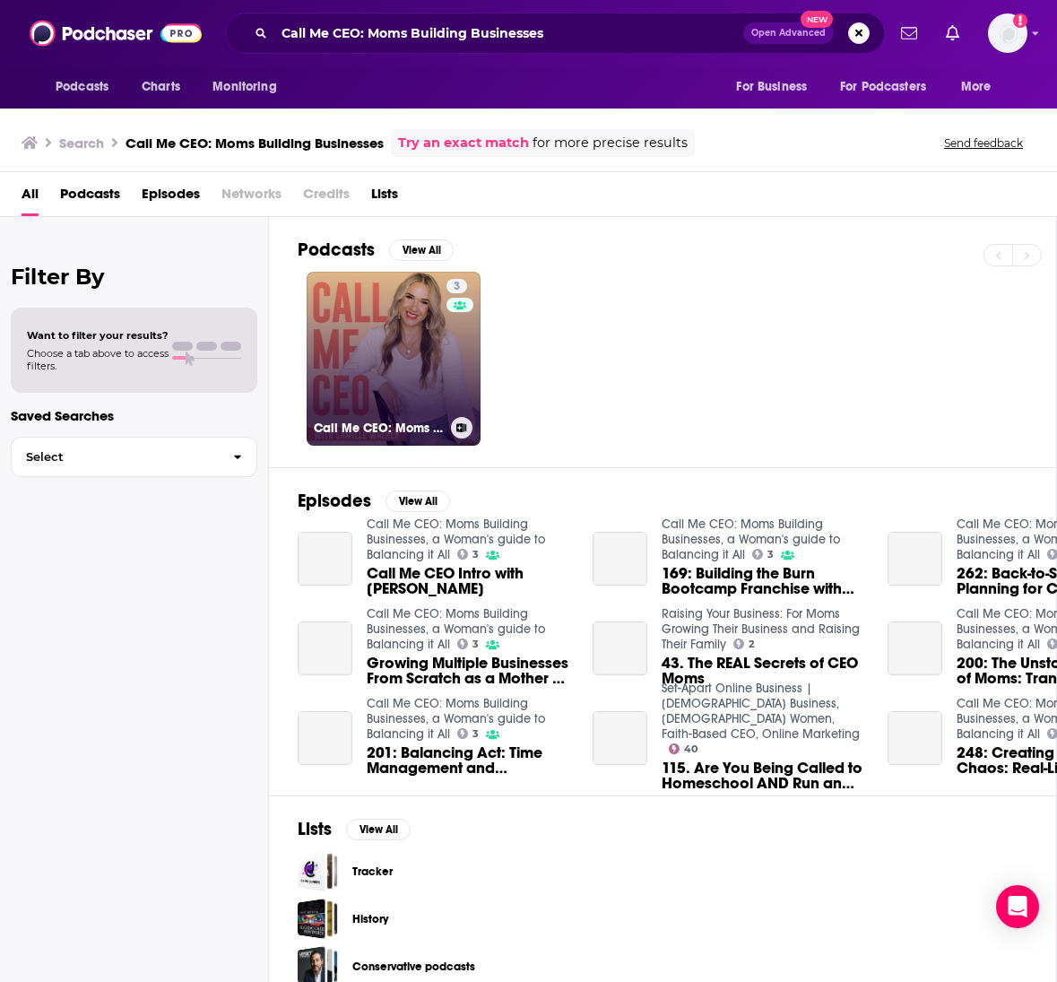
click at [428, 363] on link "3 Call Me CEO: Moms Building Businesses, a Woman's guide to Balancing it All" at bounding box center [394, 359] width 174 height 174
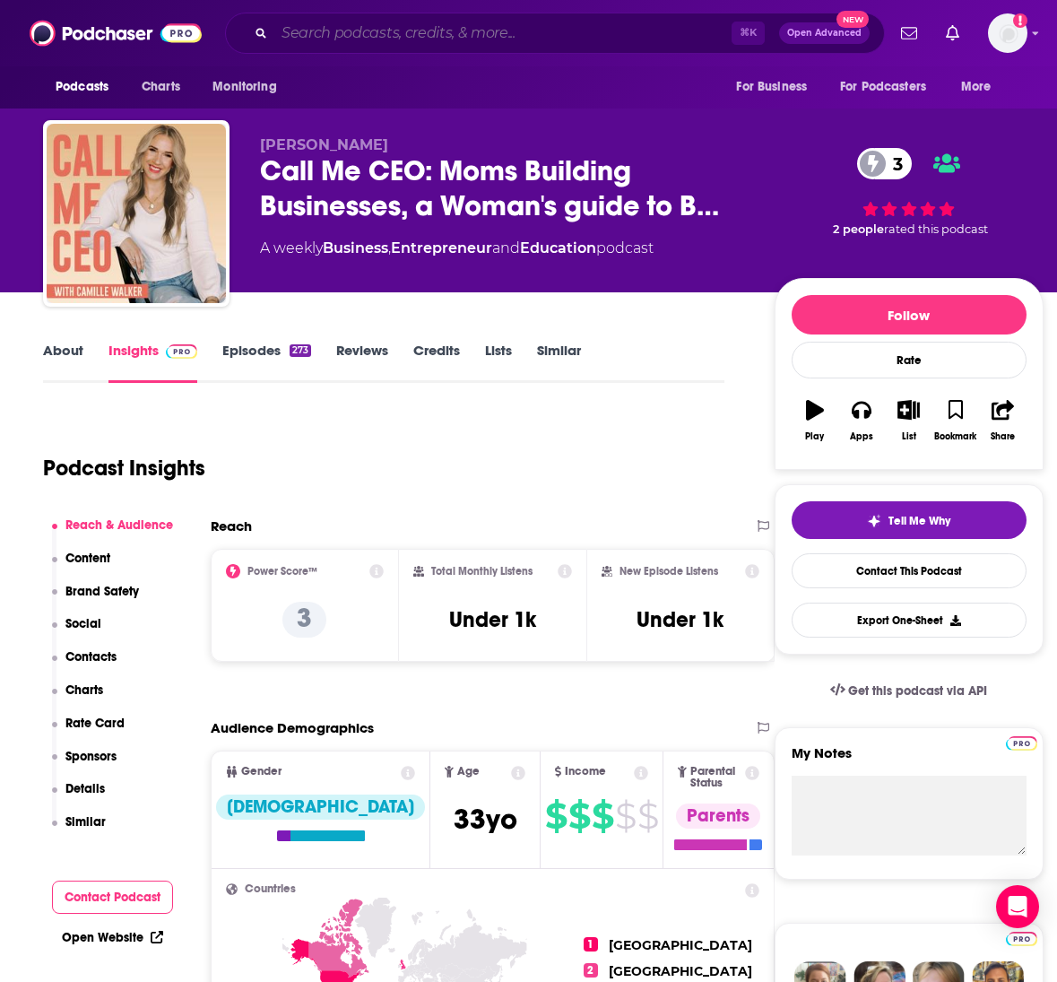
click at [411, 34] on input "Search podcasts, credits, & more..." at bounding box center [502, 33] width 457 height 29
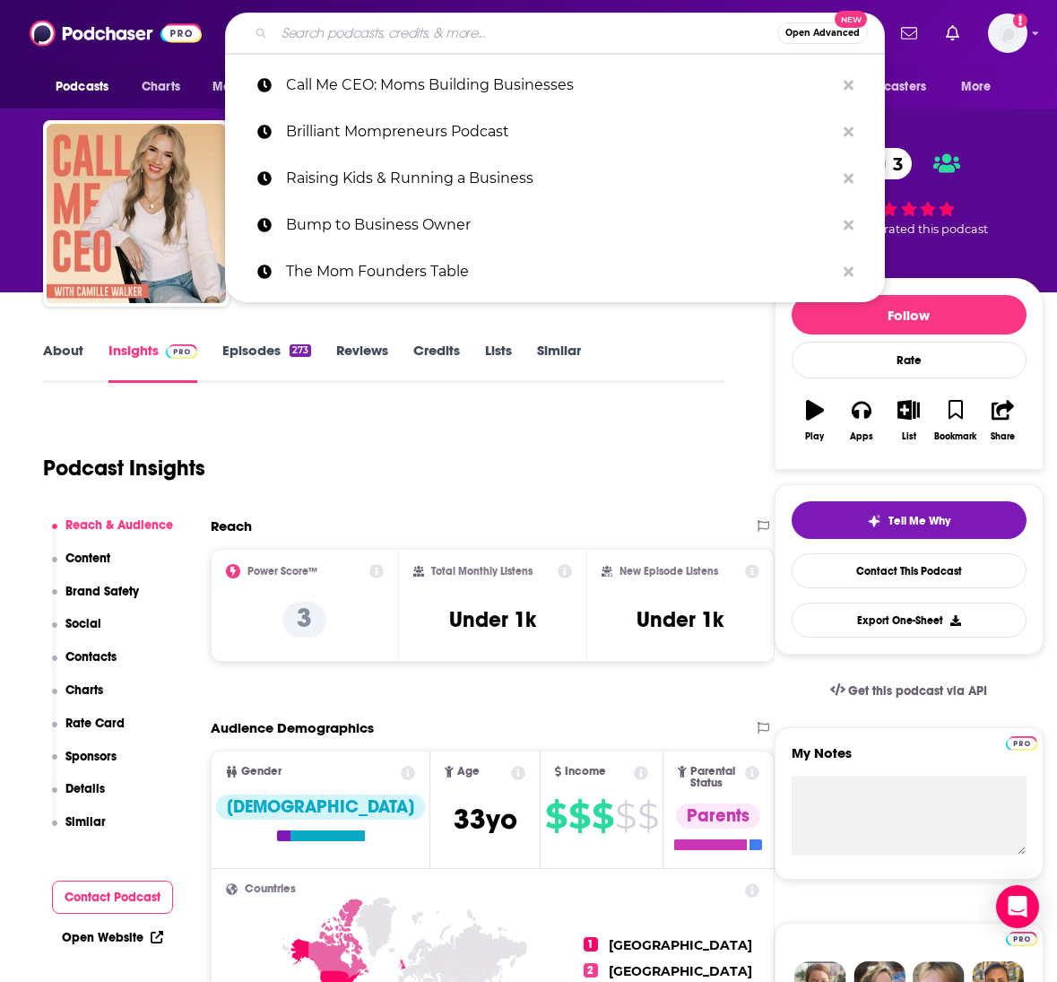
paste input "The Boss Mom Podcast"
type input "The Boss Mom Podcast"
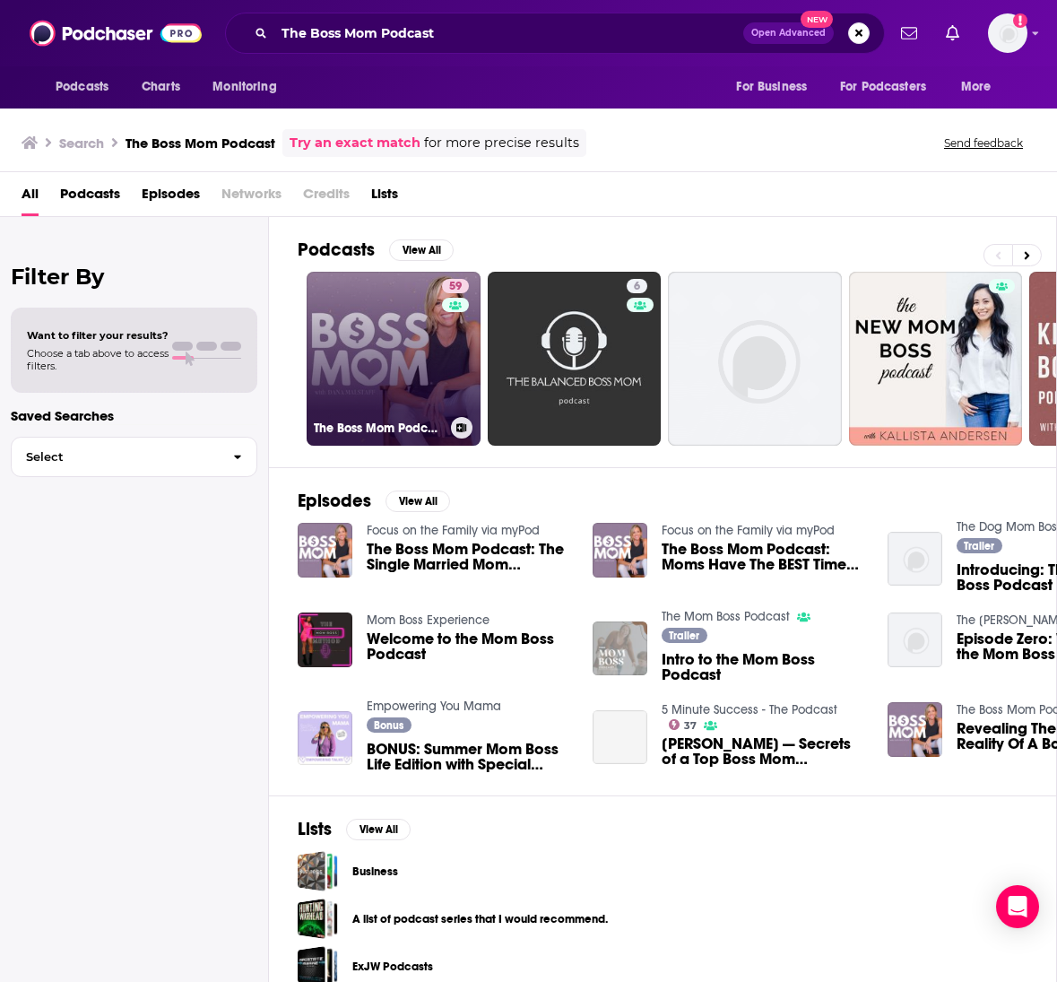
click at [437, 369] on link "59 The Boss Mom Podcast" at bounding box center [394, 359] width 174 height 174
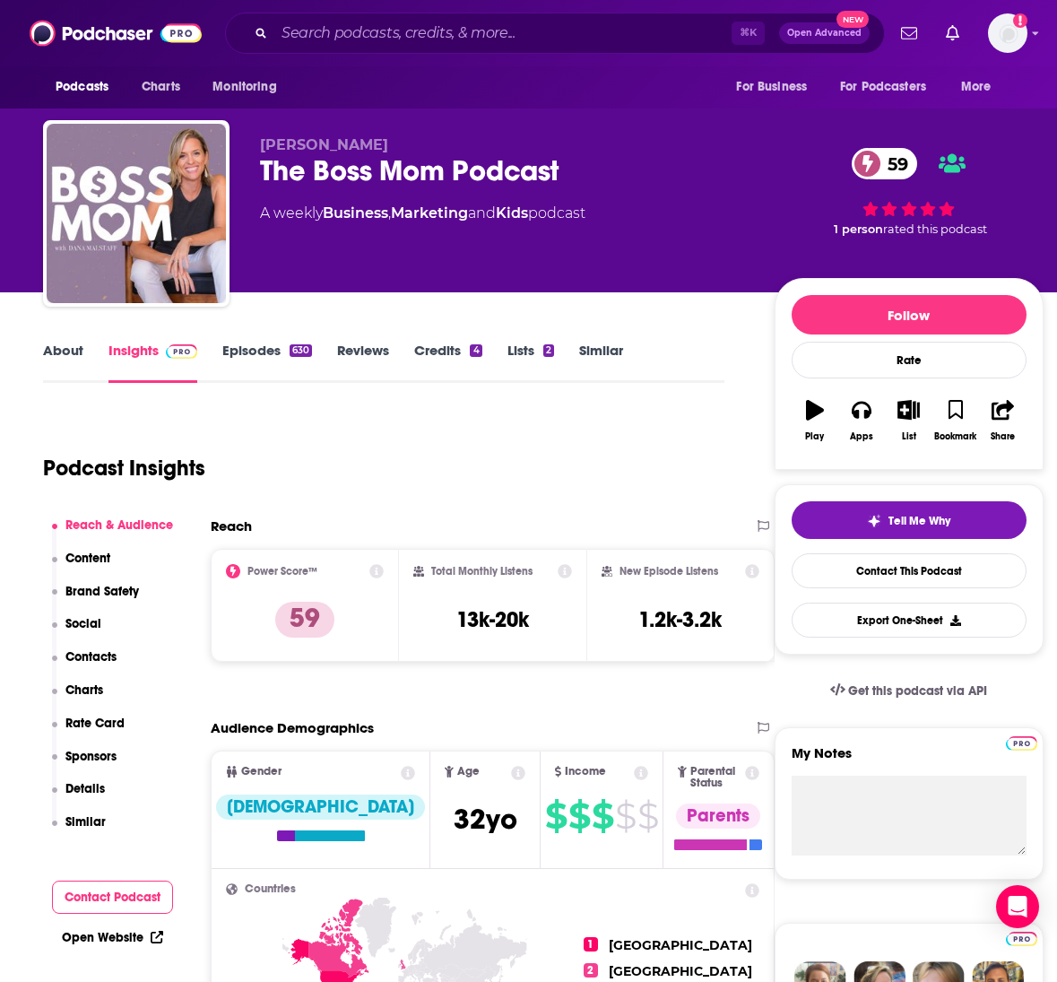
click at [68, 352] on link "About" at bounding box center [63, 362] width 40 height 41
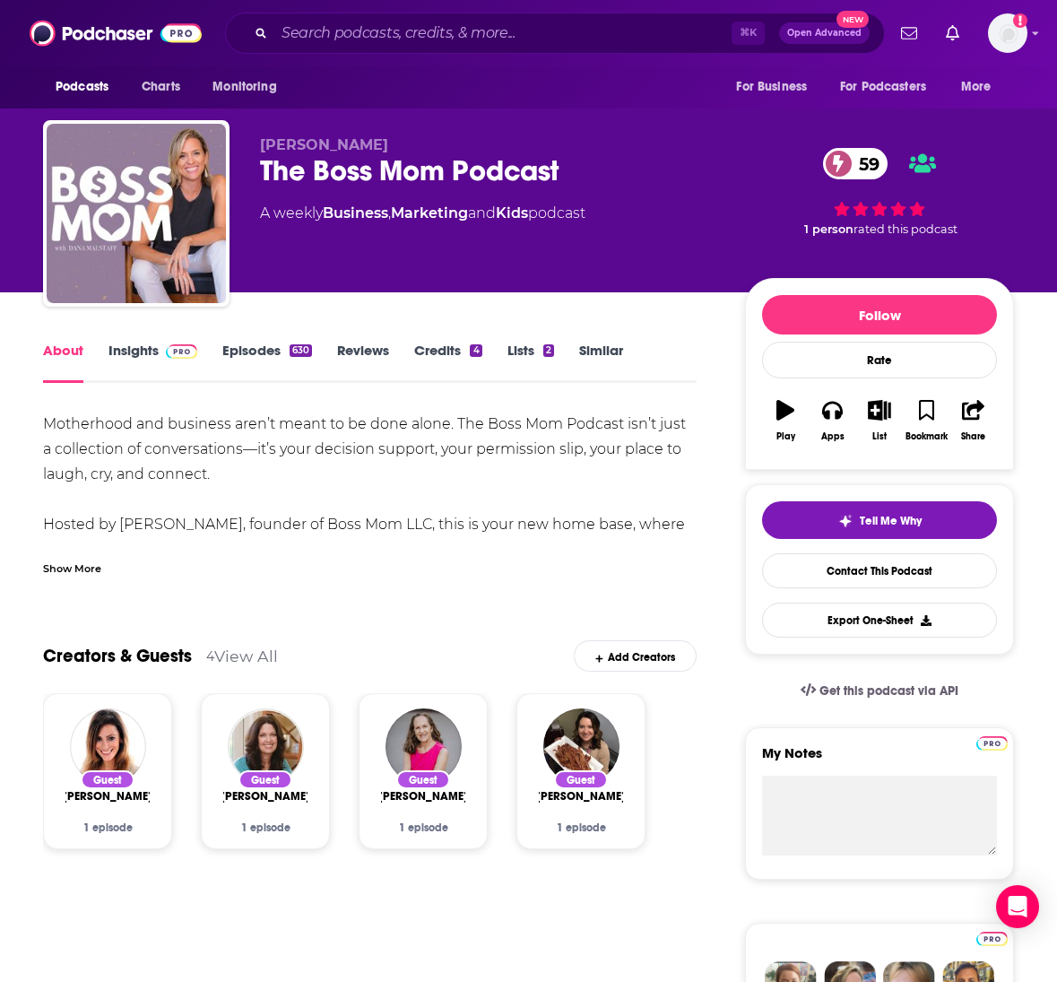
click at [82, 570] on div "Show More" at bounding box center [72, 567] width 58 height 17
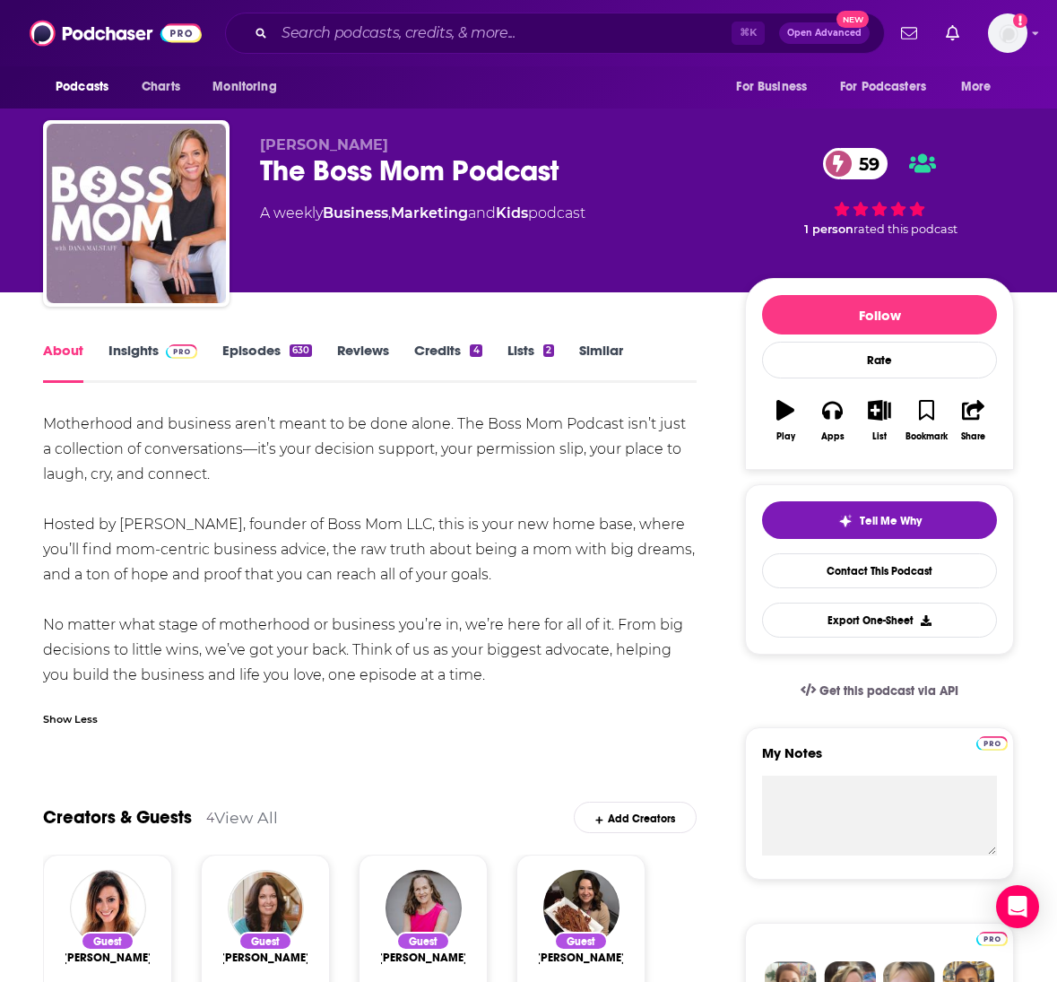
drag, startPoint x: 500, startPoint y: 669, endPoint x: 35, endPoint y: 423, distance: 526.4
click at [139, 348] on link "Insights" at bounding box center [153, 362] width 89 height 41
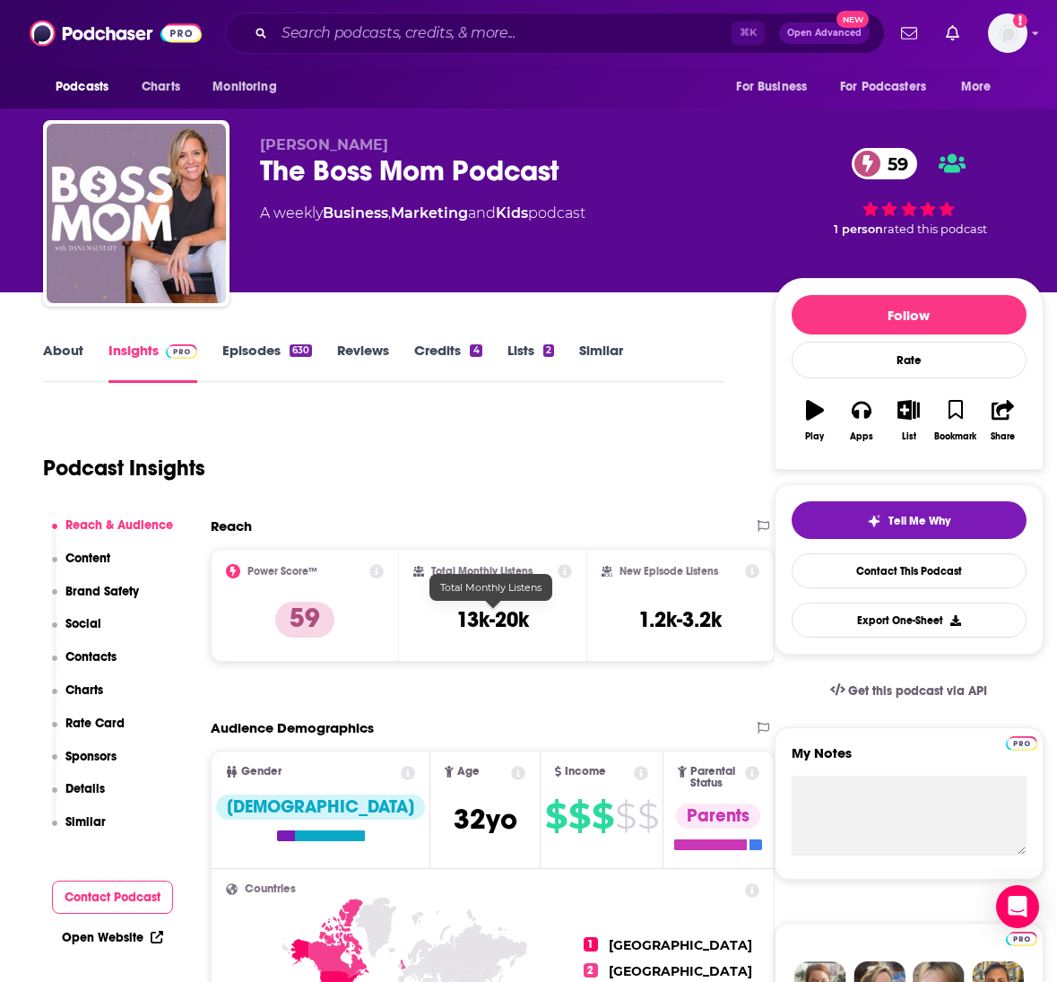
click at [487, 618] on h3 "13k-20k" at bounding box center [493, 619] width 73 height 27
click at [775, 571] on link "Contact This Podcast" at bounding box center [909, 570] width 235 height 35
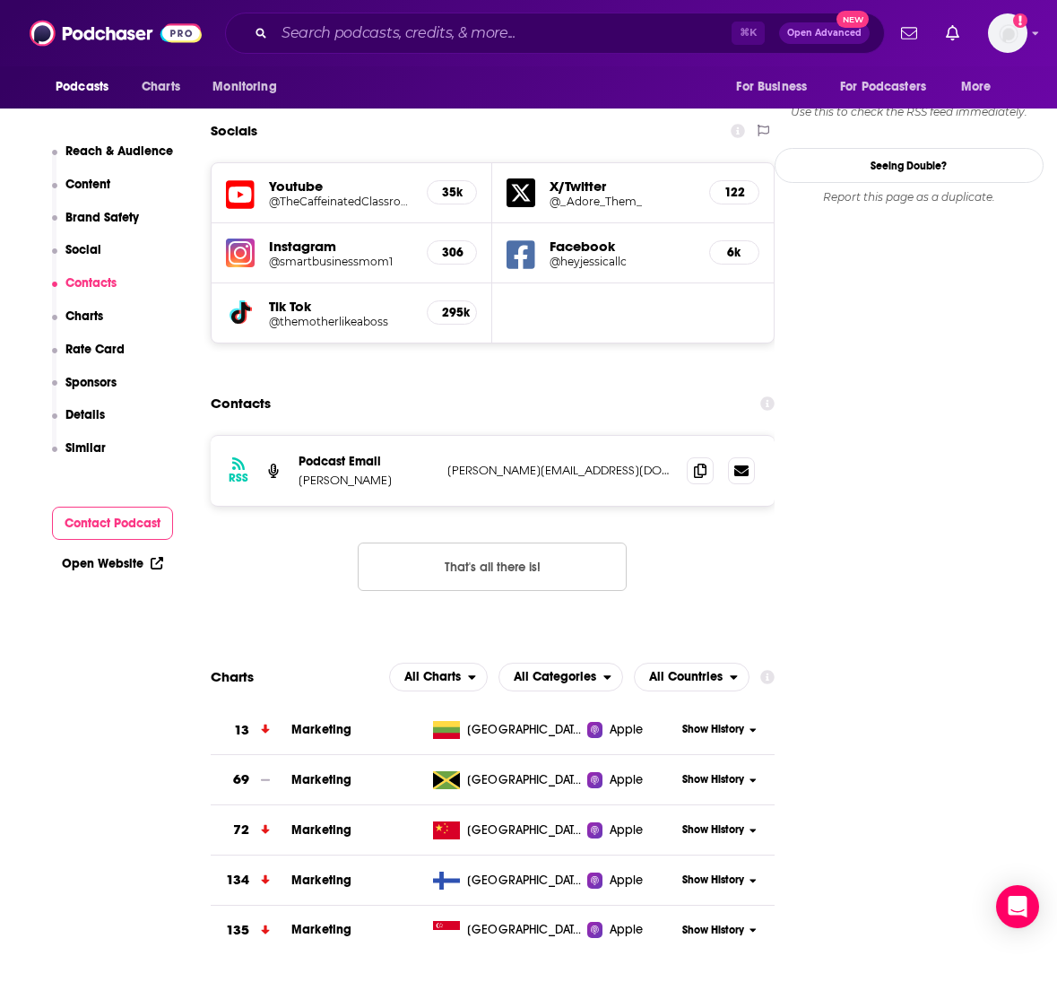
scroll to position [2069, 0]
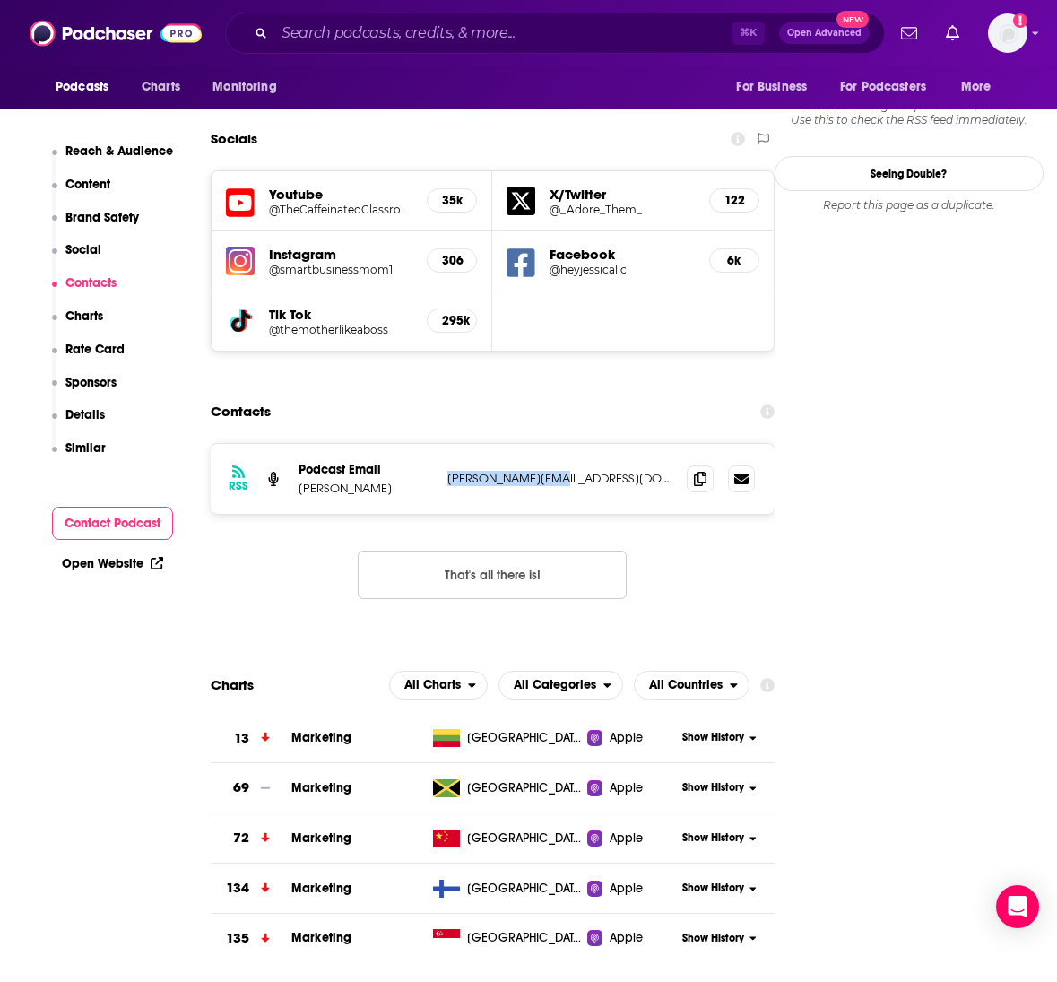
drag, startPoint x: 587, startPoint y: 369, endPoint x: 441, endPoint y: 369, distance: 146.2
click at [441, 444] on div "RSS Podcast Email [PERSON_NAME] [PERSON_NAME][EMAIL_ADDRESS][DOMAIN_NAME] [PERS…" at bounding box center [493, 479] width 564 height 70
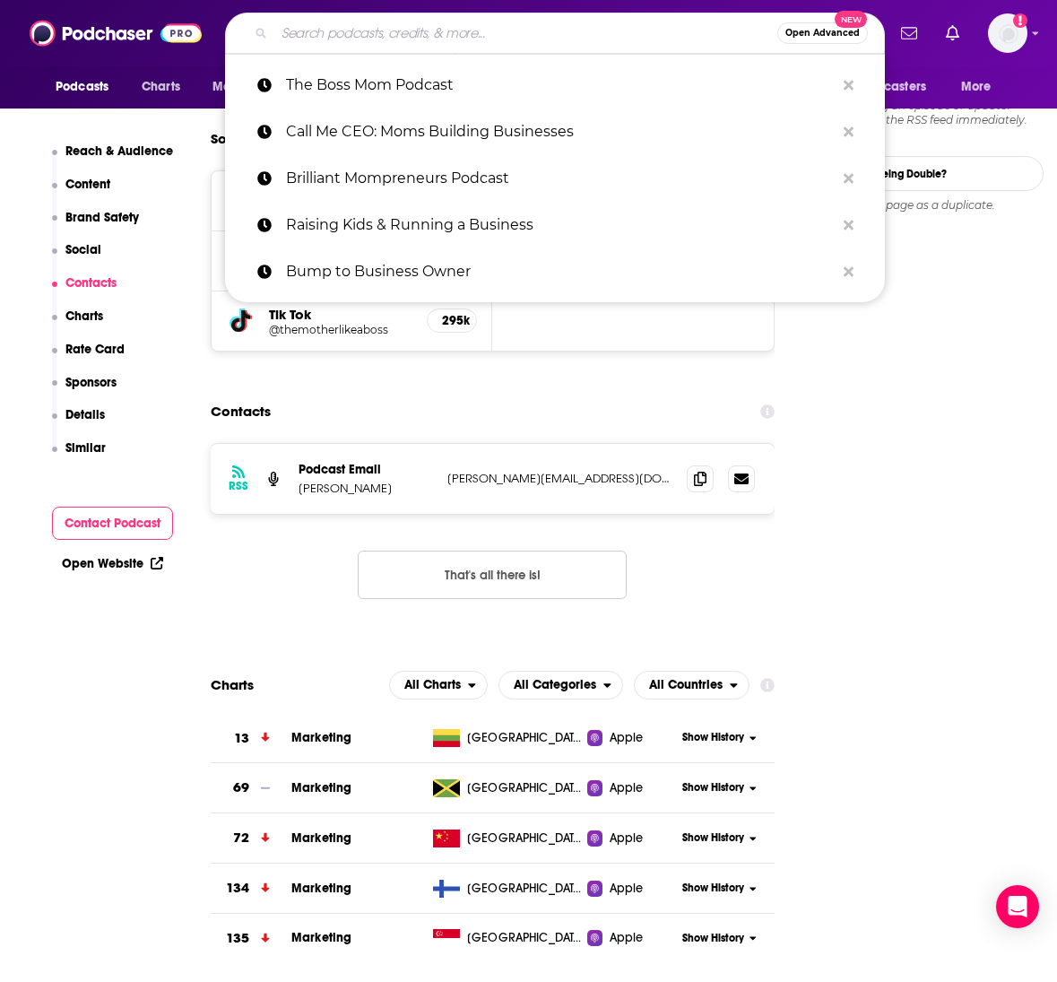
click at [409, 32] on input "Search podcasts, credits, & more..." at bounding box center [525, 33] width 503 height 29
paste input "The Good Enough Mompreneur Podcast"
type input "The Good Enough Mompreneur Podcast"
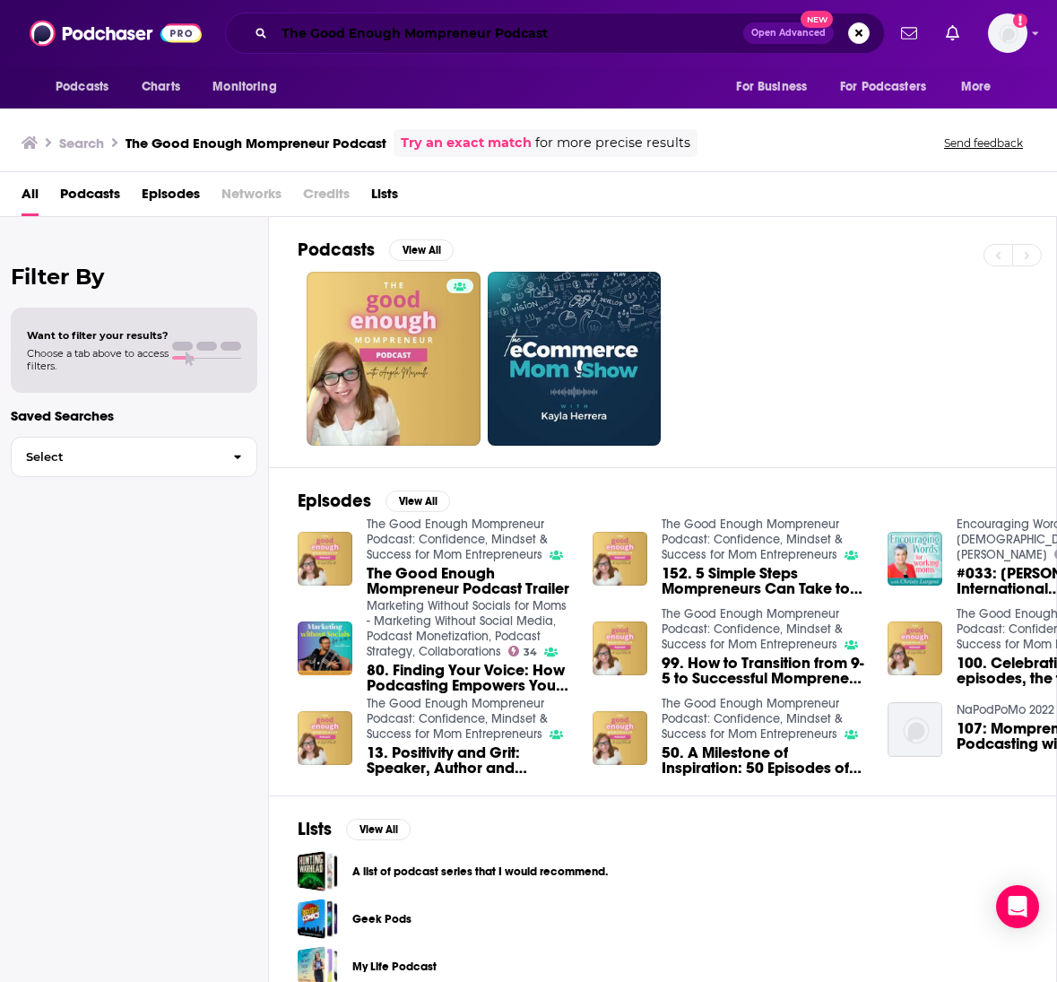
click at [450, 38] on input "The Good Enough Mompreneur Podcast" at bounding box center [508, 33] width 469 height 29
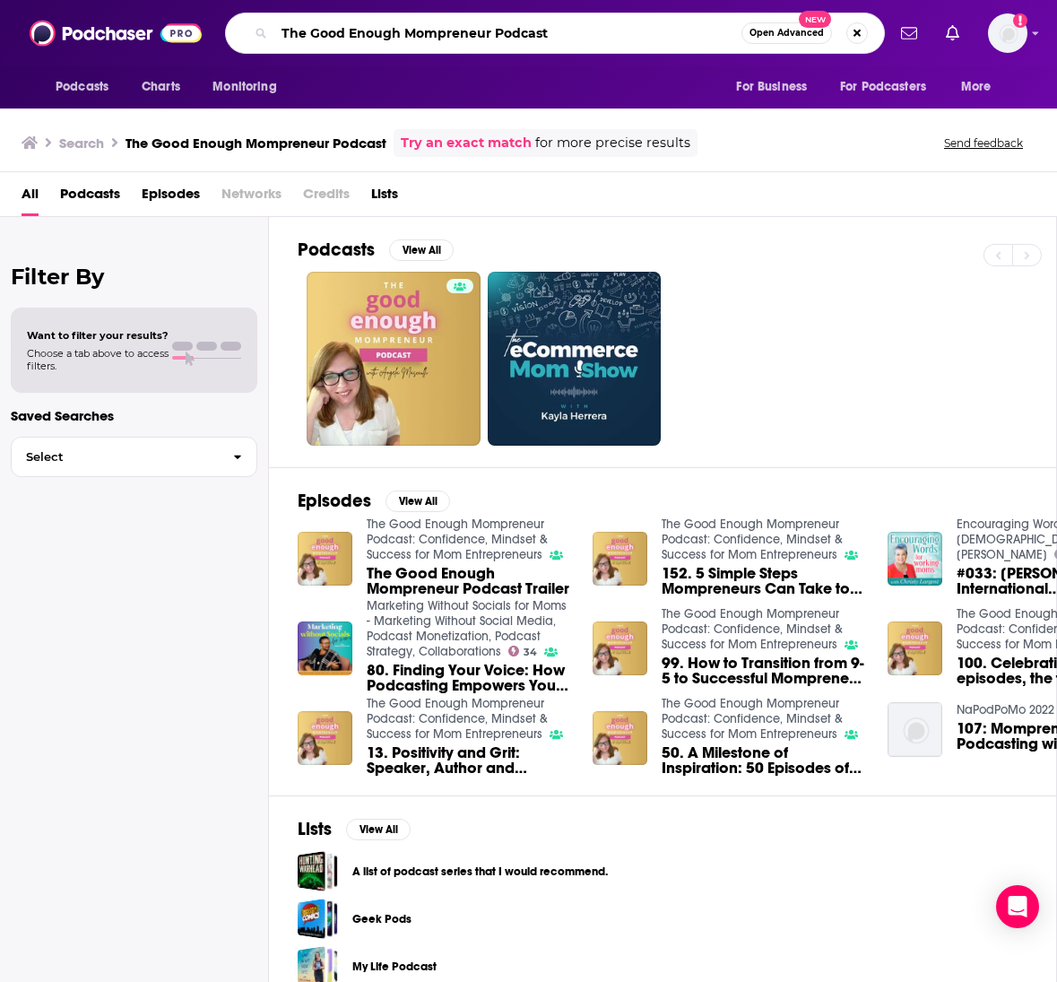
click at [450, 38] on input "The Good Enough Mompreneur Podcast" at bounding box center [507, 33] width 467 height 29
paste input "is Mother Means Business"
type input "This Mother Means Business"
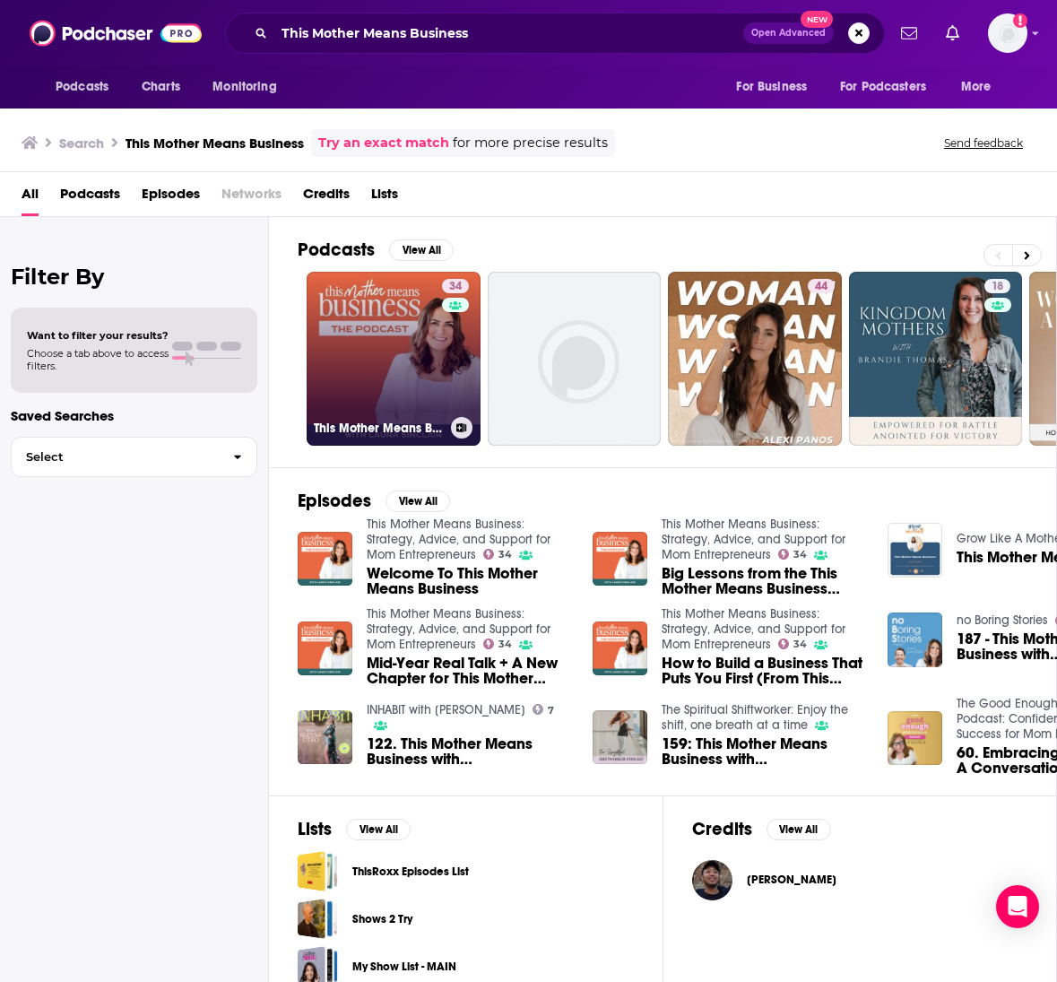
click at [409, 335] on link "34 This Mother Means Business: Strategy, Advice, and Support for Mom Entreprene…" at bounding box center [394, 359] width 174 height 174
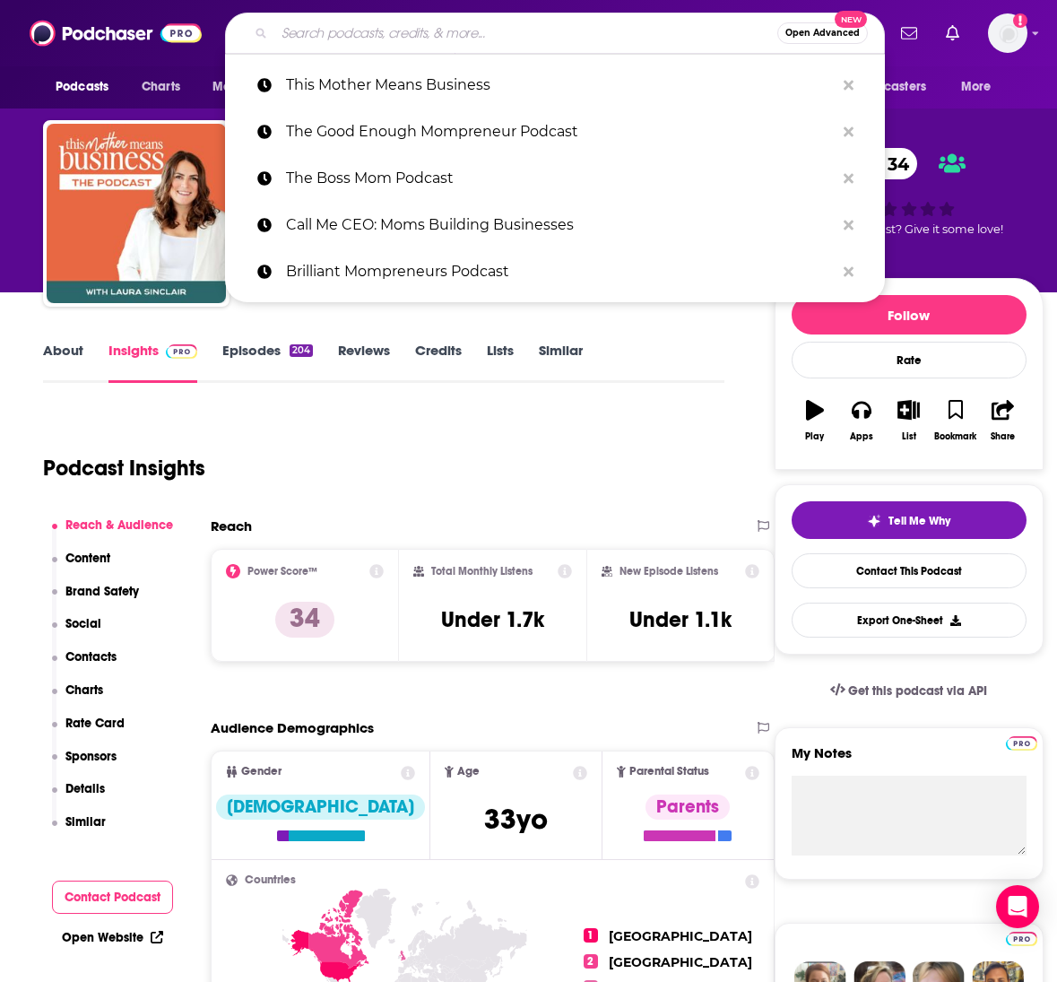
click at [410, 30] on input "Search podcasts, credits, & more..." at bounding box center [525, 33] width 503 height 29
paste input "All-In Podcast"
type input "All-In Podcast"
